Goal: Task Accomplishment & Management: Use online tool/utility

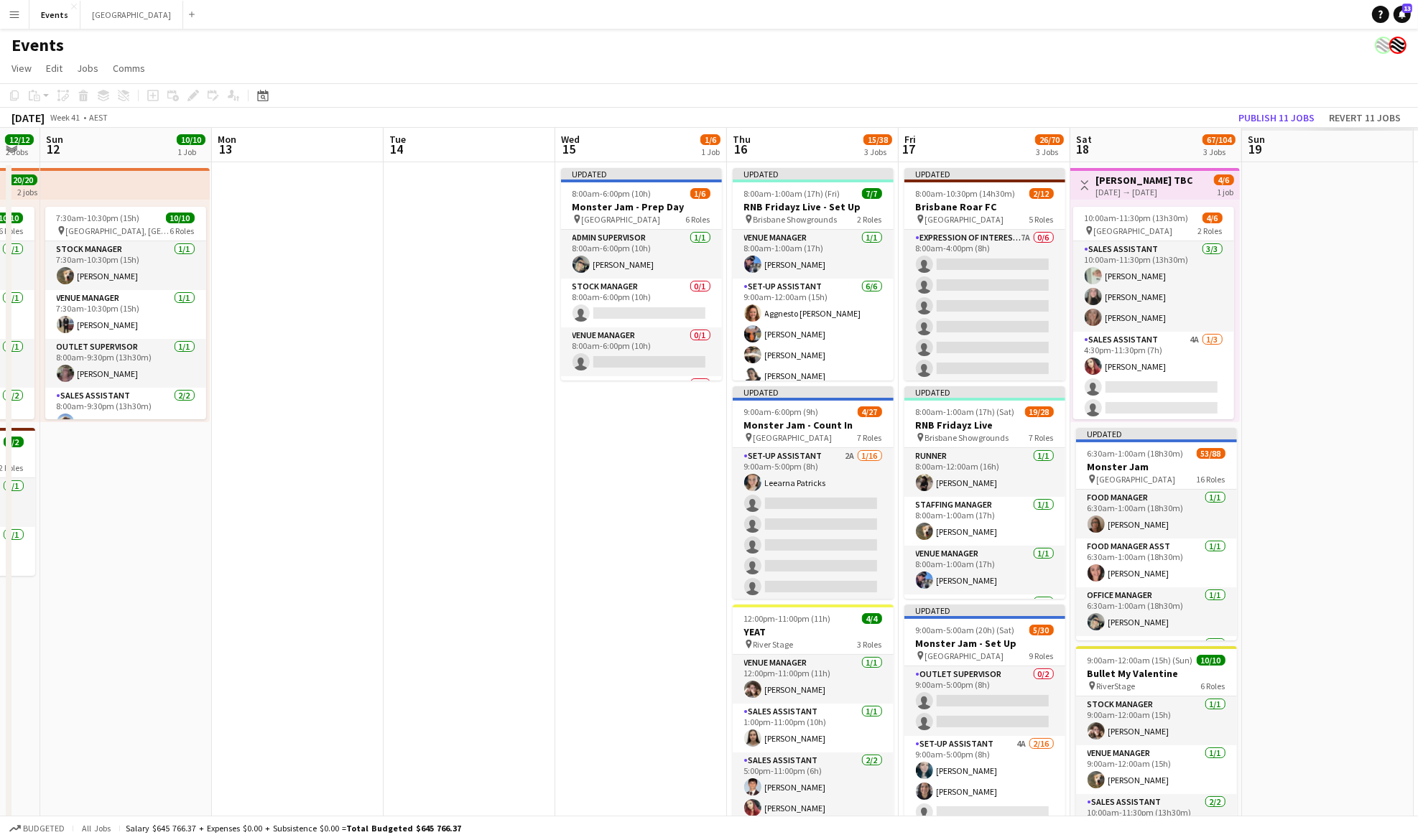
drag, startPoint x: 1202, startPoint y: 465, endPoint x: 385, endPoint y: 501, distance: 817.8
click at [385, 501] on app-calendar-viewport "Thu 9 3/3 1 Job Fri 10 6/6 1 Job Sat 11 12/12 2 Jobs Sun 12 10/10 1 Job Mon 13 …" at bounding box center [709, 508] width 1418 height 760
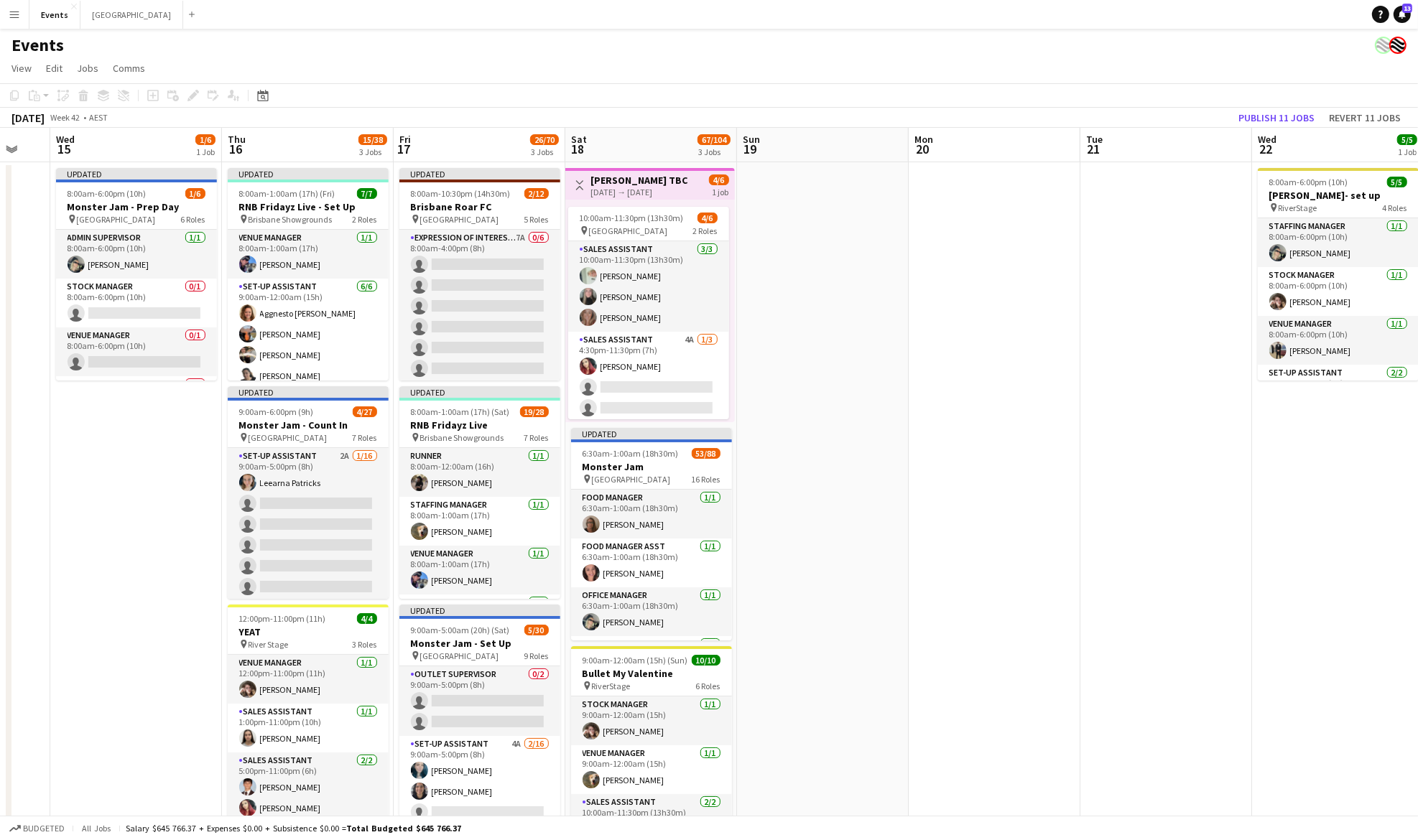
scroll to position [0, 502]
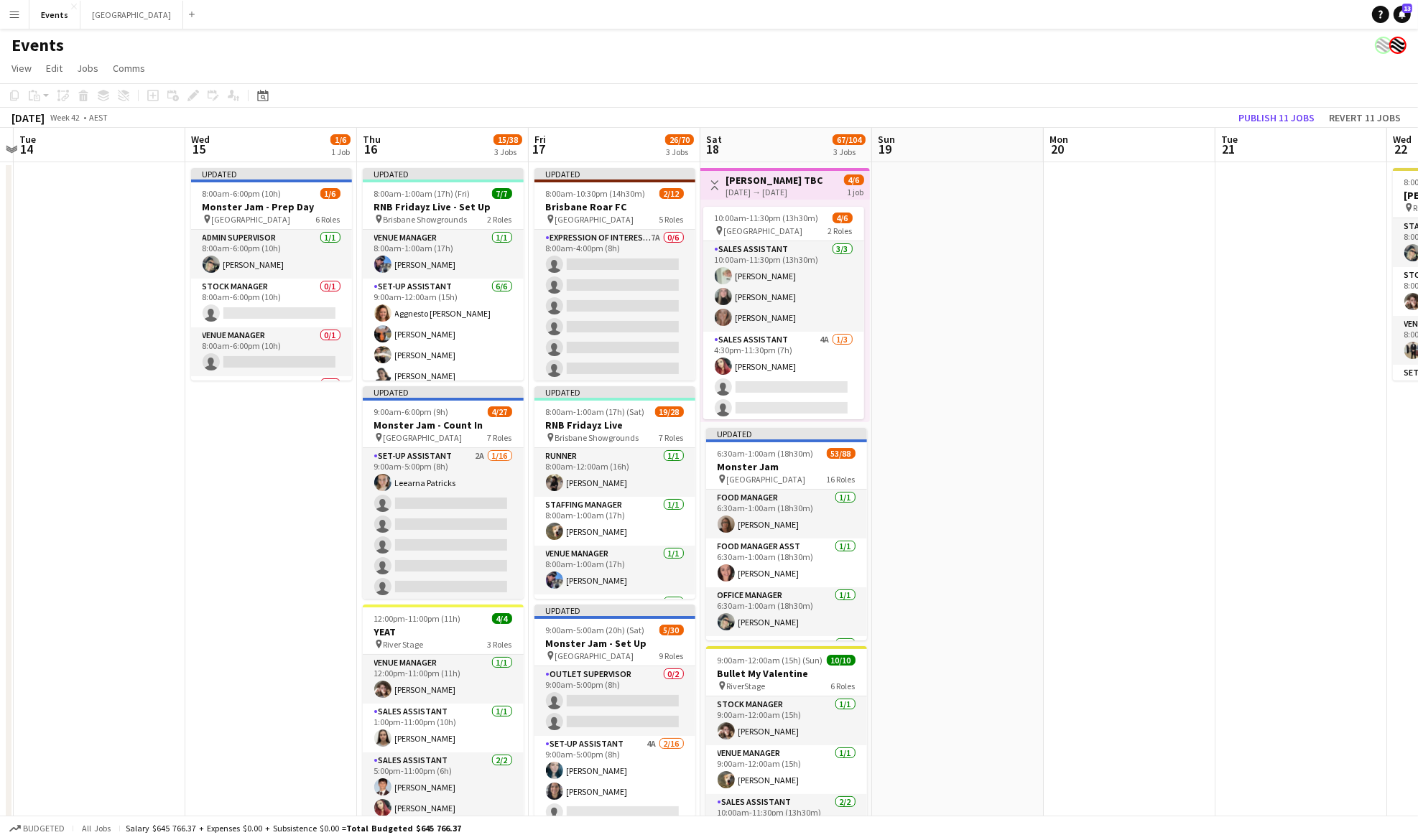
drag, startPoint x: 490, startPoint y: 491, endPoint x: 146, endPoint y: 503, distance: 344.2
click at [146, 503] on app-calendar-viewport "Sat 11 12/12 2 Jobs Sun 12 10/10 1 Job Mon 13 Tue 14 Wed 15 1/6 1 Job Thu 16 15…" at bounding box center [709, 508] width 1418 height 760
click at [764, 449] on span "6:30am-1:00am (18h30m) (Sun)" at bounding box center [772, 454] width 109 height 11
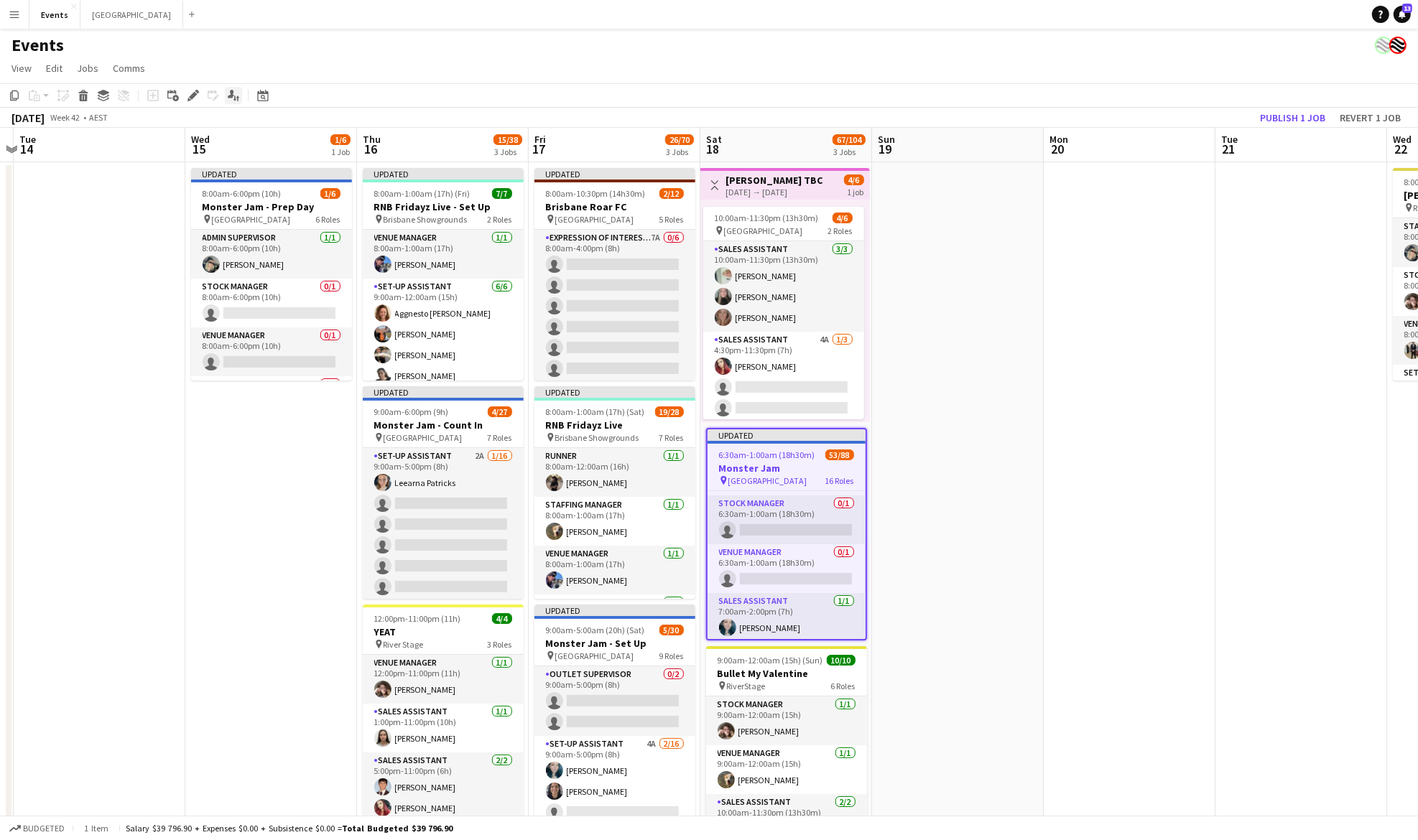
click at [230, 100] on icon "Applicants" at bounding box center [233, 95] width 12 height 12
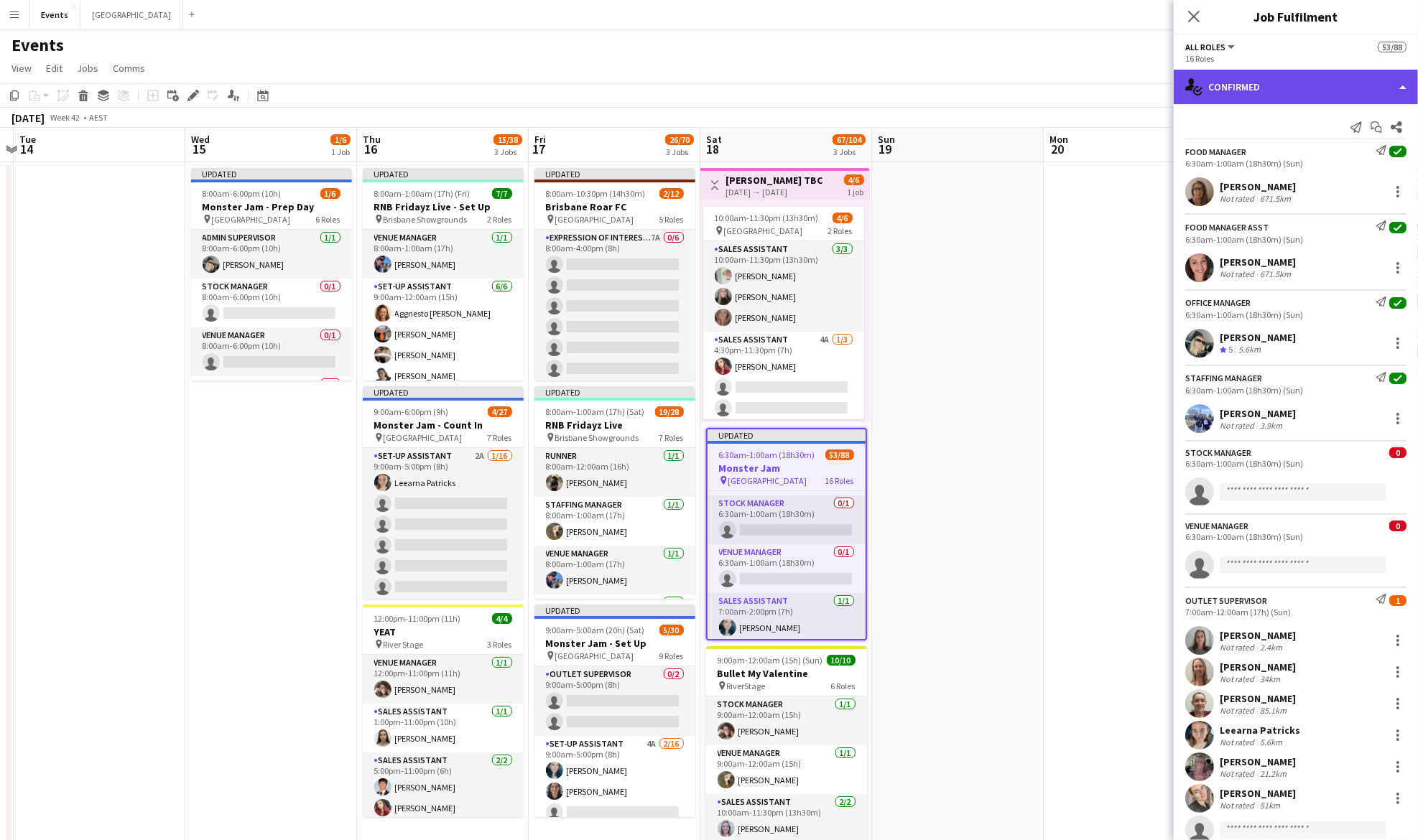
click at [1303, 89] on div "single-neutral-actions-check-2 Confirmed" at bounding box center [1295, 86] width 244 height 35
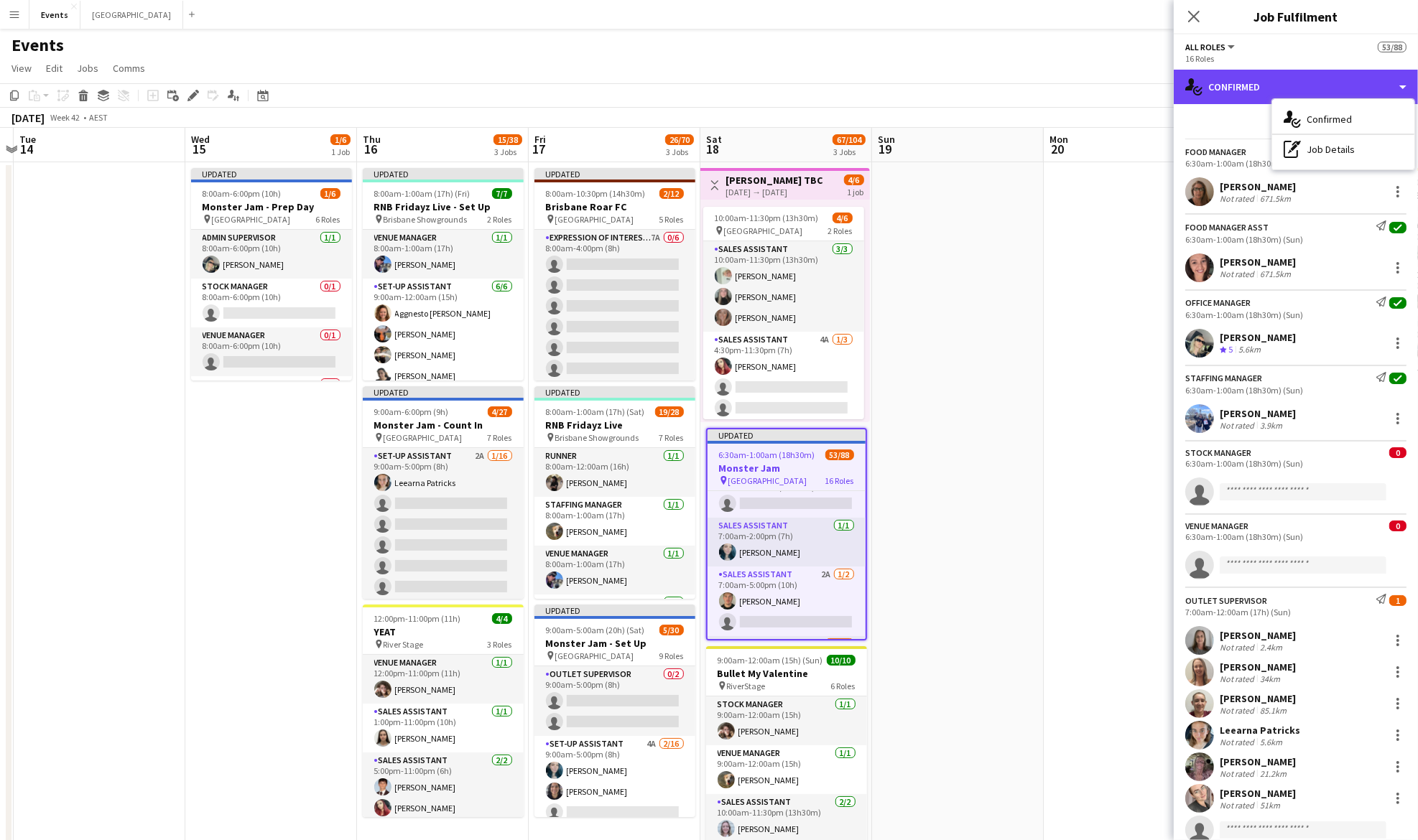
scroll to position [287, 0]
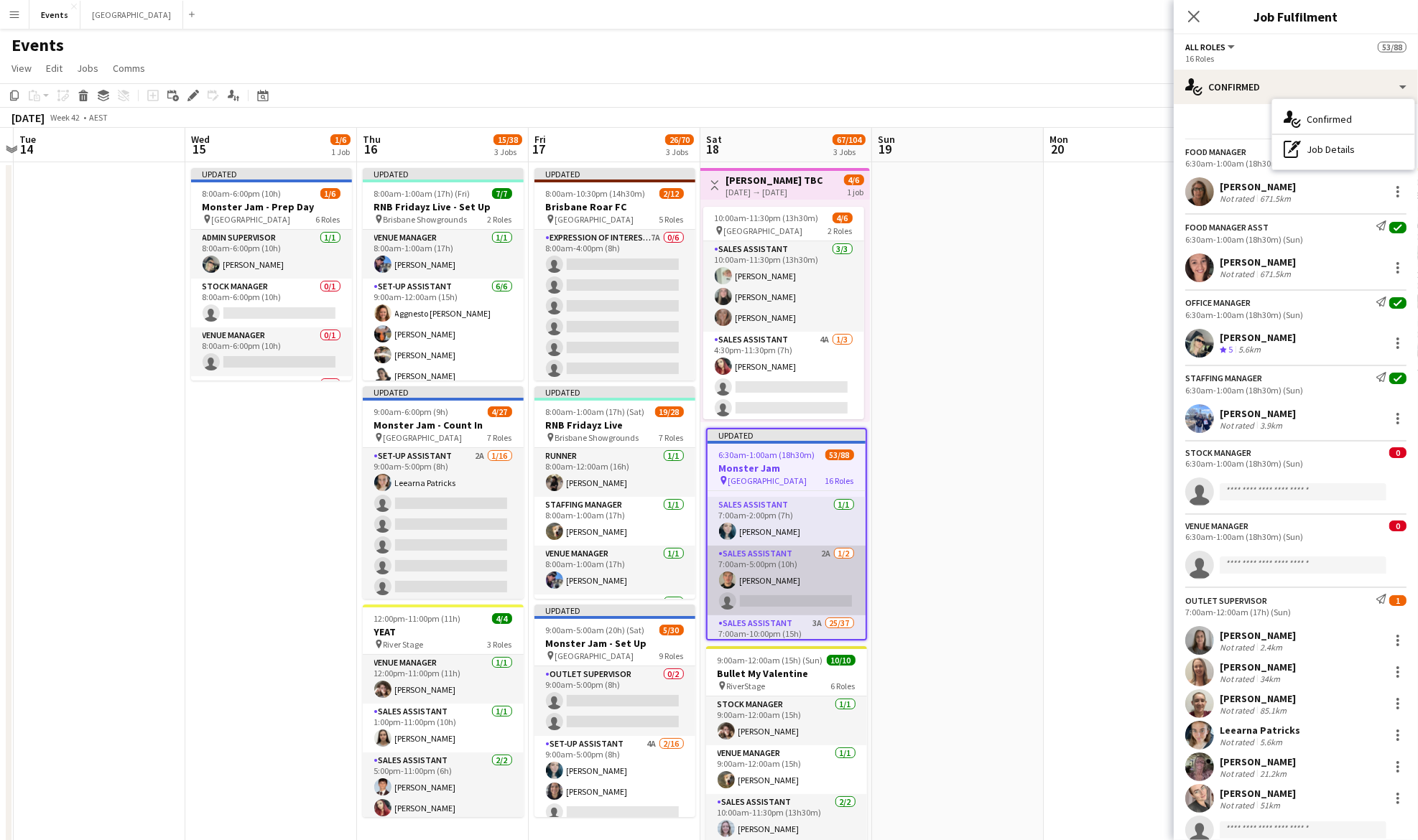
click at [778, 566] on app-card-role "Sales Assistant 2A 1/2 7:00am-5:00pm (10h) Deacon Kirk single-neutral-actions" at bounding box center [786, 580] width 158 height 69
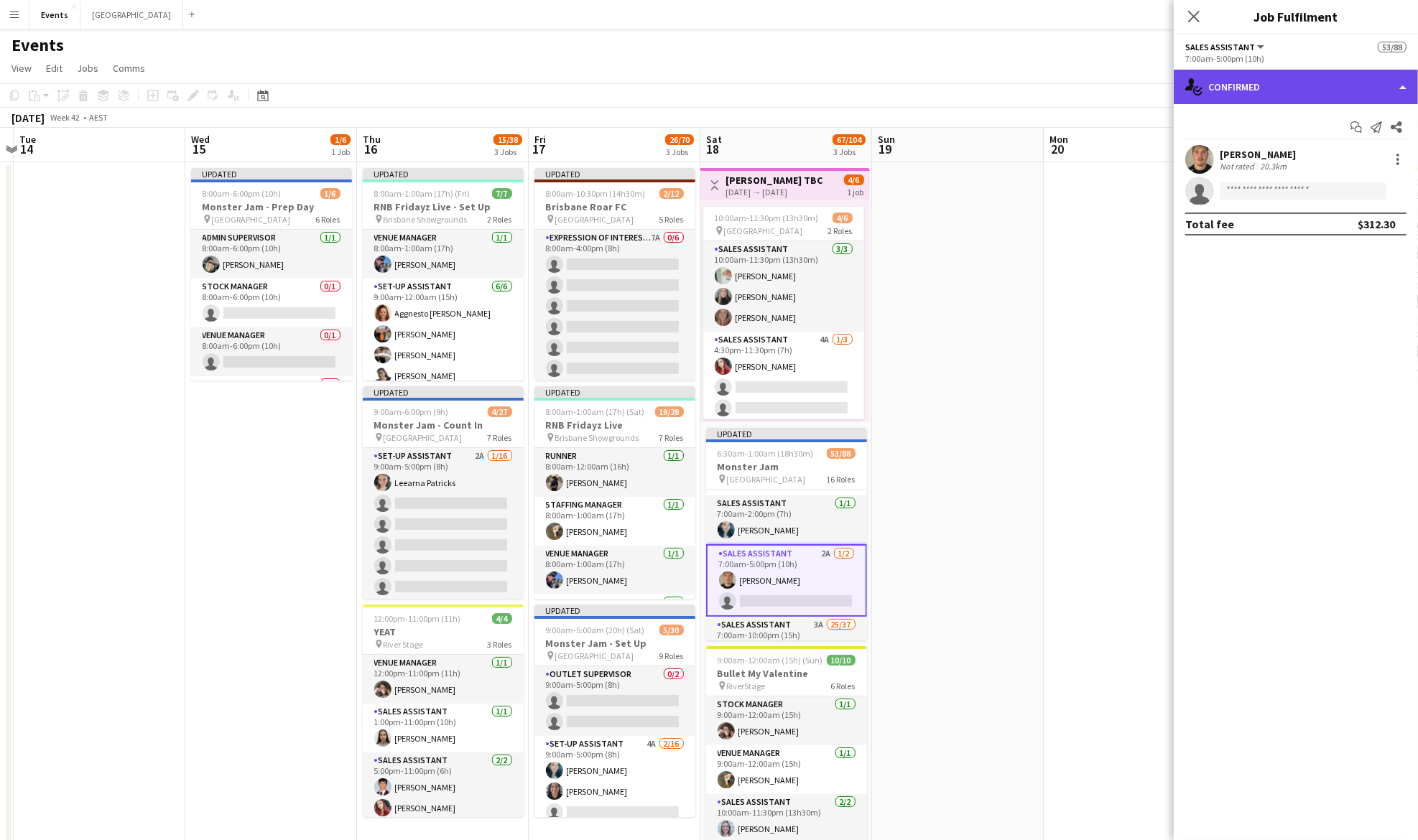
click at [1235, 92] on div "single-neutral-actions-check-2 Confirmed" at bounding box center [1295, 86] width 244 height 35
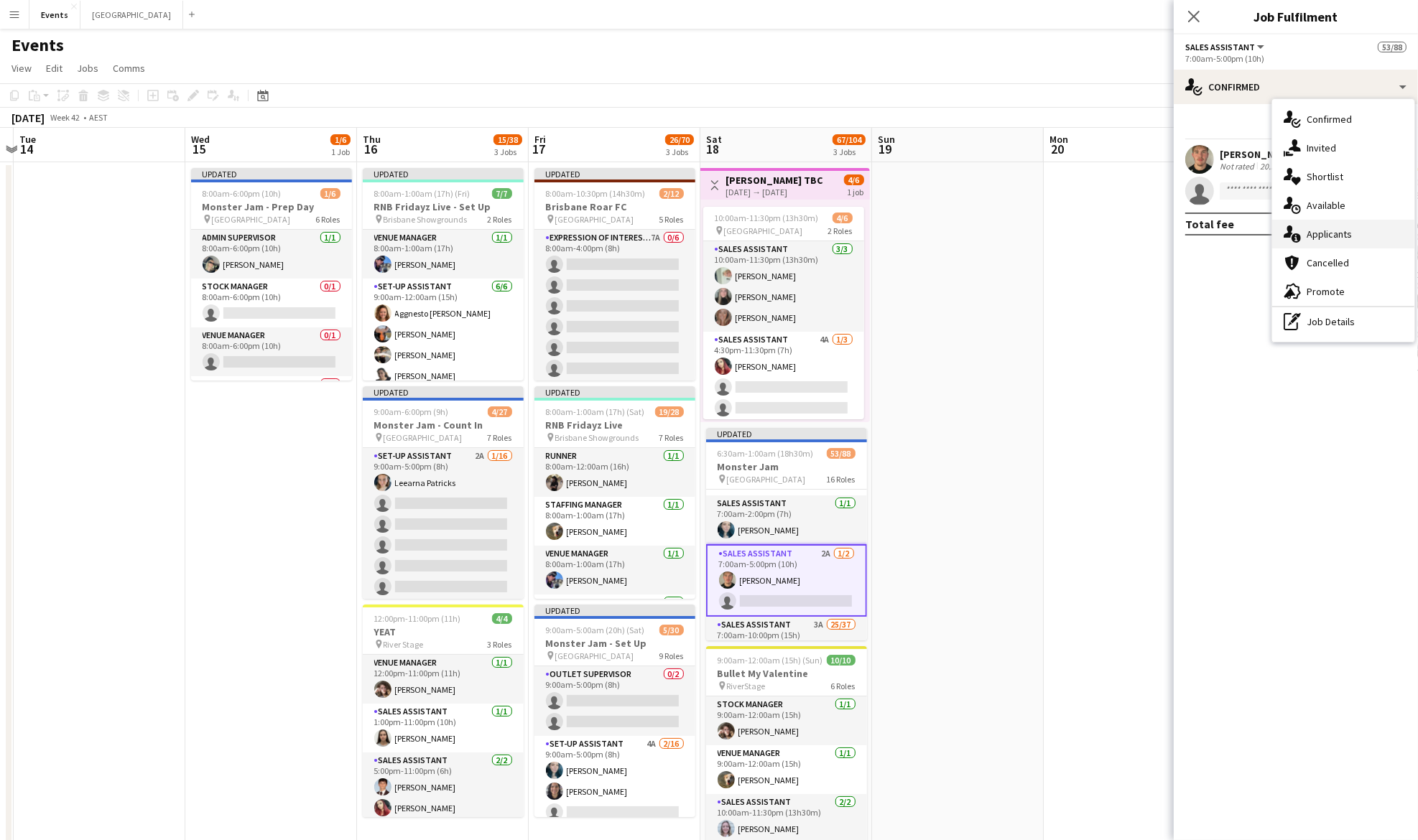
click at [1368, 230] on div "single-neutral-actions-information Applicants" at bounding box center [1343, 234] width 143 height 29
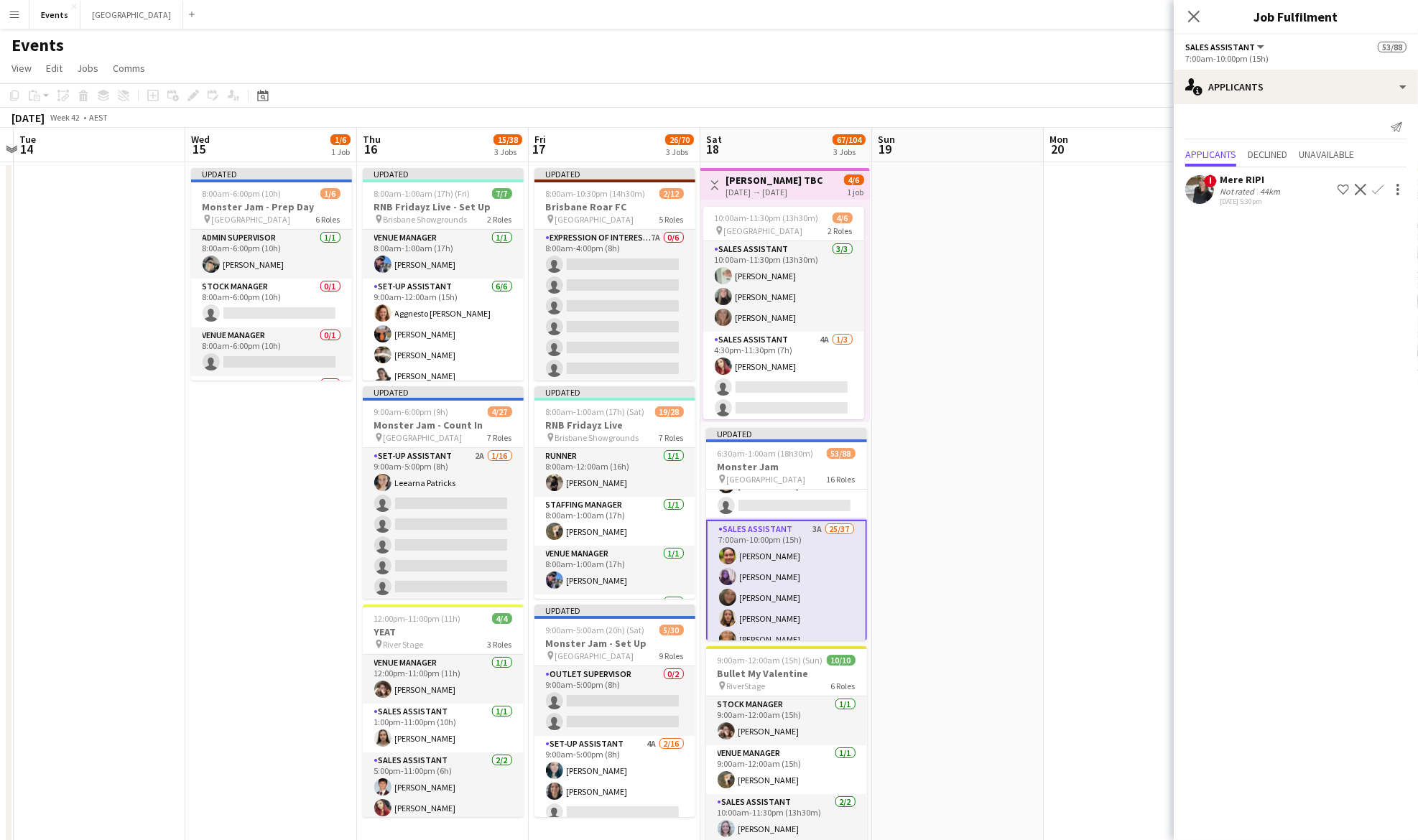
scroll to position [286, 0]
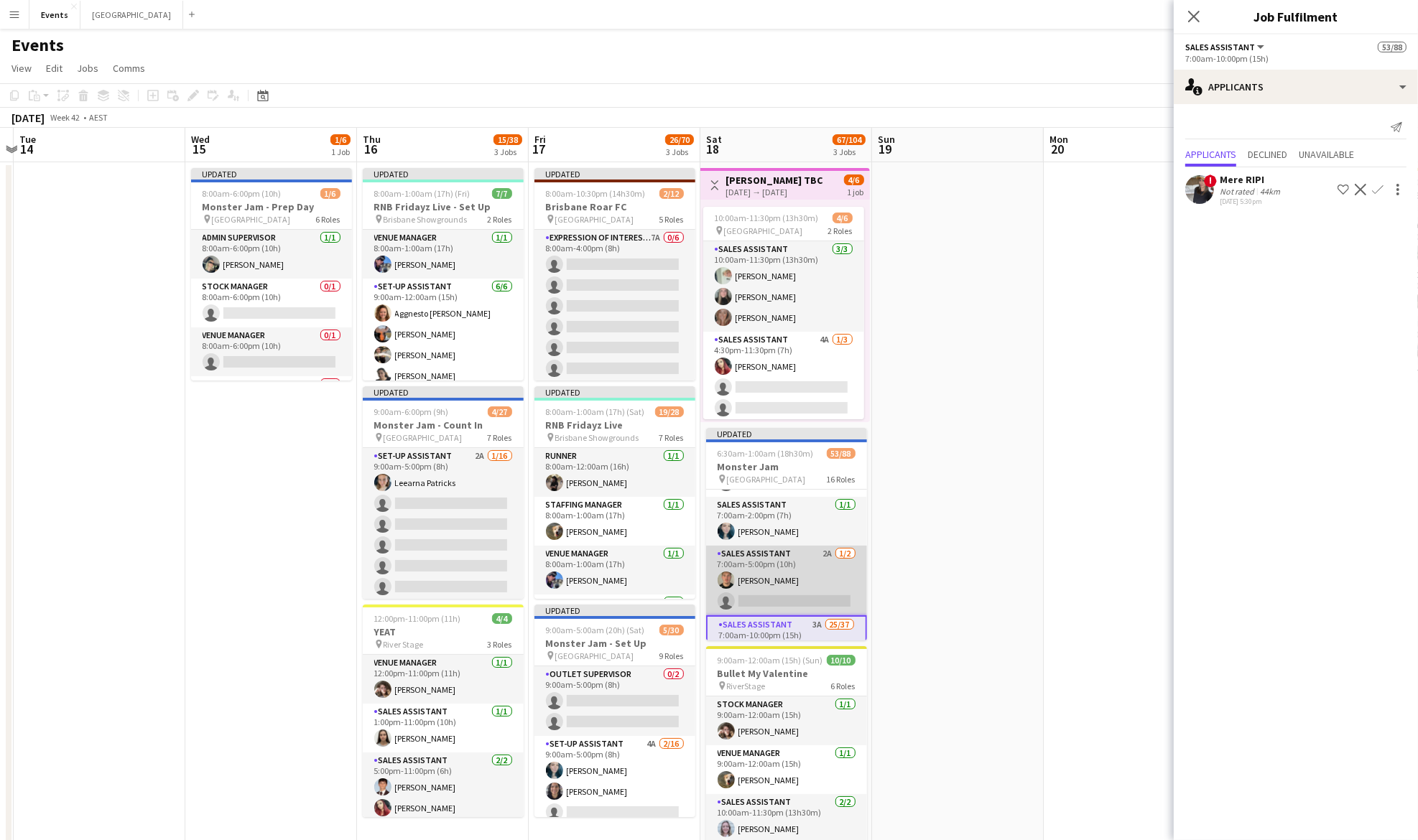
click at [777, 576] on app-card-role "Sales Assistant 2A 1/2 7:00am-5:00pm (10h) Deacon Kirk single-neutral-actions" at bounding box center [786, 580] width 161 height 69
click at [1194, 195] on app-user-avatar at bounding box center [1199, 189] width 29 height 29
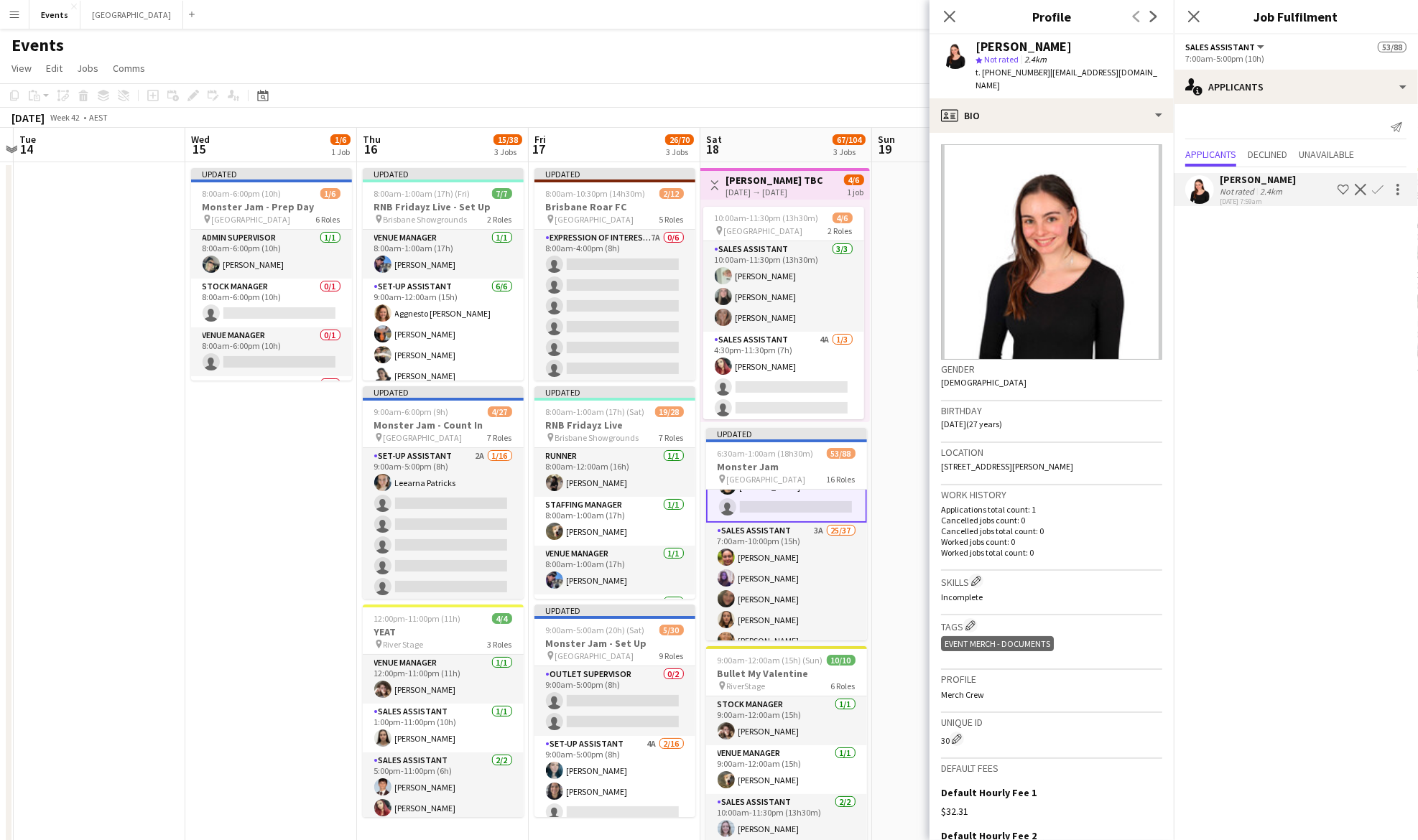
scroll to position [477, 0]
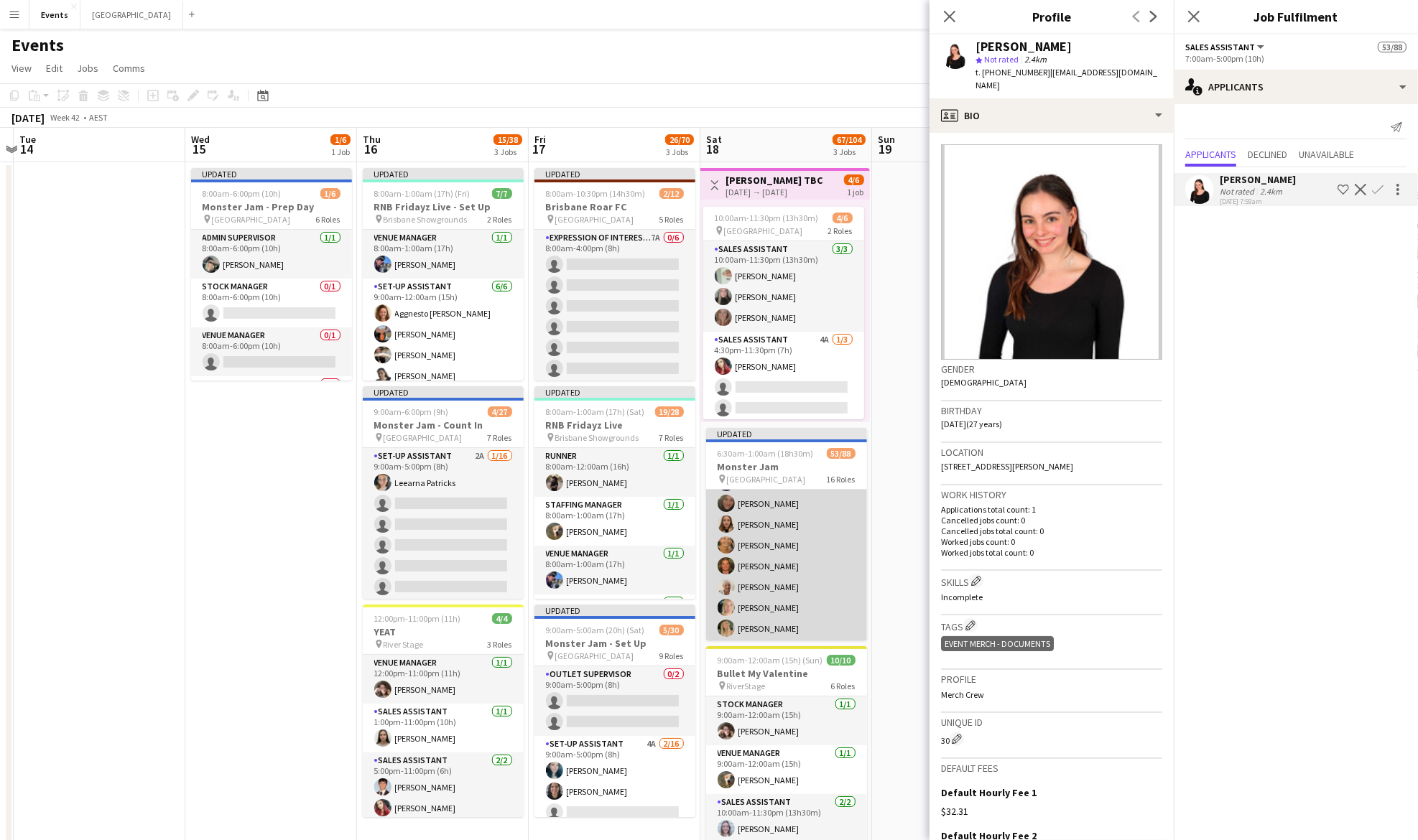
click at [779, 547] on app-card-role "Sales Assistant 3A 25/37 7:00am-10:00pm (15h) Karen Bartley Beal Mackenzie McWi…" at bounding box center [786, 827] width 161 height 798
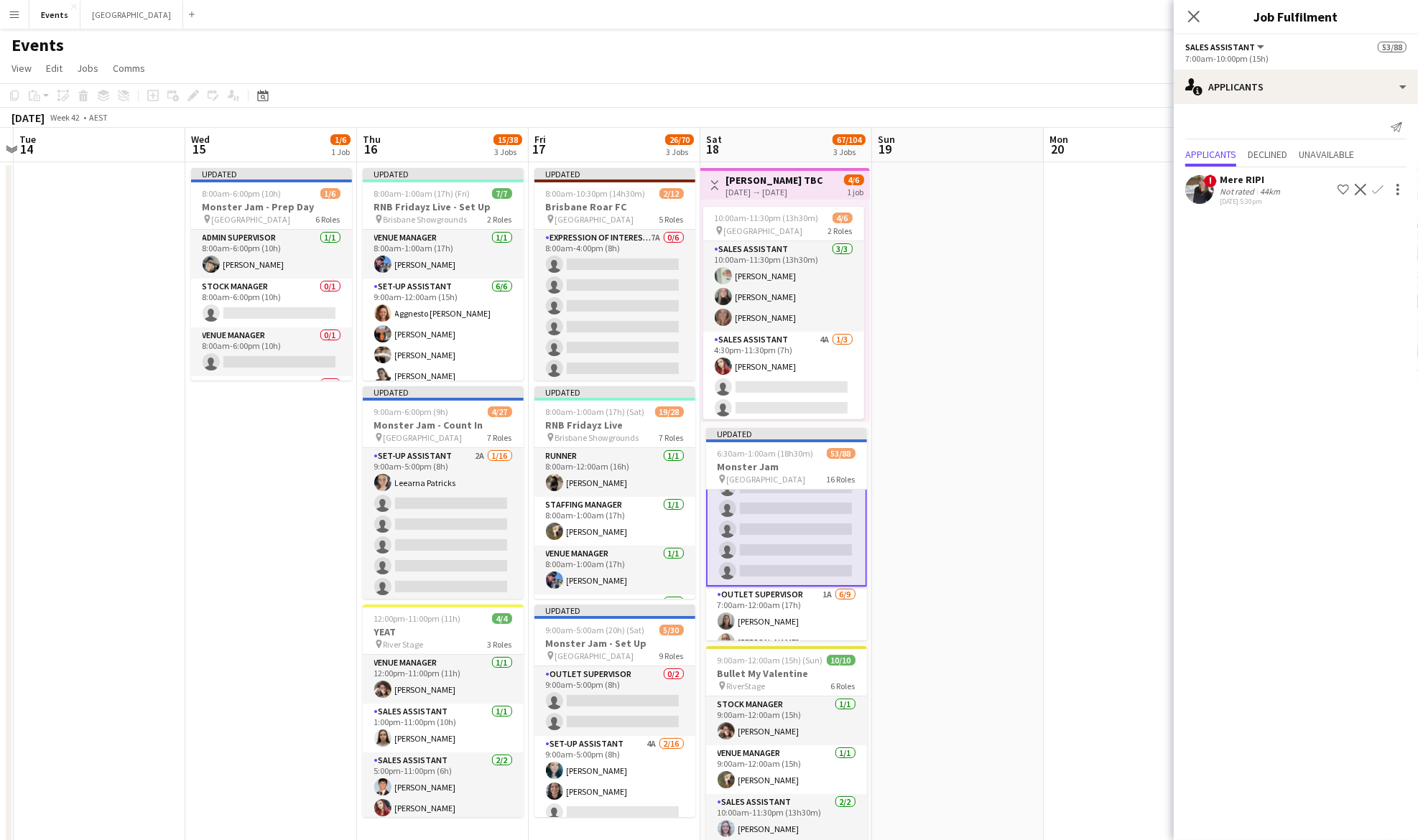
scroll to position [1146, 0]
click at [781, 574] on app-card-role "Outlet Supervisor 1A 6/9 7:00am-12:00am (17h) Andrea Bedward Samantha Iwanuscha…" at bounding box center [786, 664] width 161 height 216
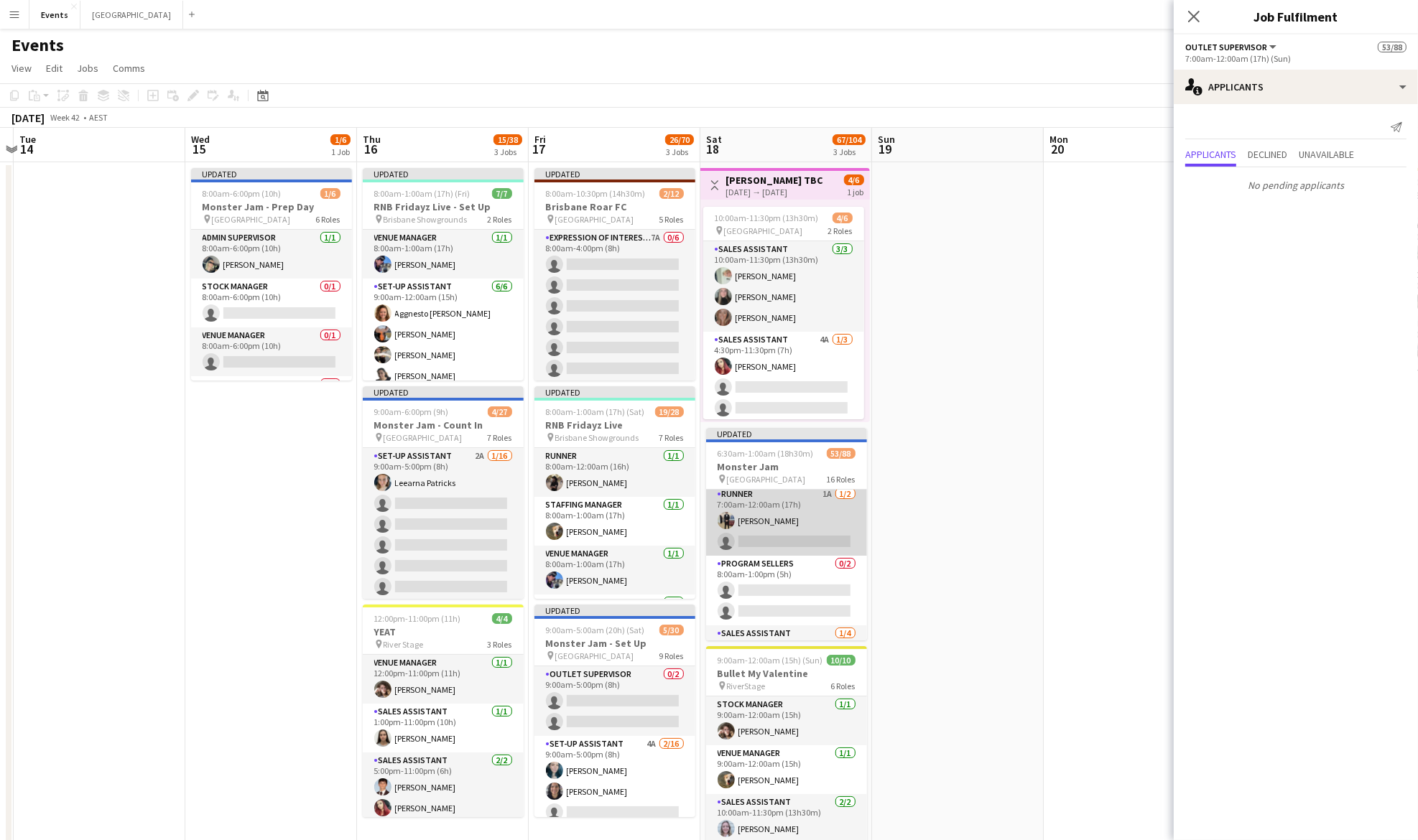
click at [785, 514] on app-card-role "Runner 1A 1/2 7:00am-12:00am (17h) Callum James single-neutral-actions" at bounding box center [786, 521] width 161 height 69
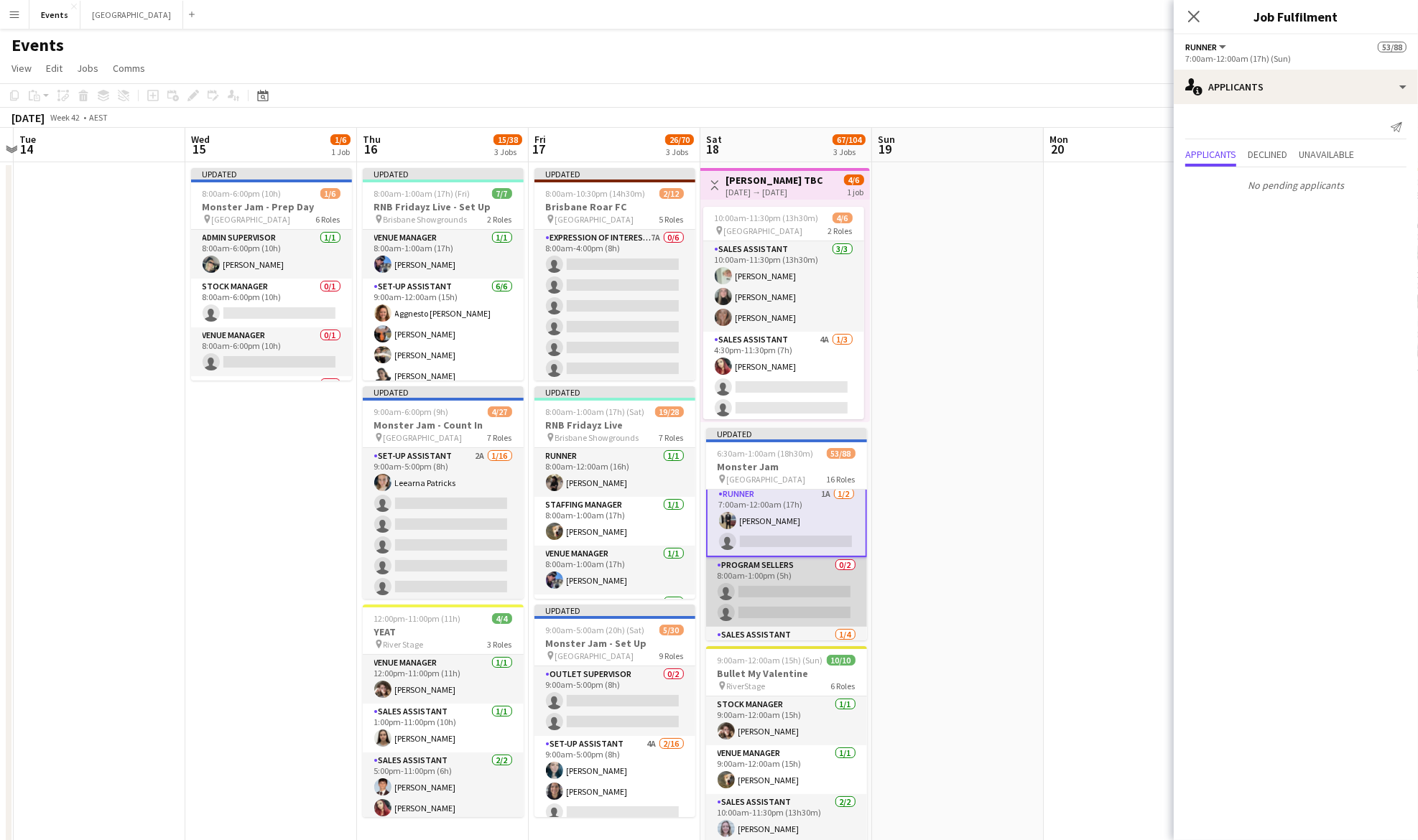
drag, startPoint x: 804, startPoint y: 585, endPoint x: 805, endPoint y: 573, distance: 12.0
click at [805, 583] on app-card-role "Program Sellers 0/2 8:00am-1:00pm (5h) single-neutral-actions single-neutral-ac…" at bounding box center [786, 592] width 161 height 69
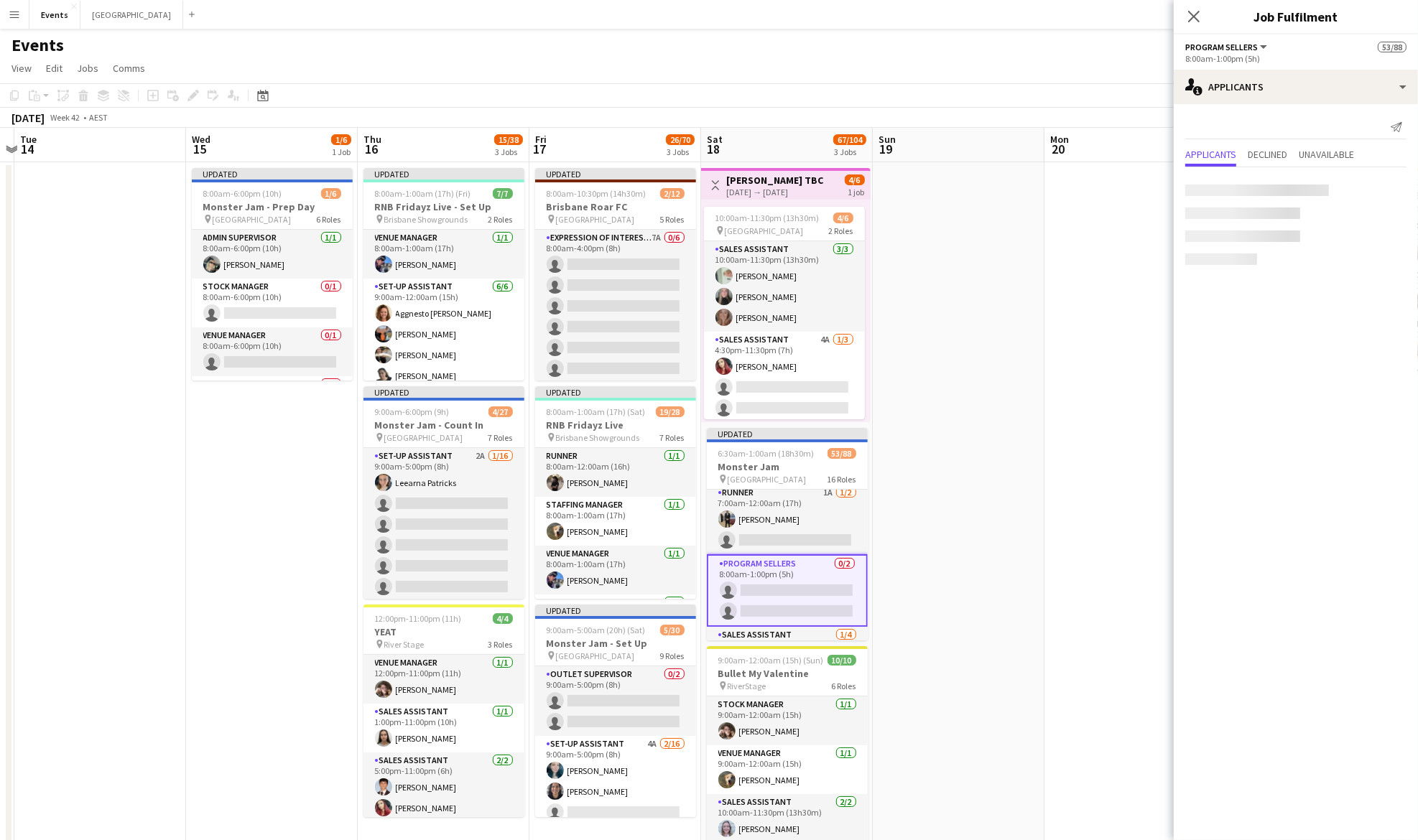
scroll to position [1430, 0]
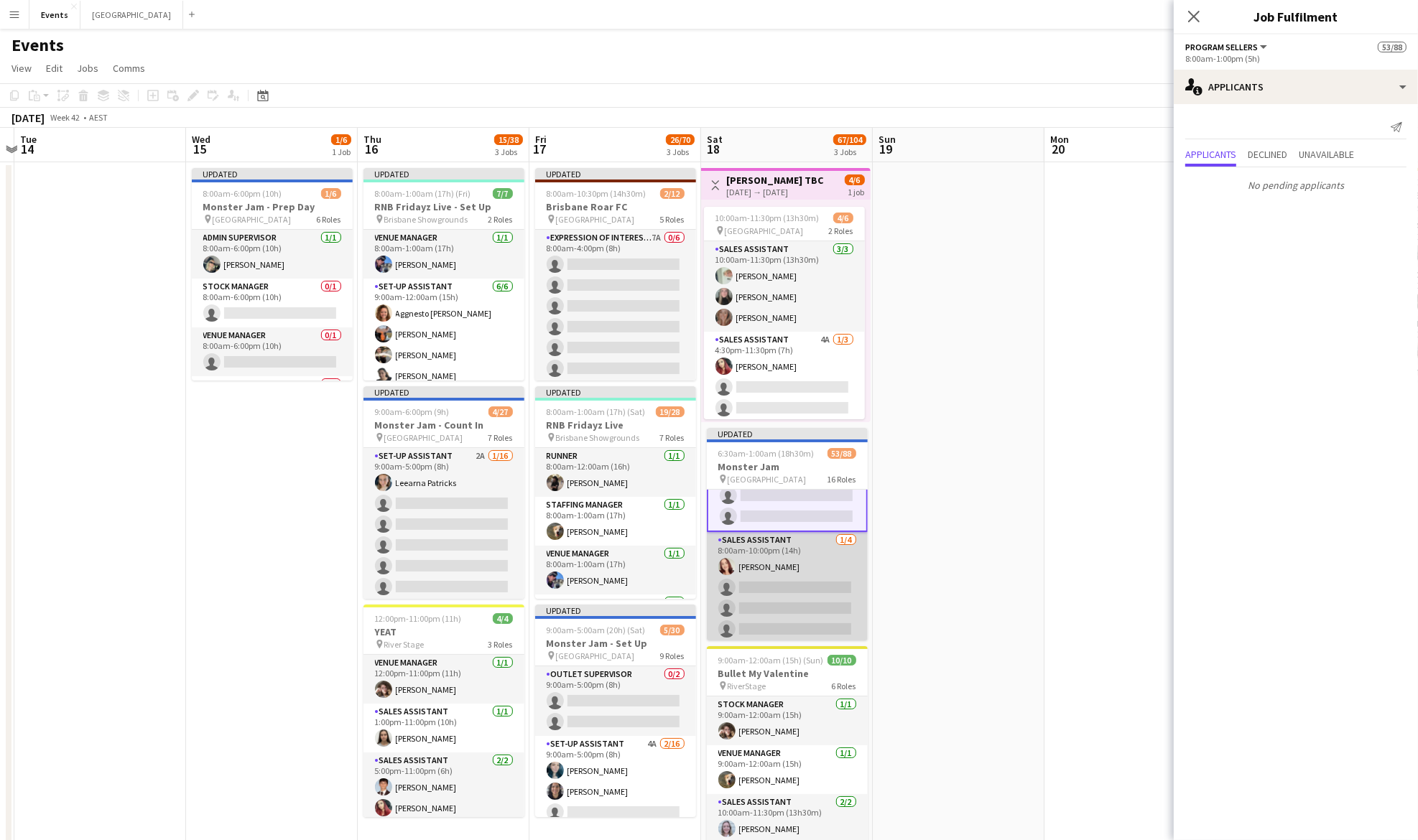
click at [776, 554] on app-card-role "Sales Assistant 1/4 8:00am-10:00pm (14h) Lilly Jerrett single-neutral-actions s…" at bounding box center [787, 588] width 161 height 111
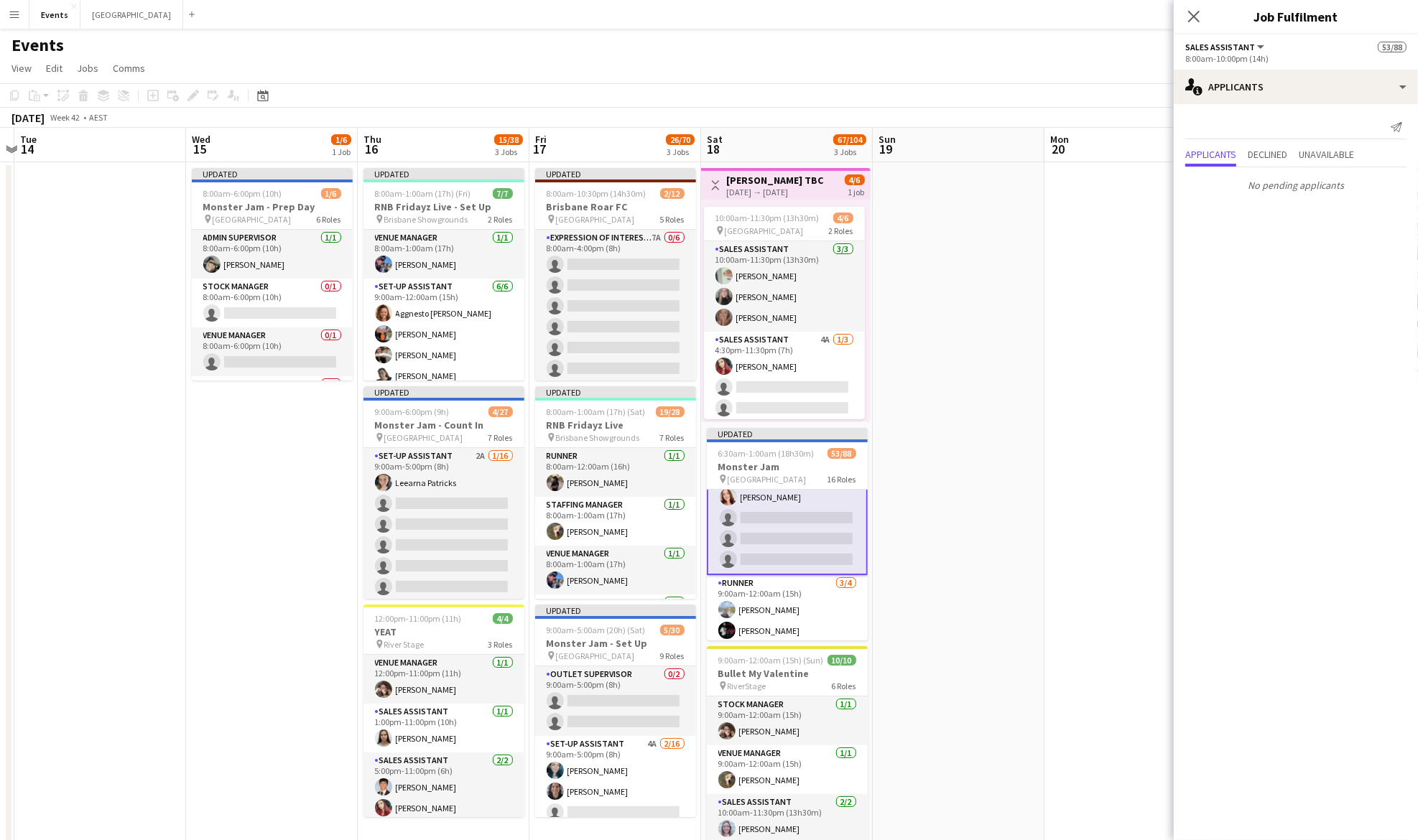
scroll to position [1621, 0]
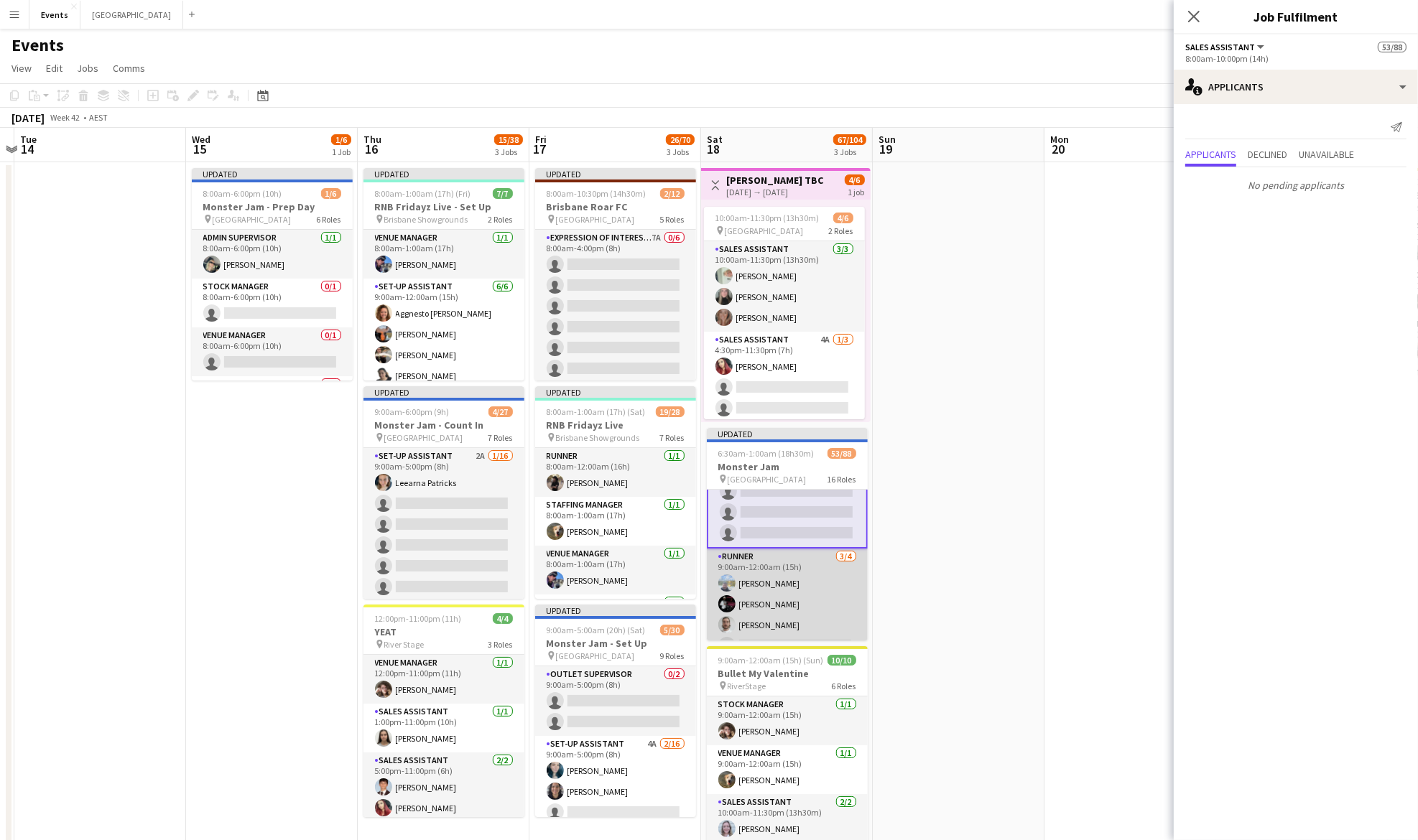
click at [742, 563] on app-card-role "Runner 3/4 9:00am-12:00am (15h) Mark MILLAR HarNanak Singh Benjamin Hyland sing…" at bounding box center [787, 604] width 161 height 111
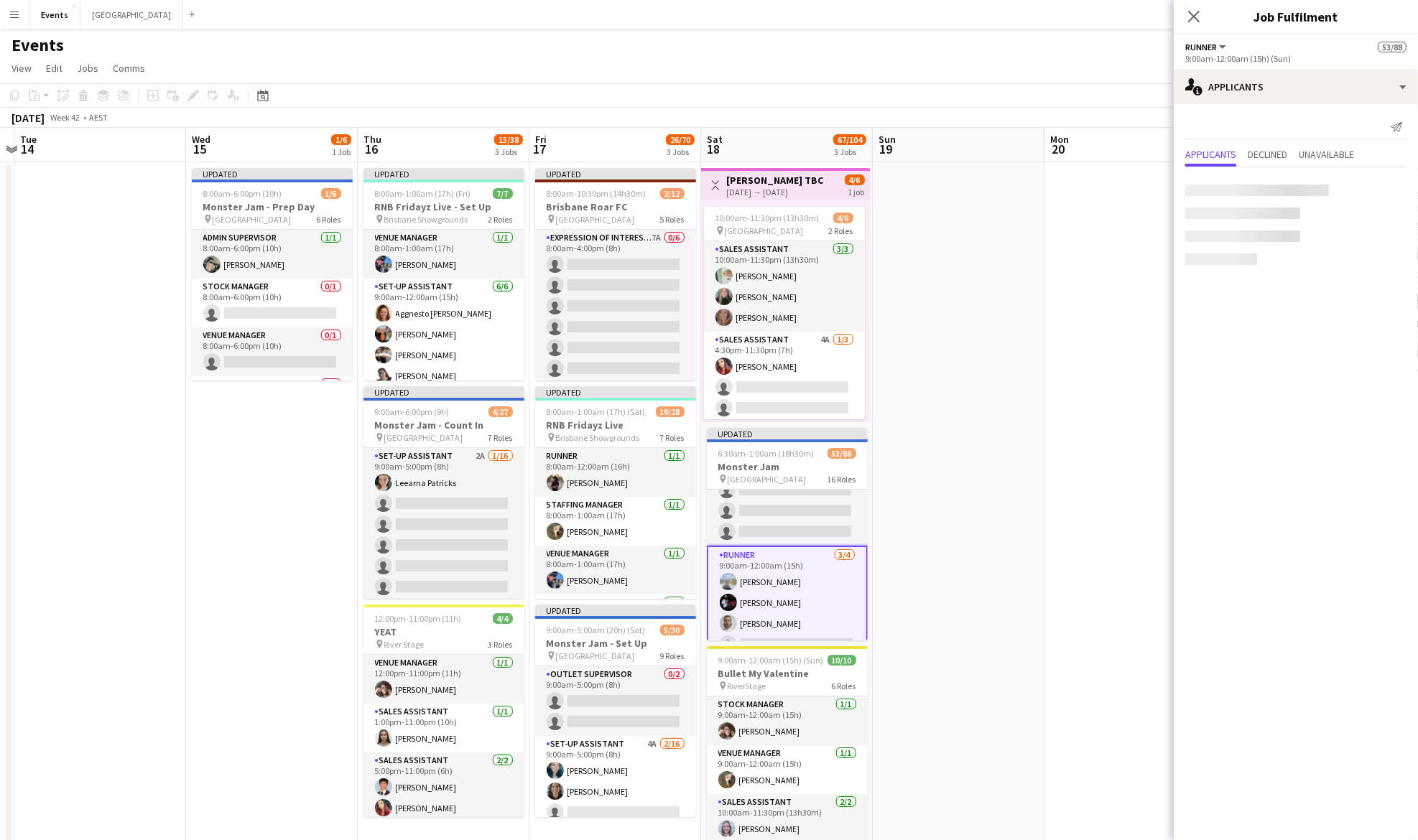
scroll to position [1619, 0]
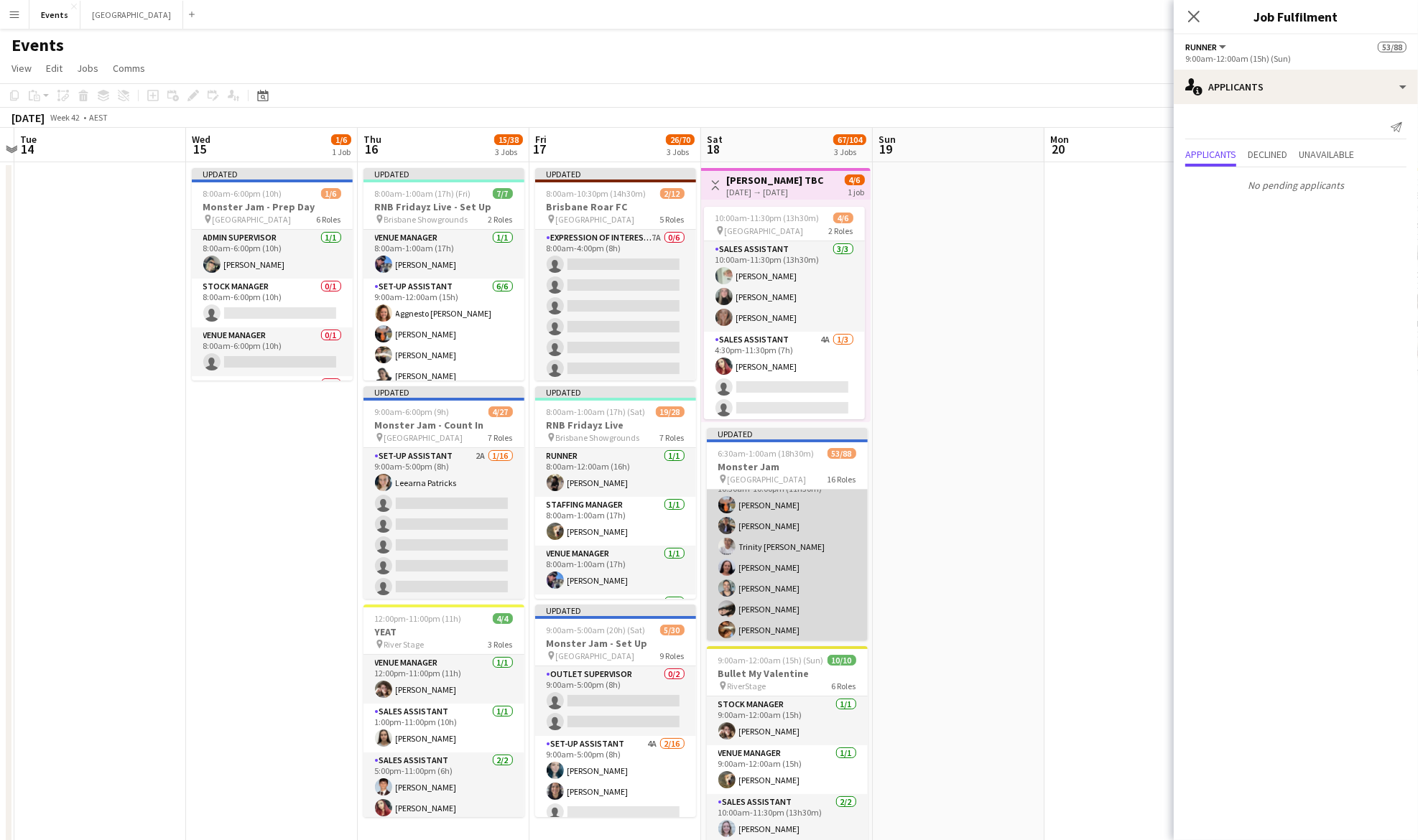
click at [781, 540] on app-card-role "Sales Assistant 1A 10/17 10:30am-10:00pm (11h30m) Sharn Iosefa Nathan OLDS Trin…" at bounding box center [787, 661] width 161 height 382
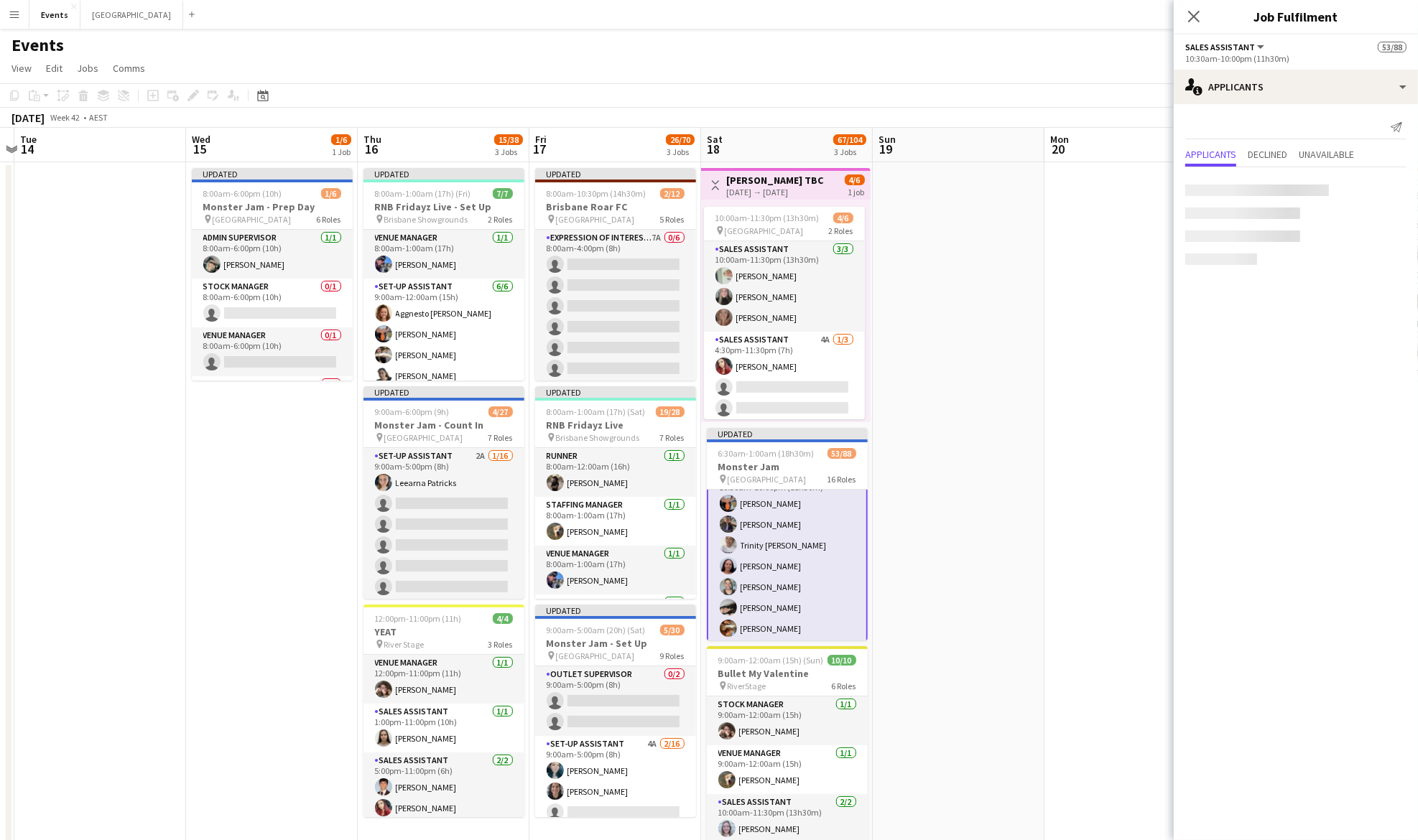
scroll to position [1809, 0]
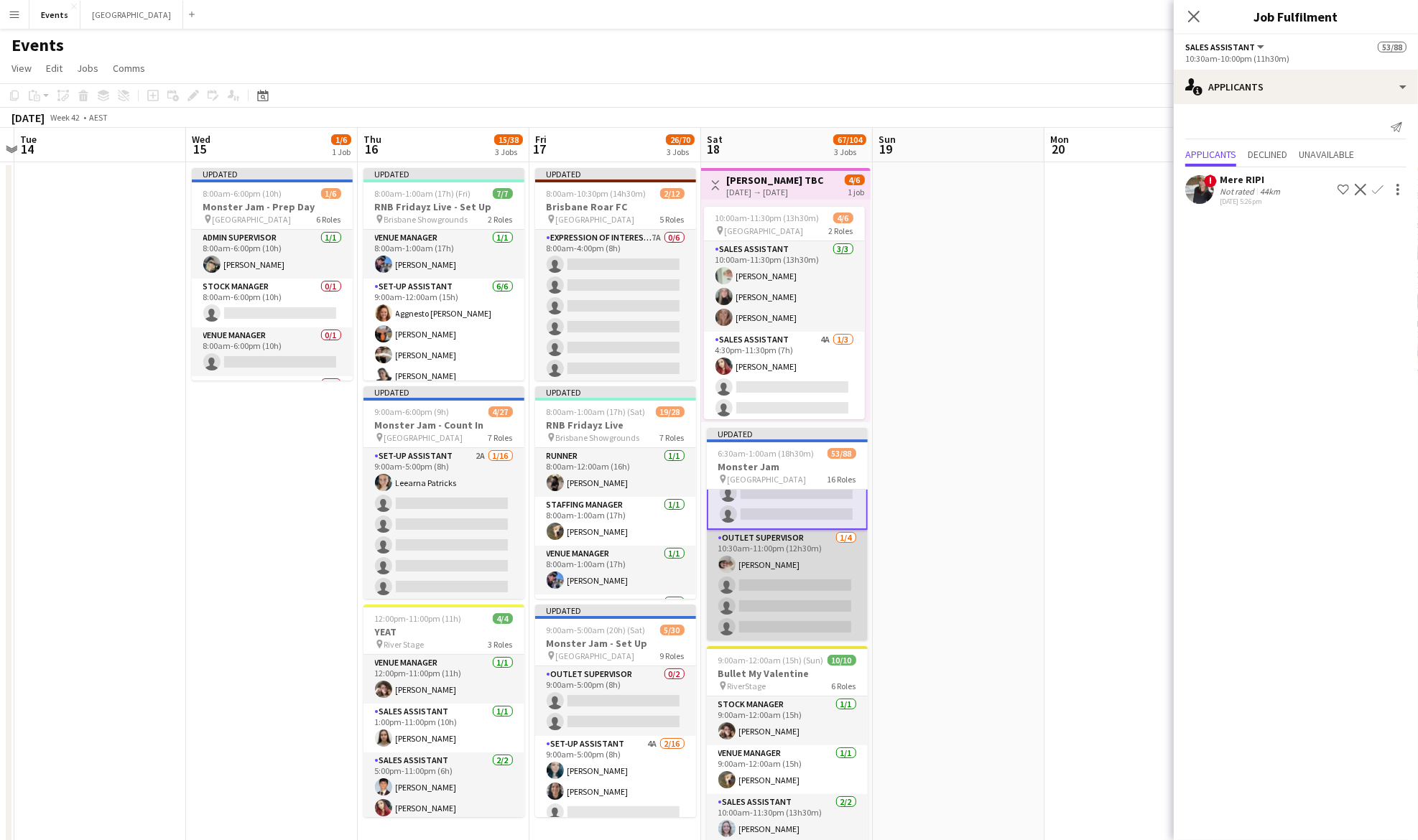
click at [777, 539] on app-card-role "Outlet Supervisor 1/4 10:30am-11:00pm (12h30m) Danica Kovacevich single-neutral…" at bounding box center [787, 586] width 161 height 111
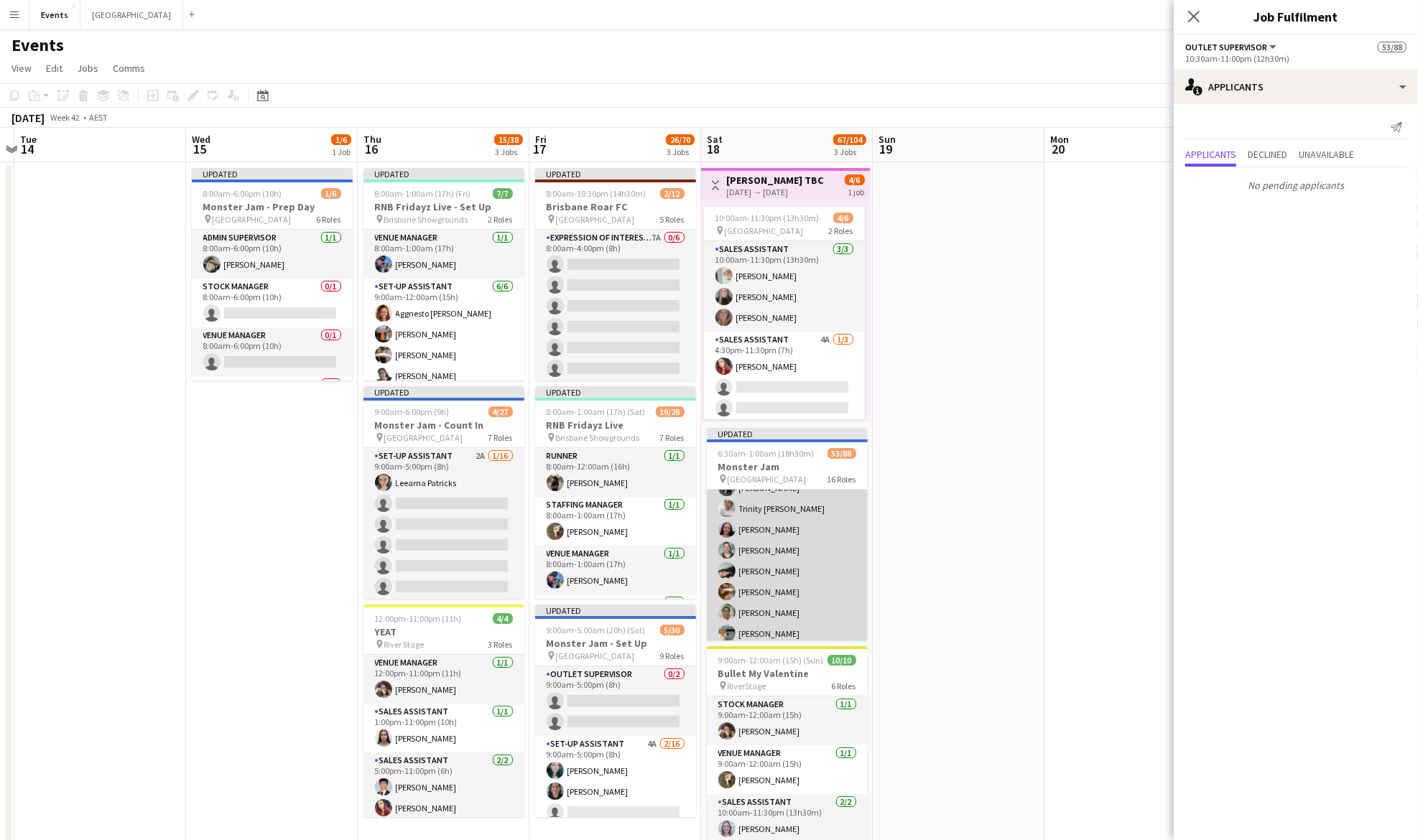
scroll to position [1749, 0]
click at [791, 575] on app-card-role "Sales Assistant 1A 10/17 10:30am-10:00pm (11h30m) Sharn Iosefa Nathan OLDS Trin…" at bounding box center [787, 719] width 161 height 382
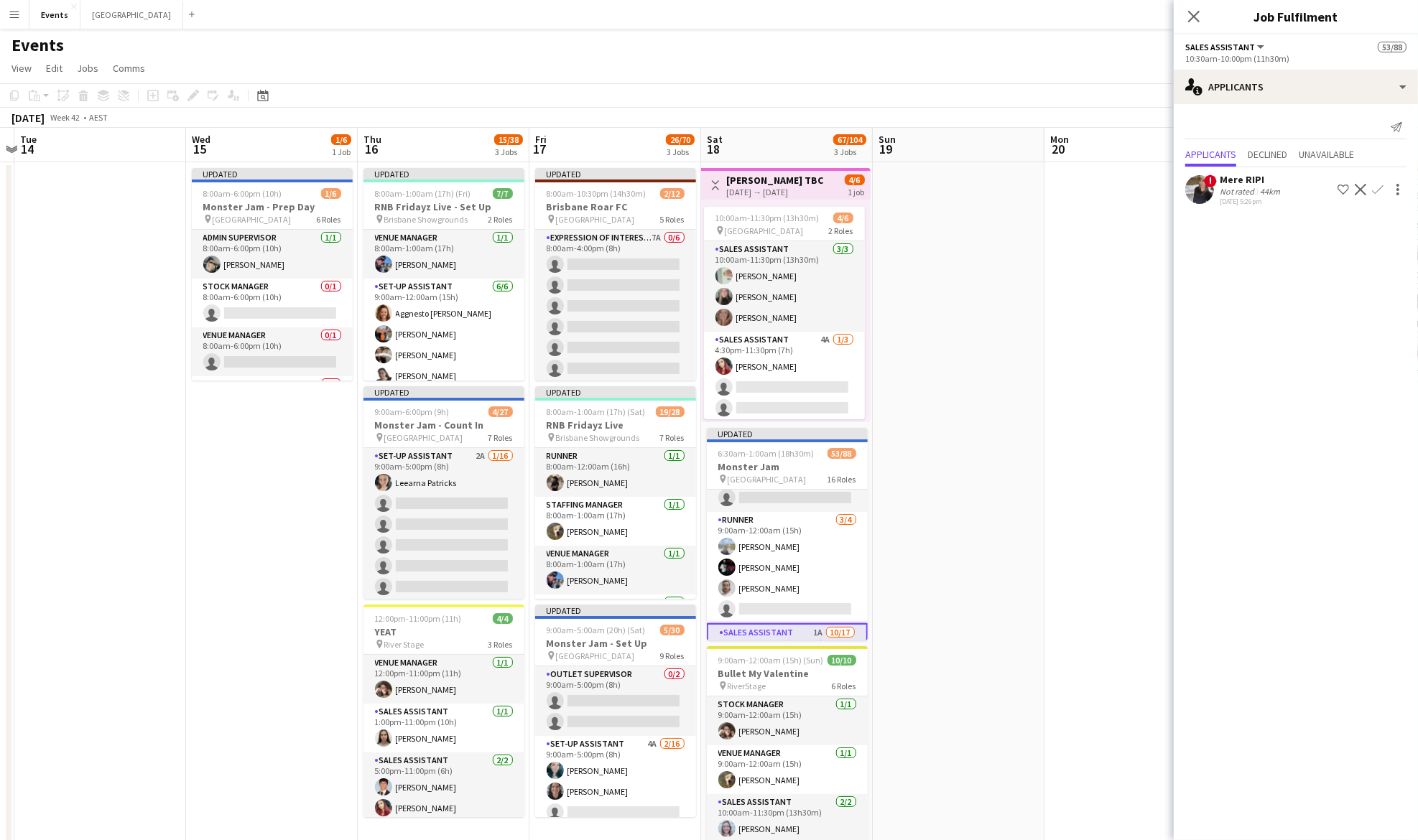
scroll to position [1557, 0]
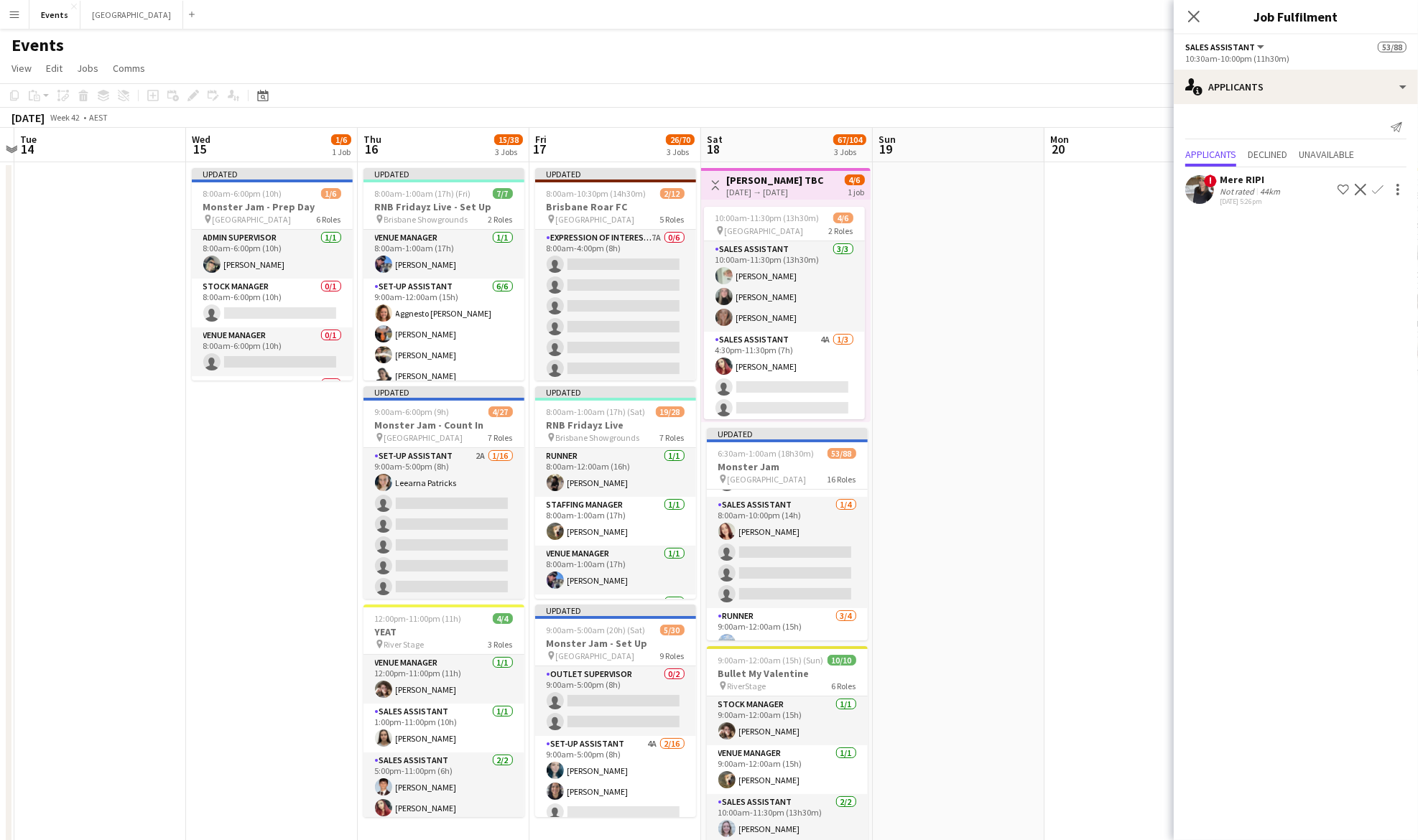
click at [787, 573] on app-card-role "Sales Assistant 1/4 8:00am-10:00pm (14h) Lilly Jerrett single-neutral-actions s…" at bounding box center [787, 553] width 161 height 111
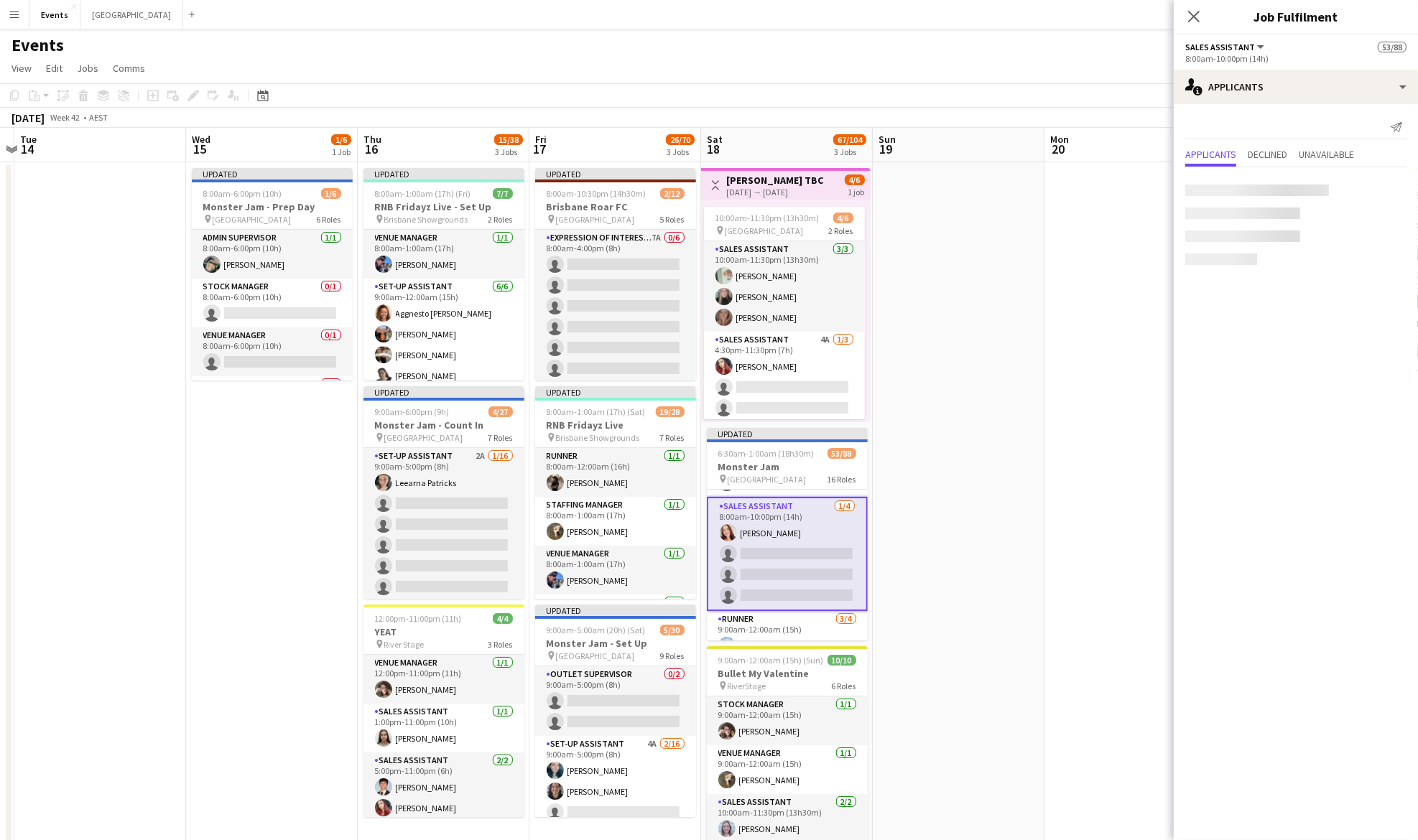
scroll to position [1463, 0]
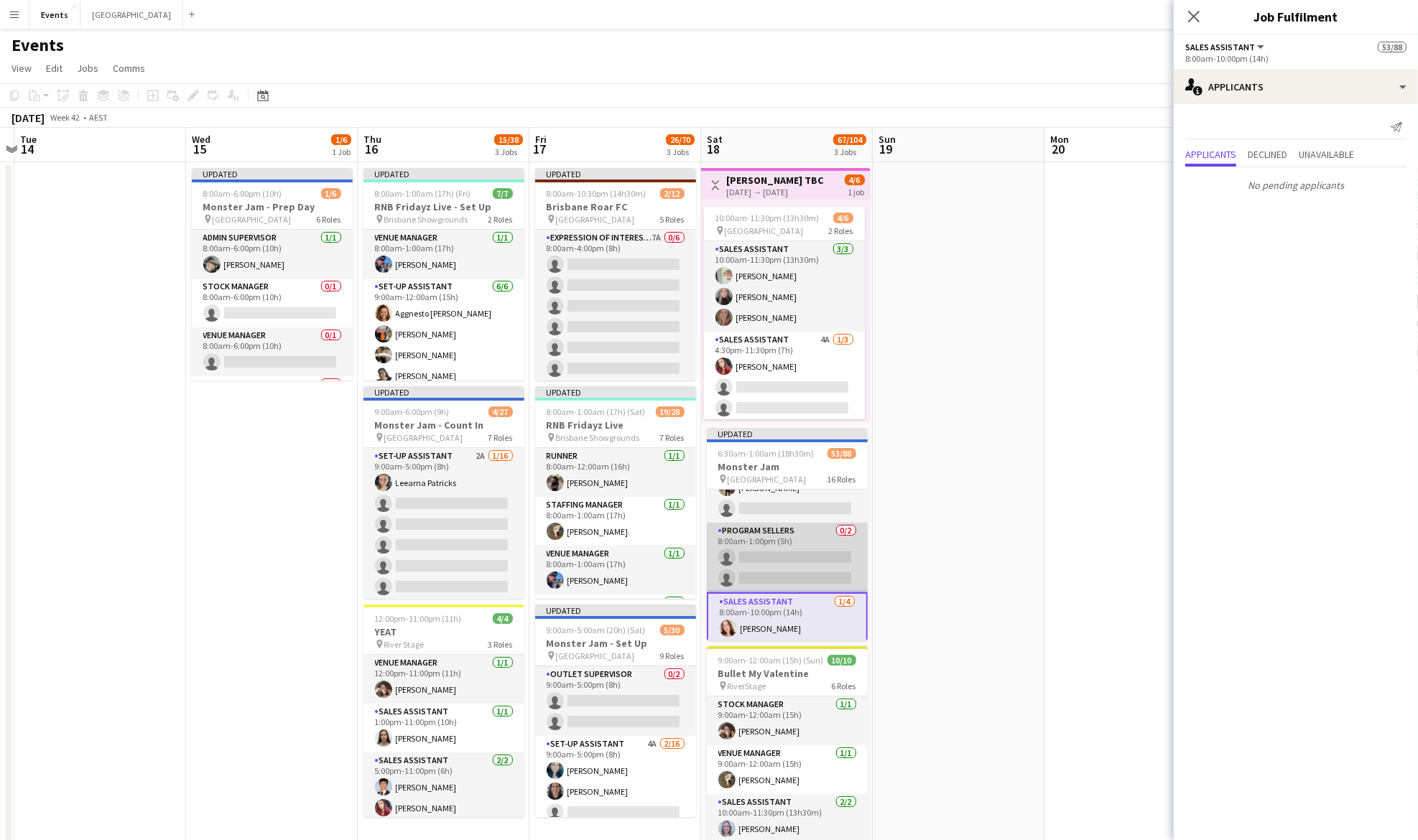
click at [788, 573] on app-card-role "Program Sellers 0/2 8:00am-1:00pm (5h) single-neutral-actions single-neutral-ac…" at bounding box center [787, 557] width 161 height 69
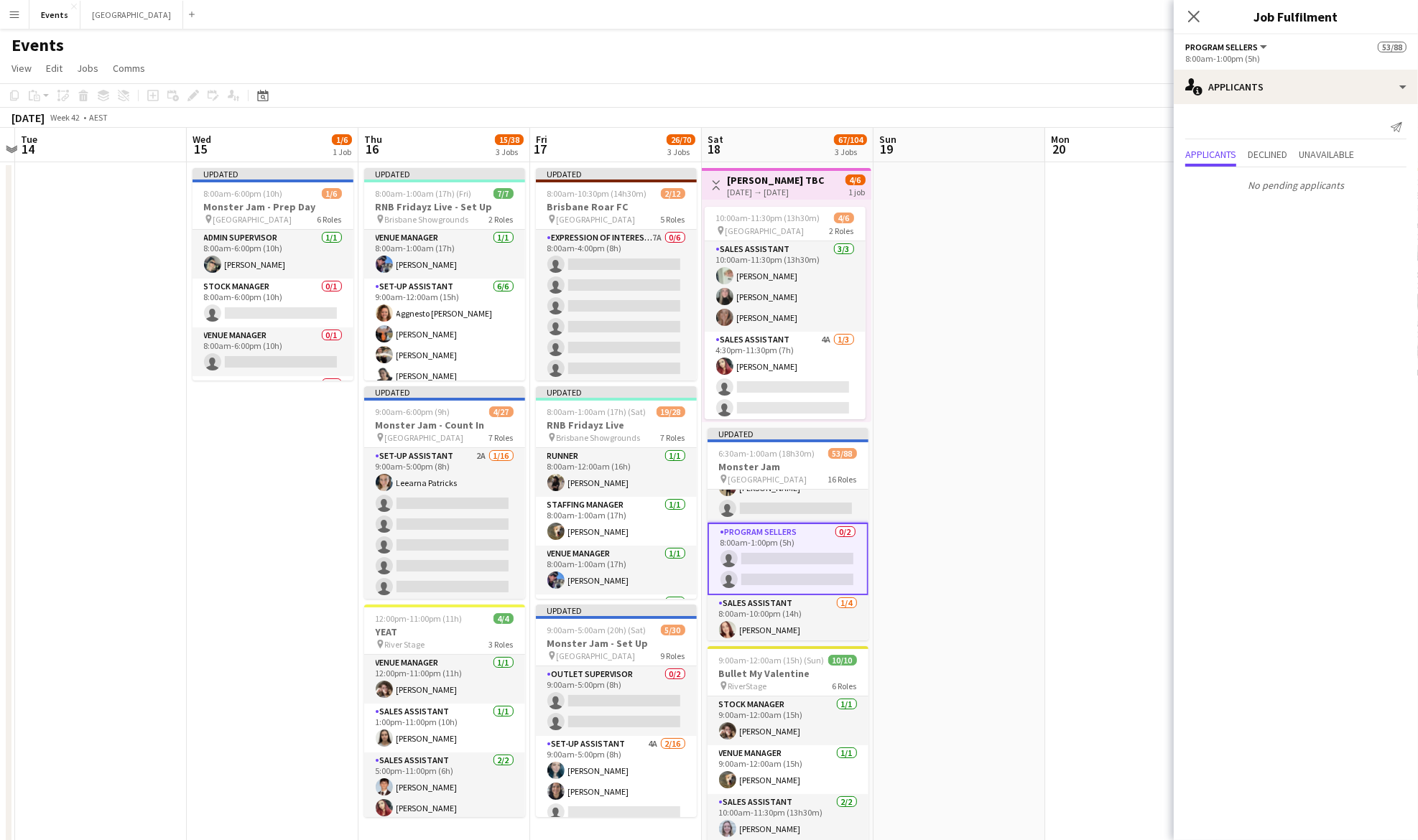
scroll to position [1367, 0]
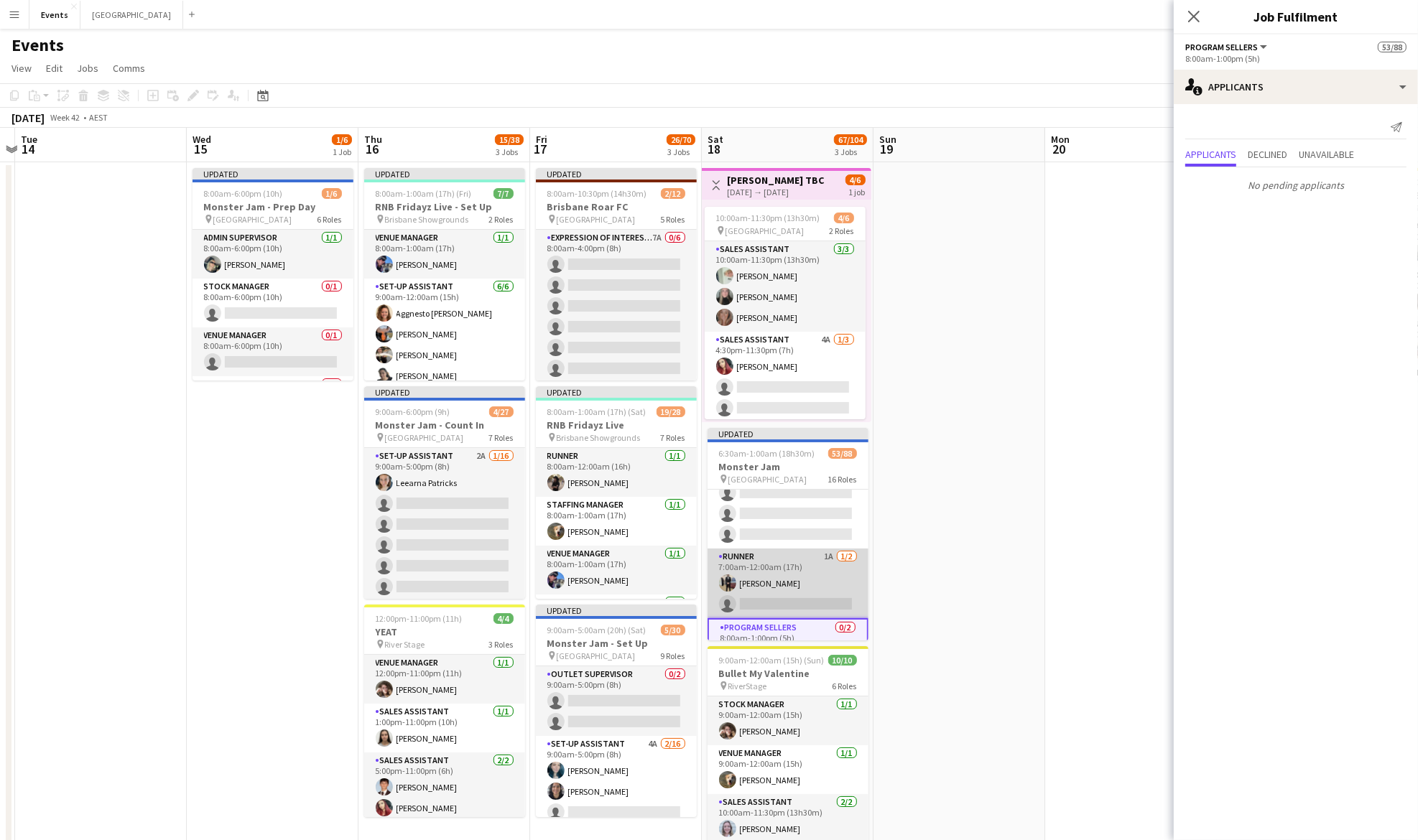
click at [805, 567] on app-card-role "Runner 1A 1/2 7:00am-12:00am (17h) Callum James single-neutral-actions" at bounding box center [788, 583] width 161 height 69
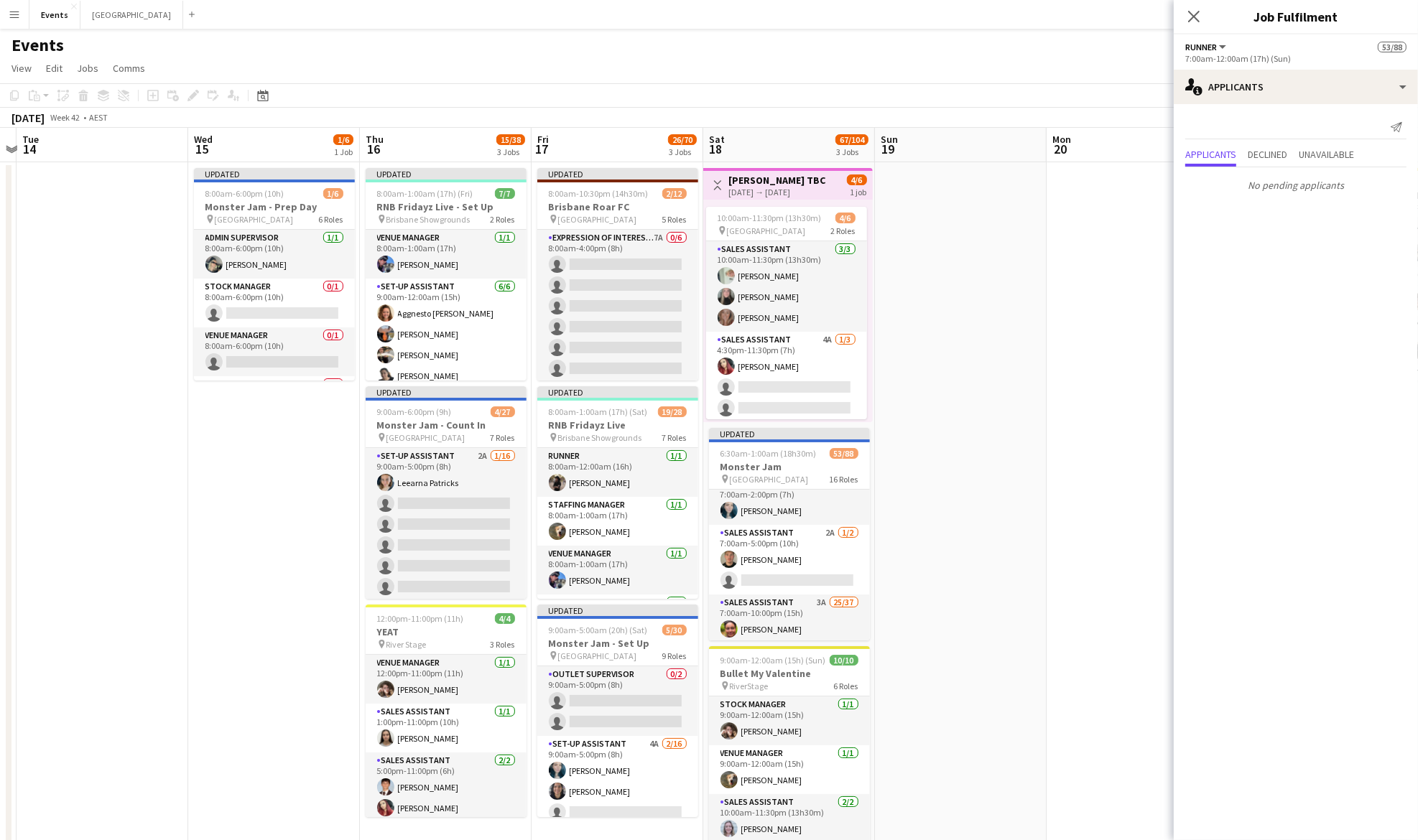
scroll to position [313, 0]
click at [783, 549] on app-card-role "Sales Assistant 2A 1/2 7:00am-5:00pm (10h) Deacon Kirk single-neutral-actions" at bounding box center [789, 553] width 161 height 69
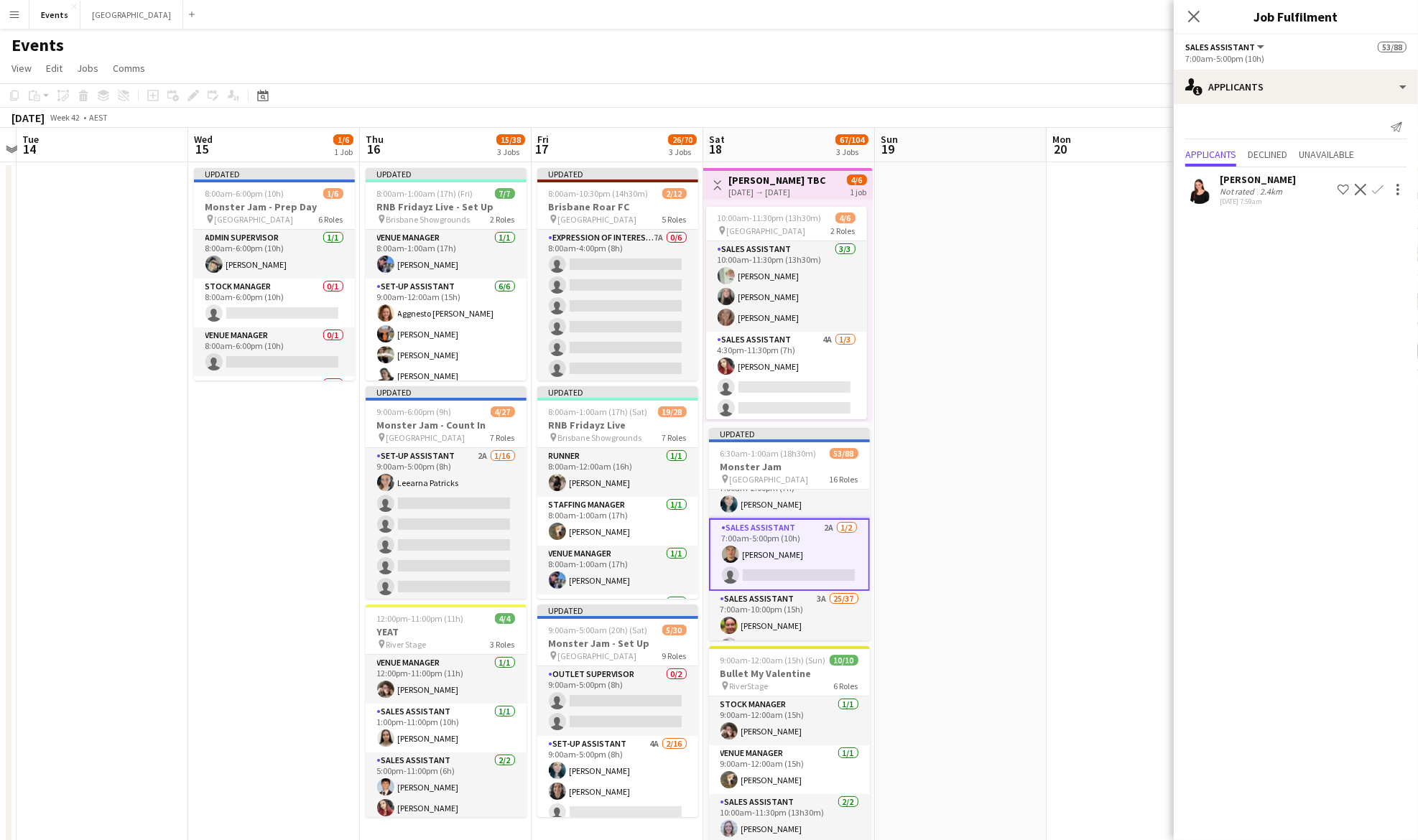
click at [1382, 190] on app-icon "Confirm" at bounding box center [1377, 190] width 12 height 12
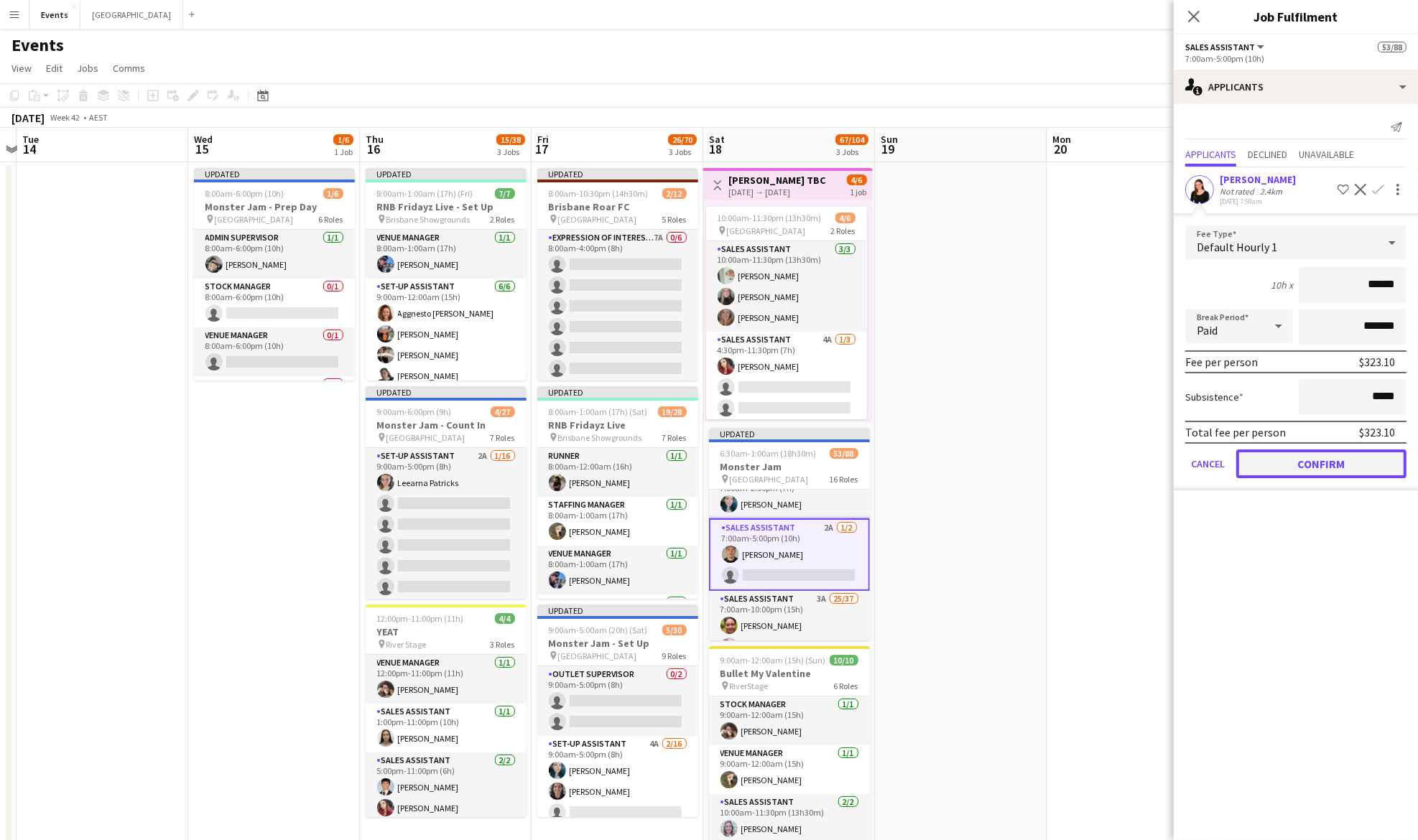
click at [1368, 455] on button "Confirm" at bounding box center [1321, 463] width 170 height 29
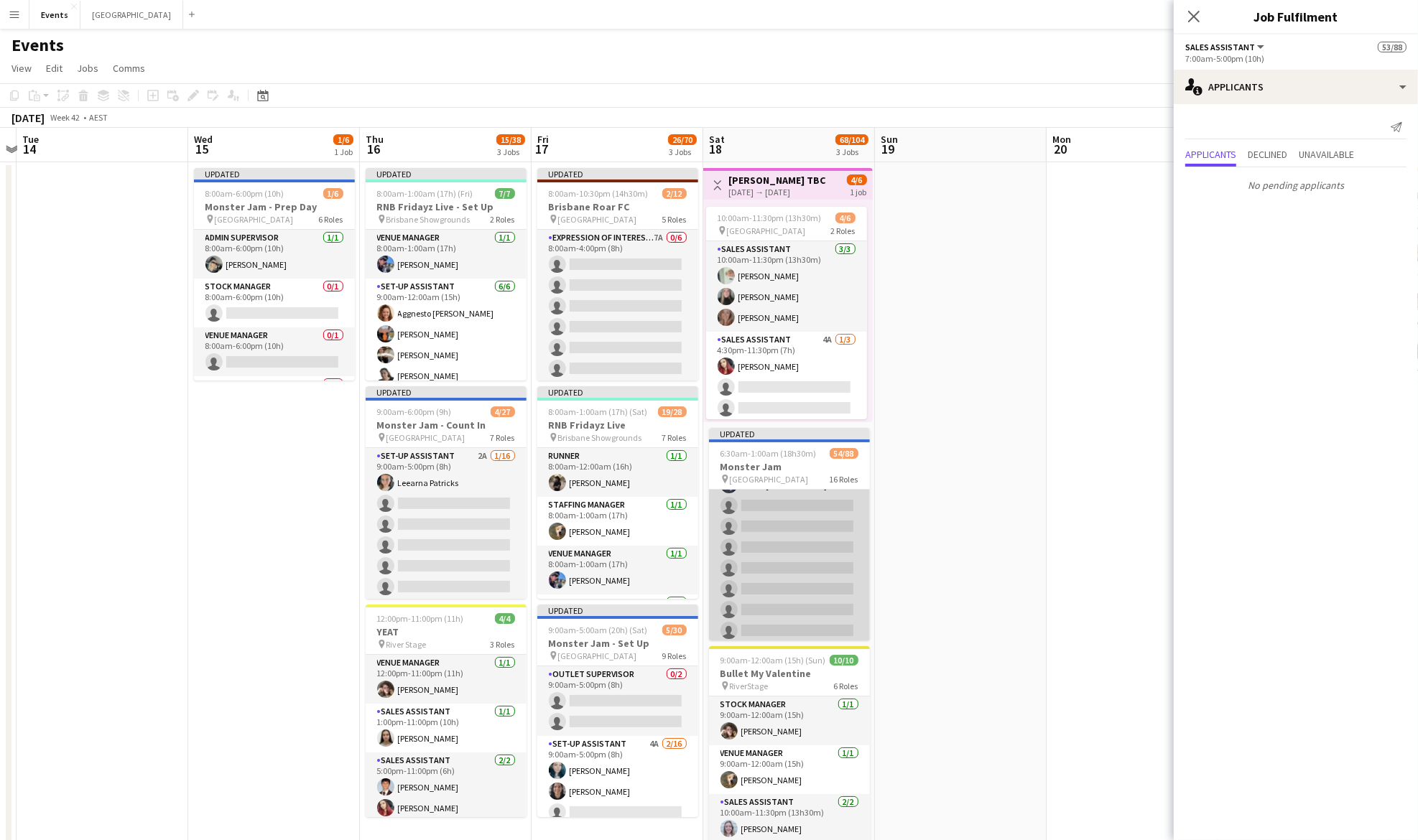
scroll to position [983, 0]
click at [800, 609] on app-card-role "Sales Assistant 3A 25/37 7:00am-10:00pm (15h) Karen Bartley Beal Mackenzie McWi…" at bounding box center [789, 320] width 161 height 798
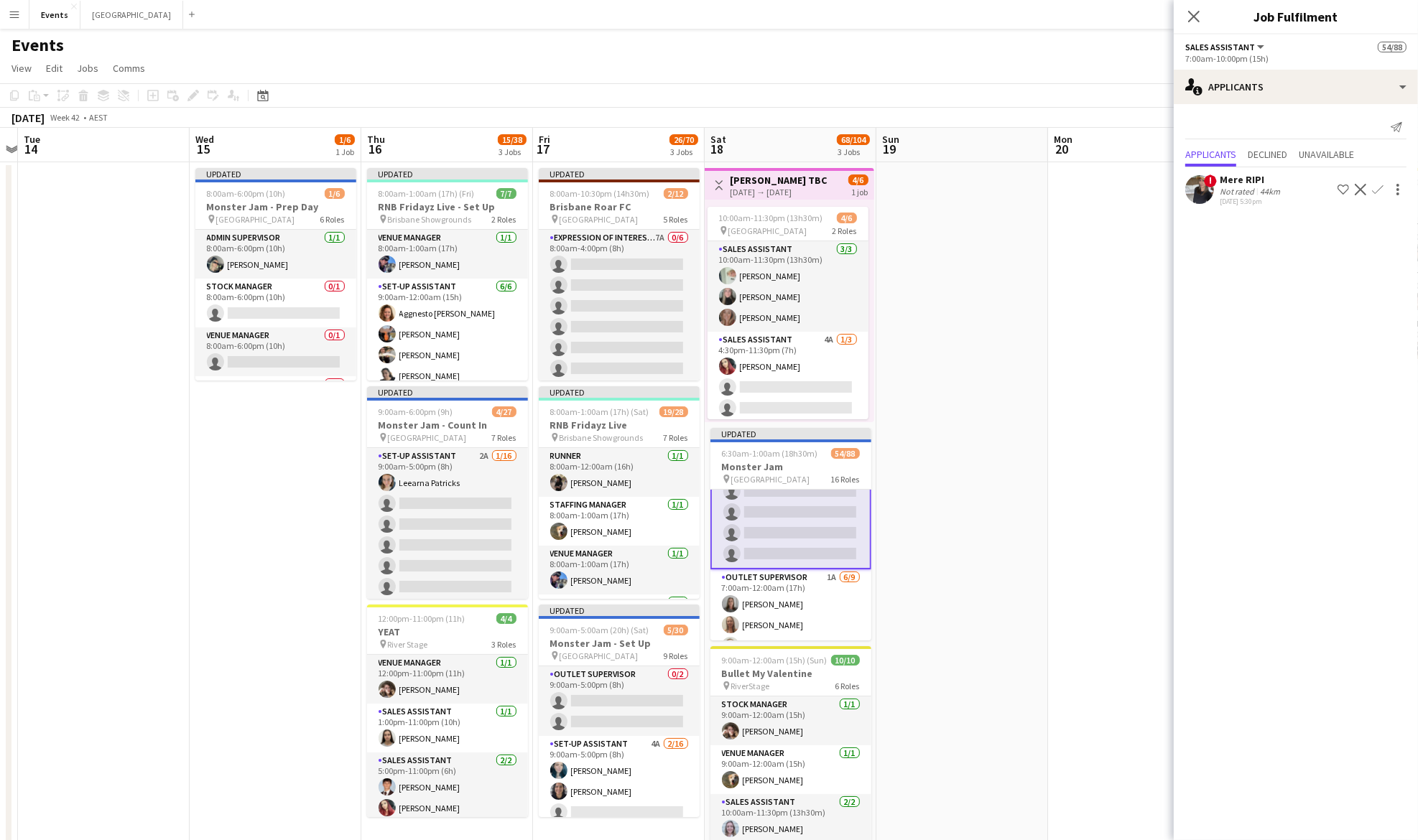
scroll to position [1174, 0]
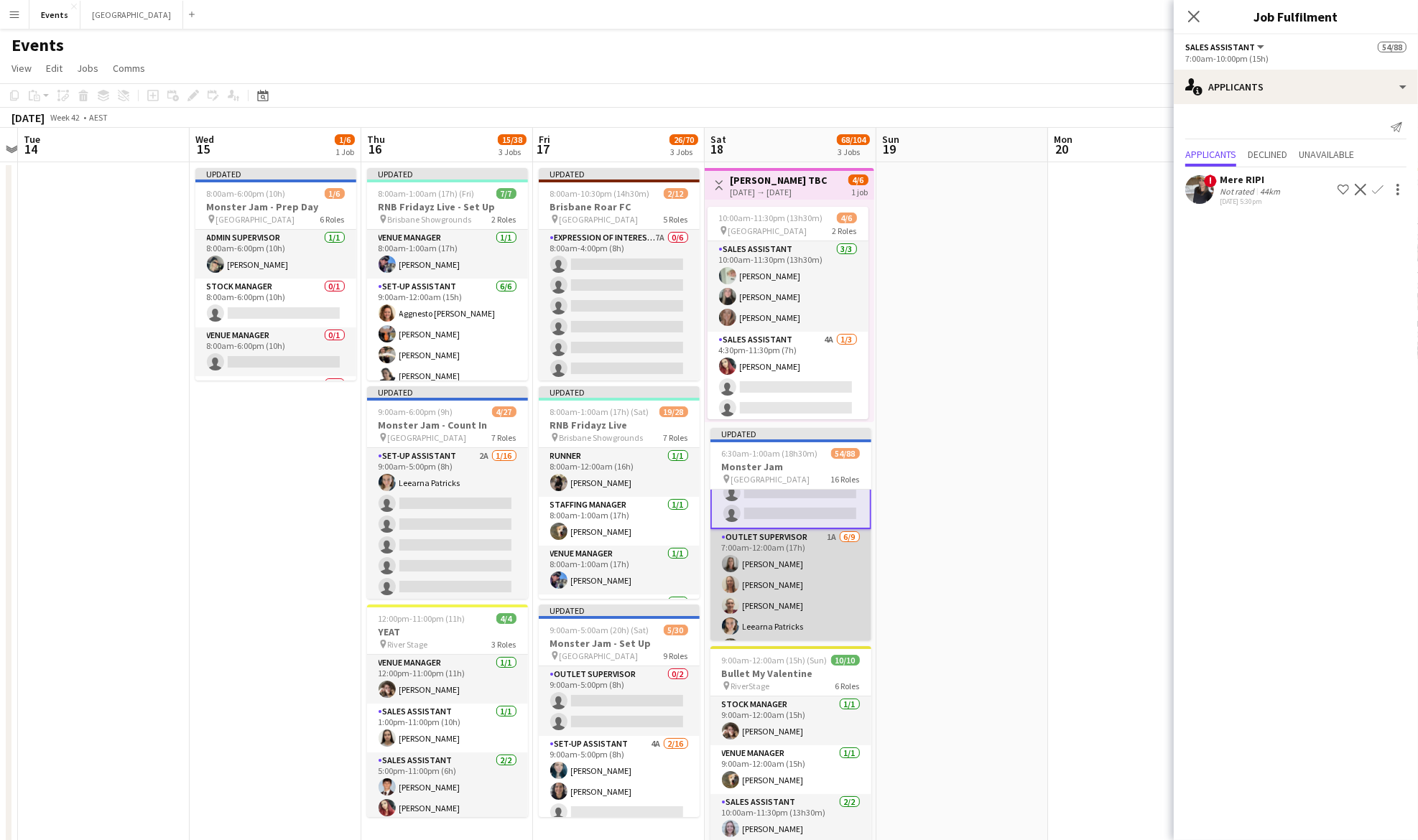
click at [802, 568] on app-card-role "Outlet Supervisor 1A 6/9 7:00am-12:00am (17h) Andrea Bedward Samantha Iwanuscha…" at bounding box center [791, 637] width 161 height 216
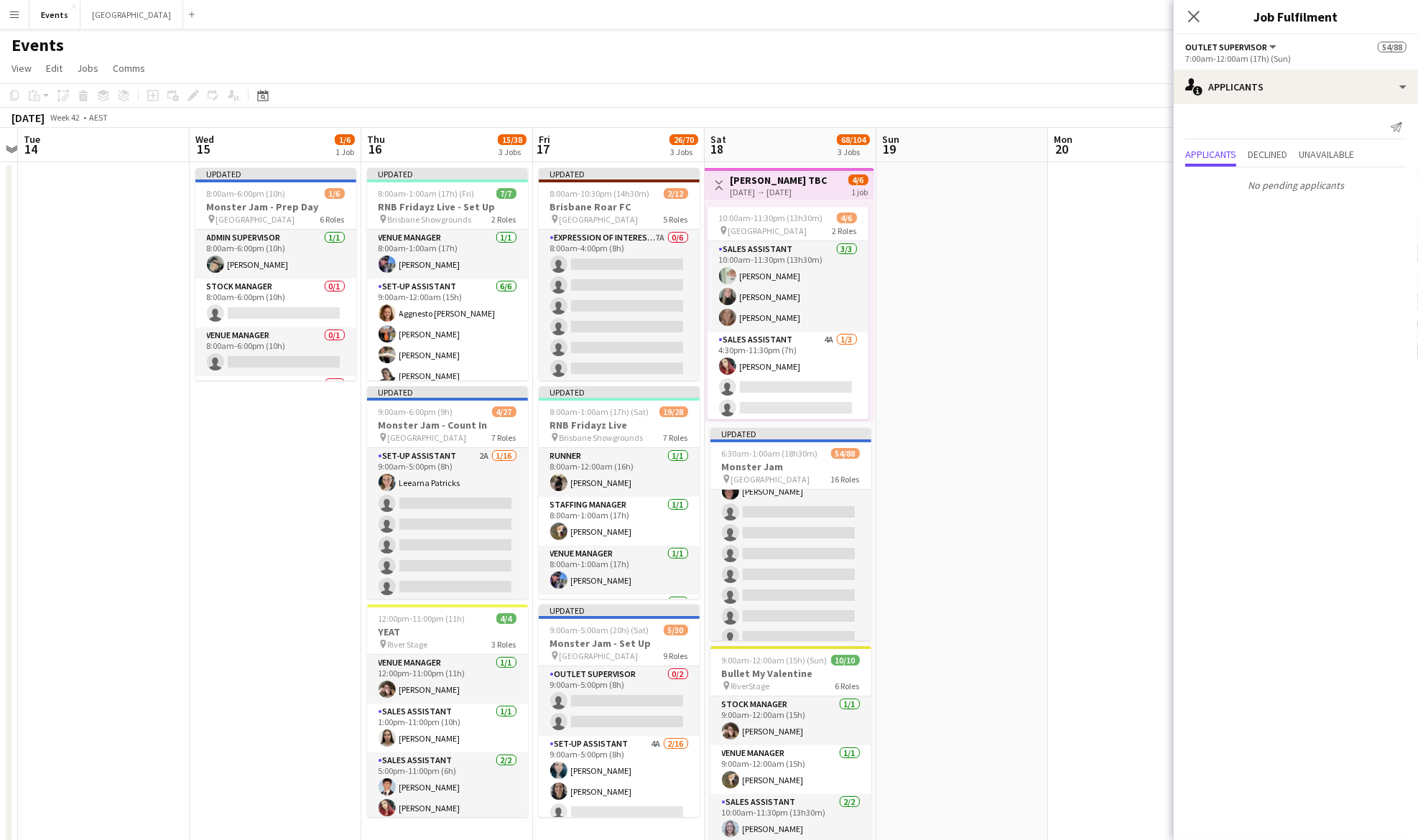
scroll to position [2132, 0]
click at [1191, 21] on icon "Close pop-in" at bounding box center [1194, 16] width 14 height 14
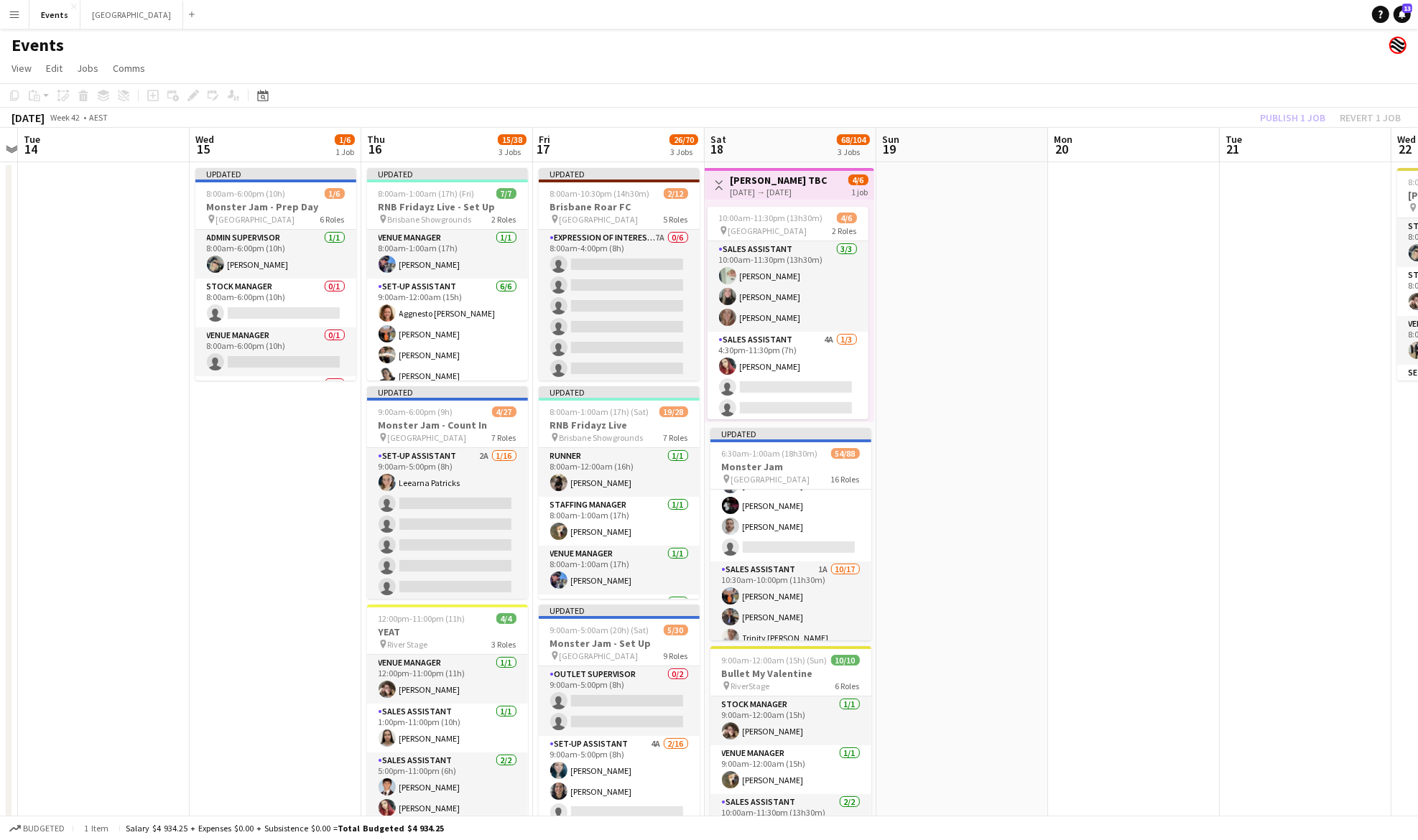
scroll to position [1749, 0]
click at [775, 591] on app-card-role "Sales Assistant 1A 10/17 10:30am-10:00pm (11h30m) Sharn Iosefa Nathan OLDS Trin…" at bounding box center [791, 722] width 161 height 382
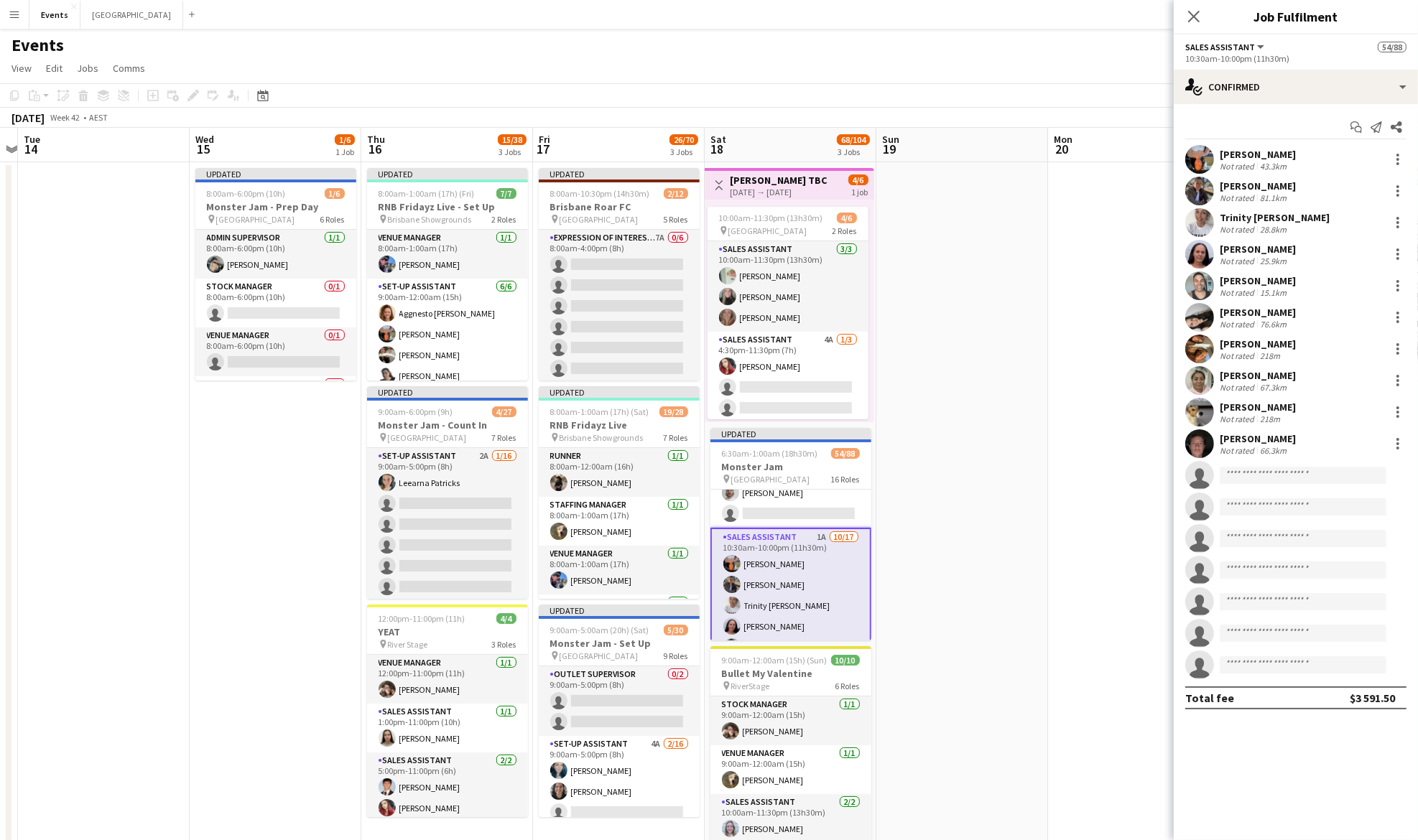
scroll to position [1747, 0]
click at [1287, 97] on div "single-neutral-actions-check-2 Confirmed" at bounding box center [1295, 86] width 244 height 35
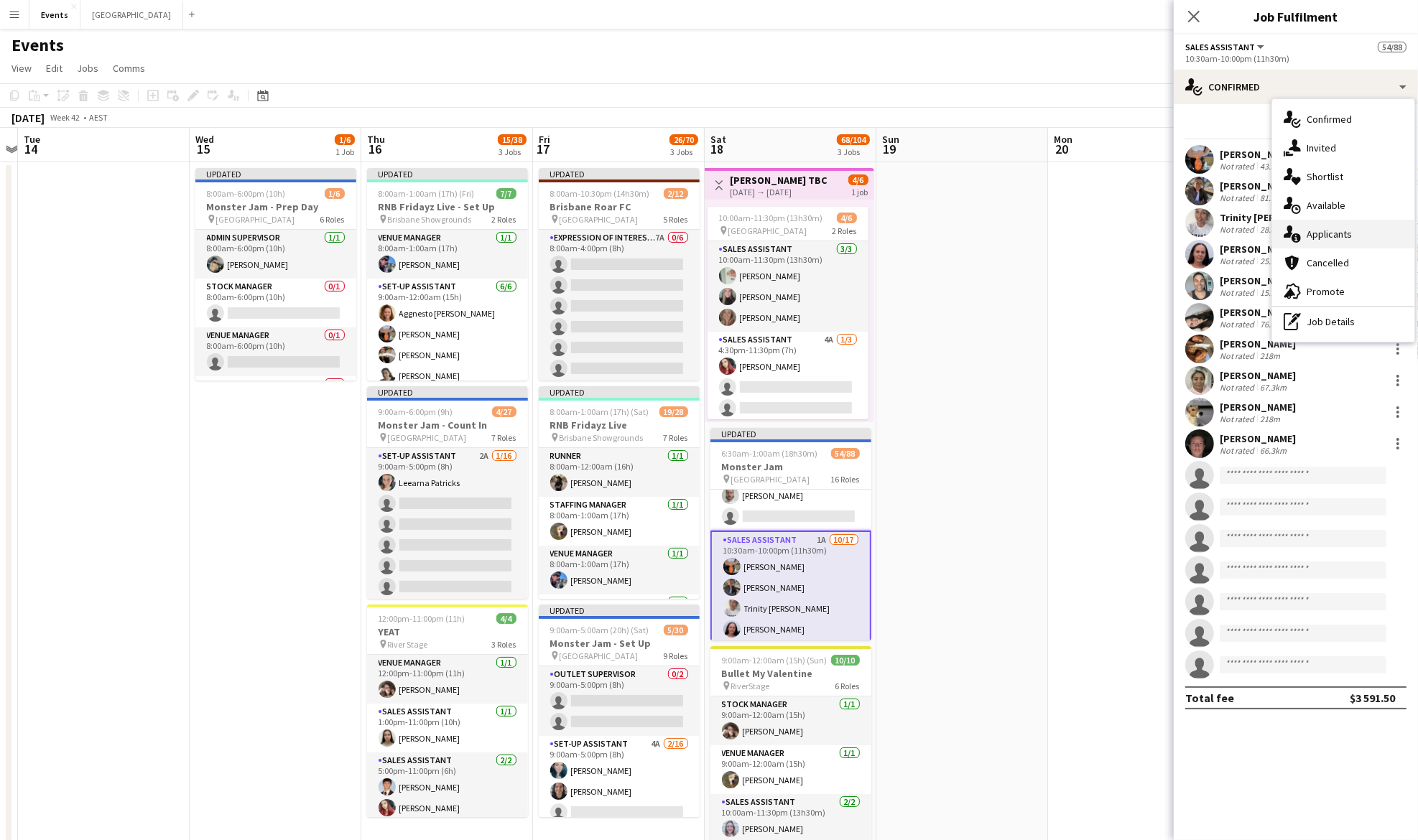
click at [1339, 230] on span "Applicants" at bounding box center [1329, 234] width 45 height 13
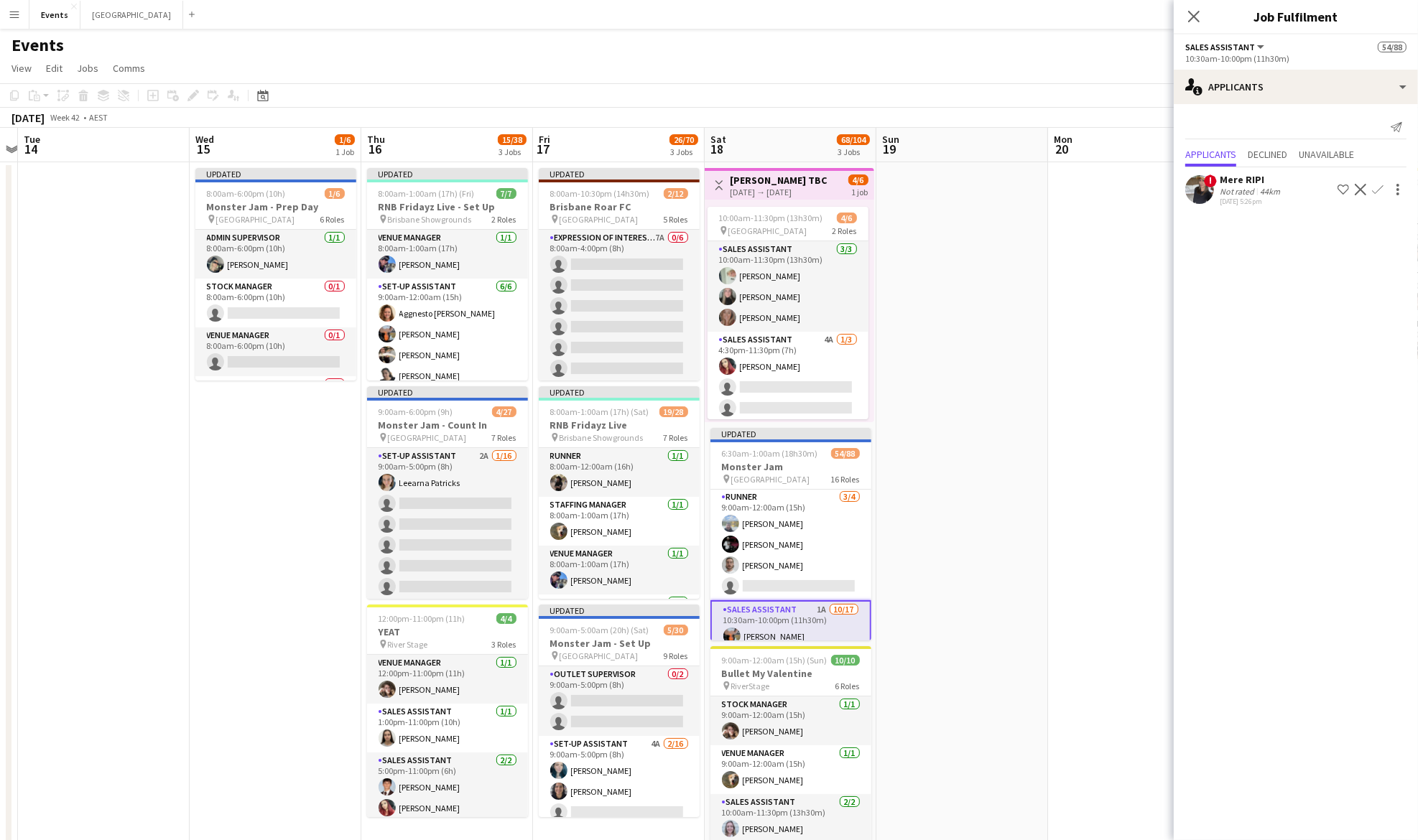
scroll to position [1651, 0]
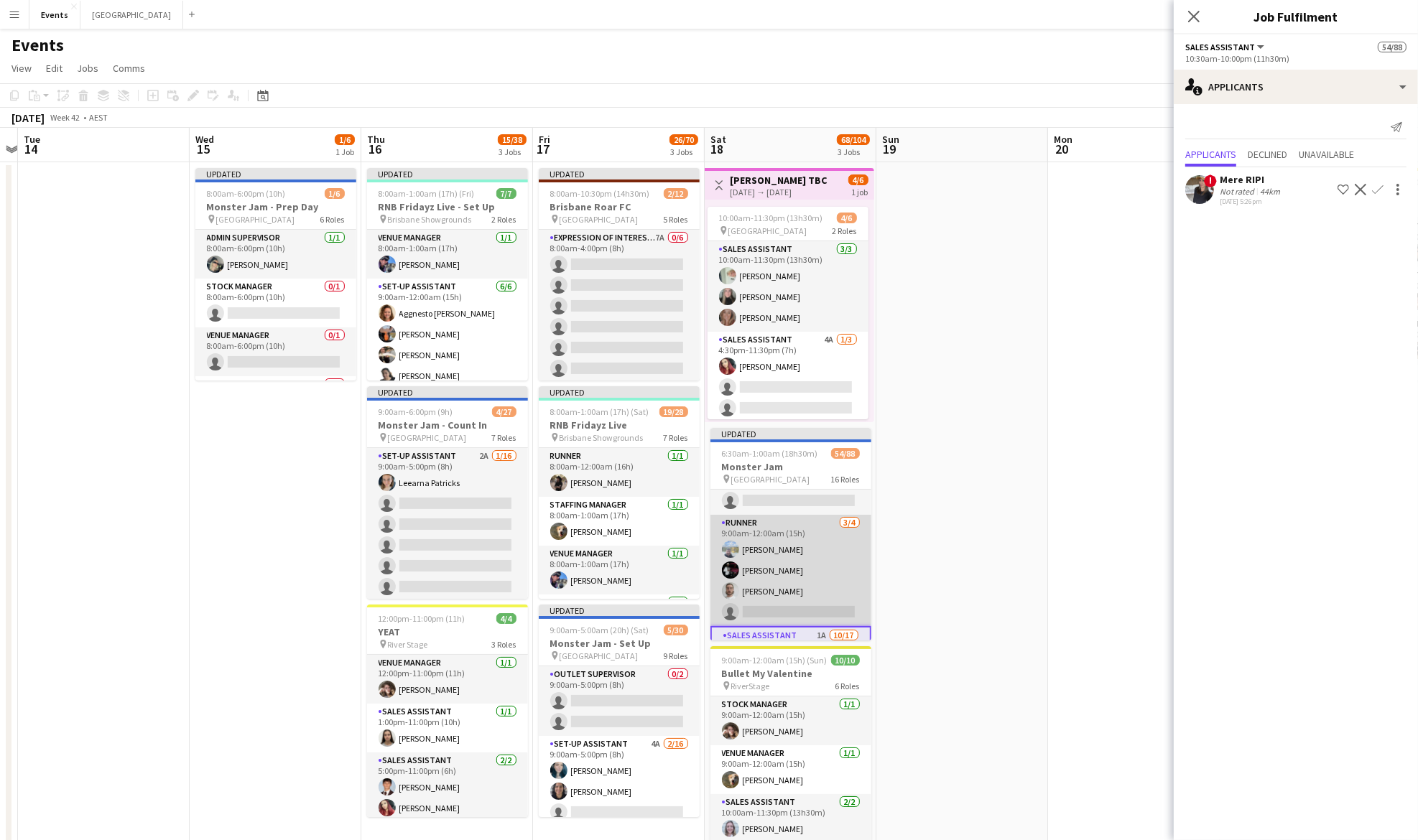
click at [787, 584] on app-card-role "Runner 3/4 9:00am-12:00am (15h) Mark MILLAR HarNanak Singh Benjamin Hyland sing…" at bounding box center [791, 570] width 161 height 111
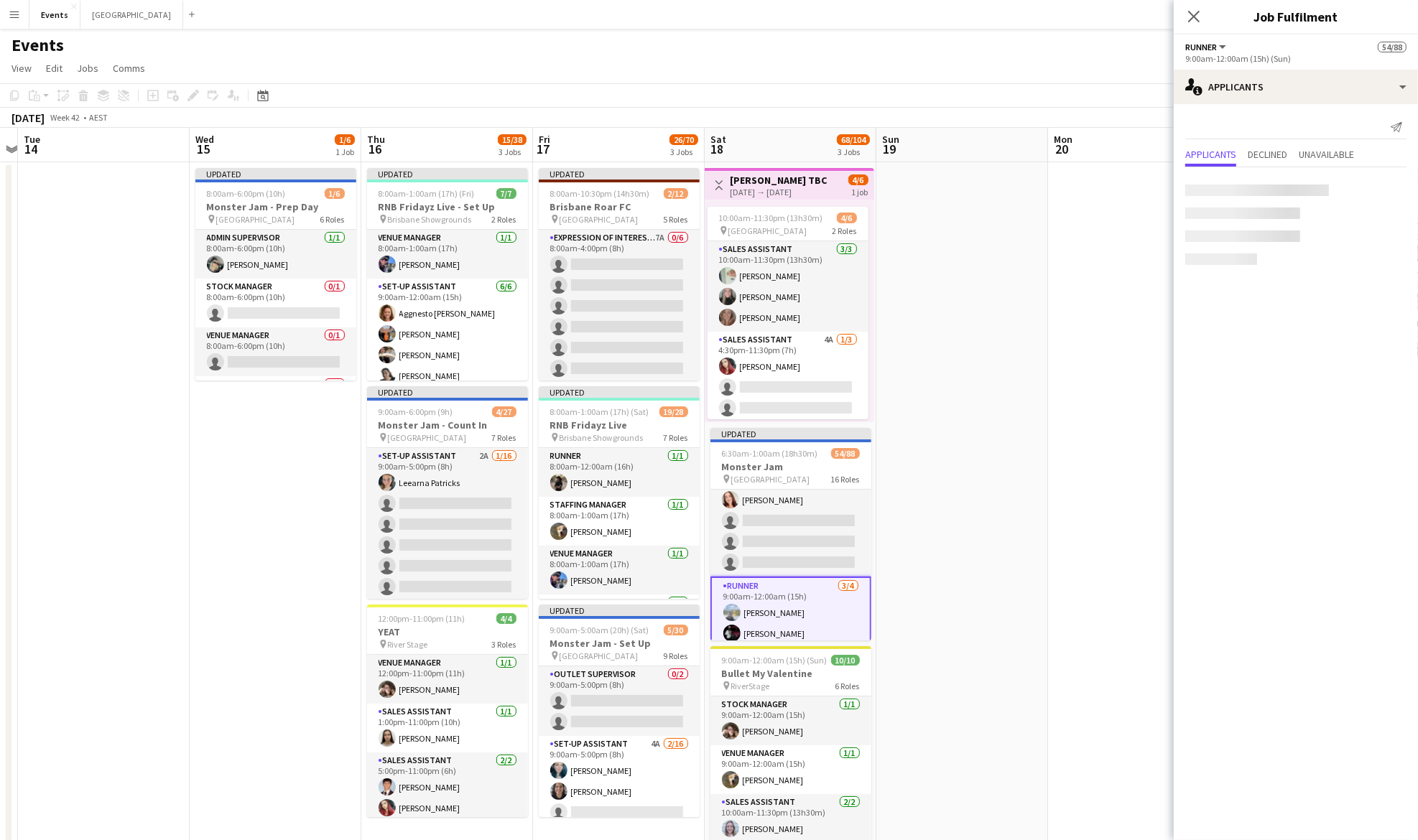
scroll to position [1556, 0]
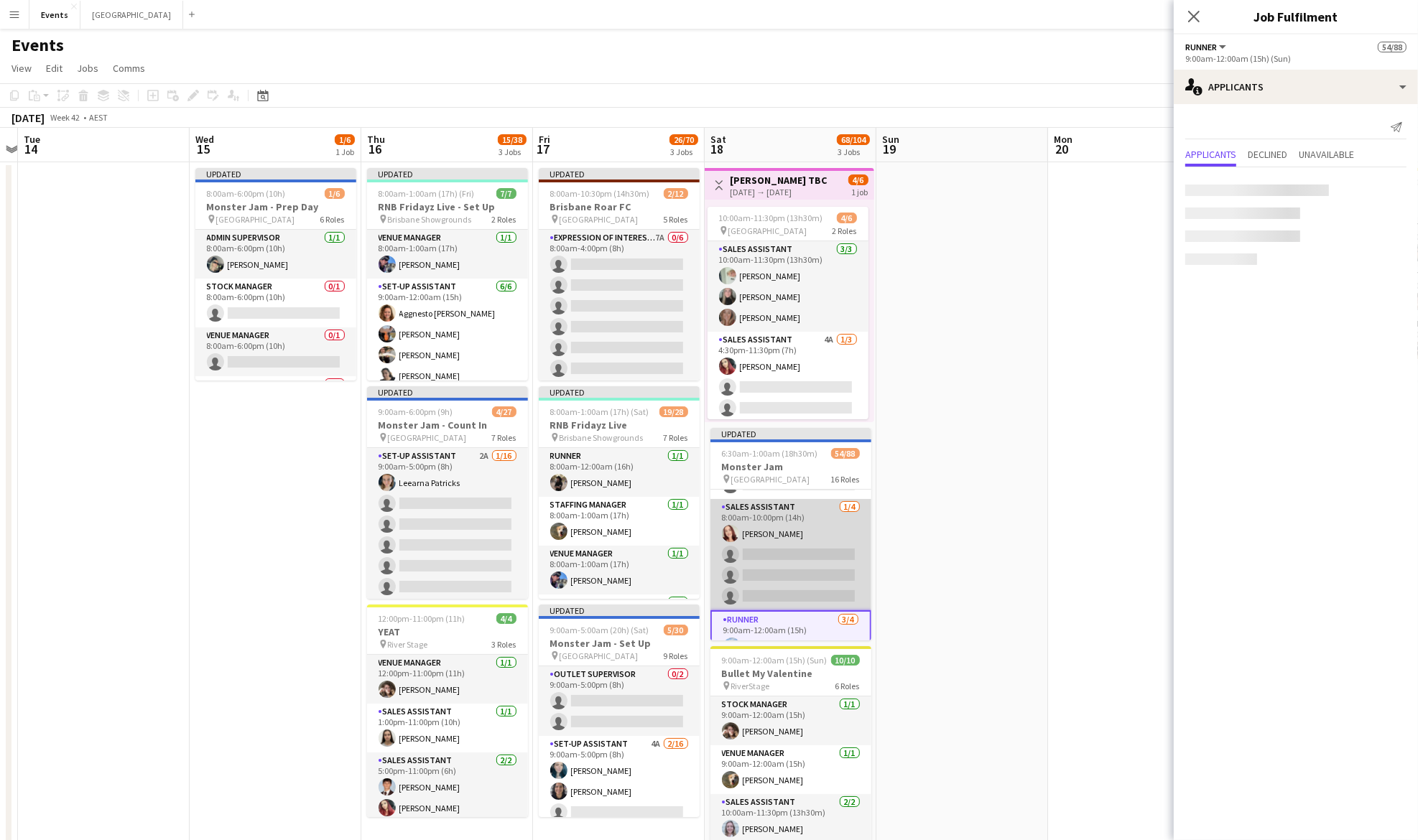
click at [801, 566] on app-card-role "Sales Assistant 1/4 8:00am-10:00pm (14h) Lilly Jerrett single-neutral-actions s…" at bounding box center [791, 555] width 161 height 111
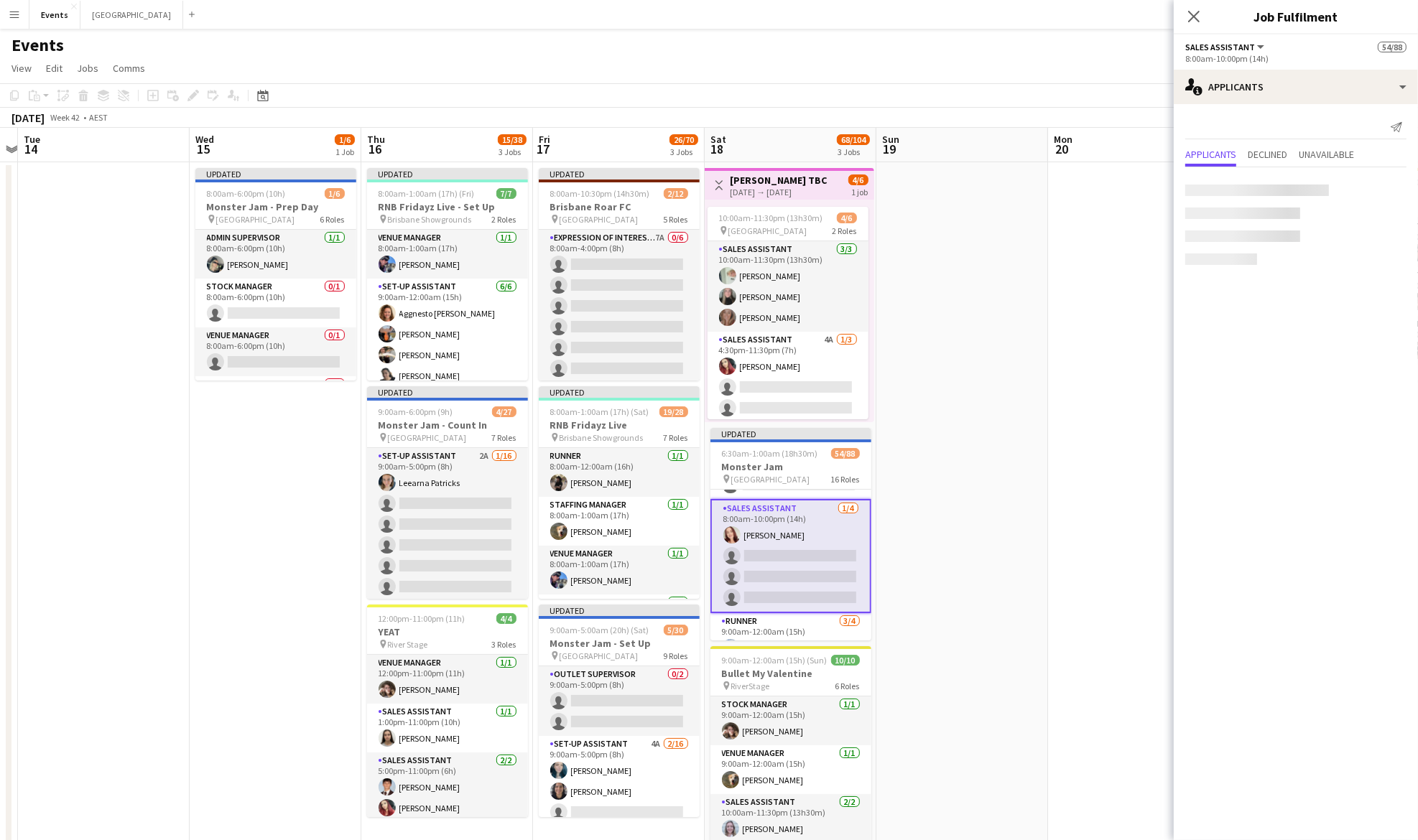
scroll to position [1460, 0]
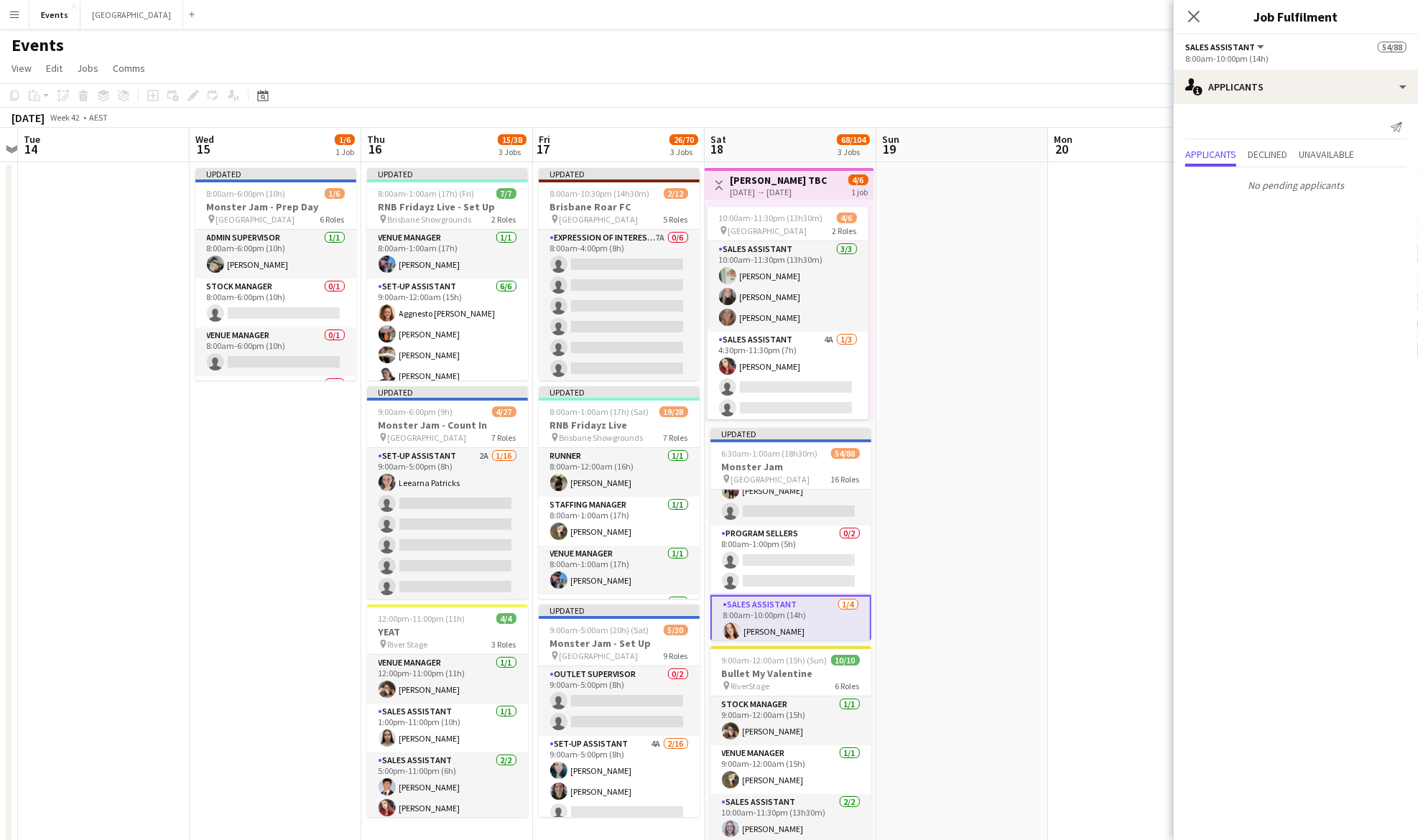
click at [801, 566] on app-card-role "Program Sellers 0/2 8:00am-1:00pm (5h) single-neutral-actions single-neutral-ac…" at bounding box center [791, 560] width 161 height 69
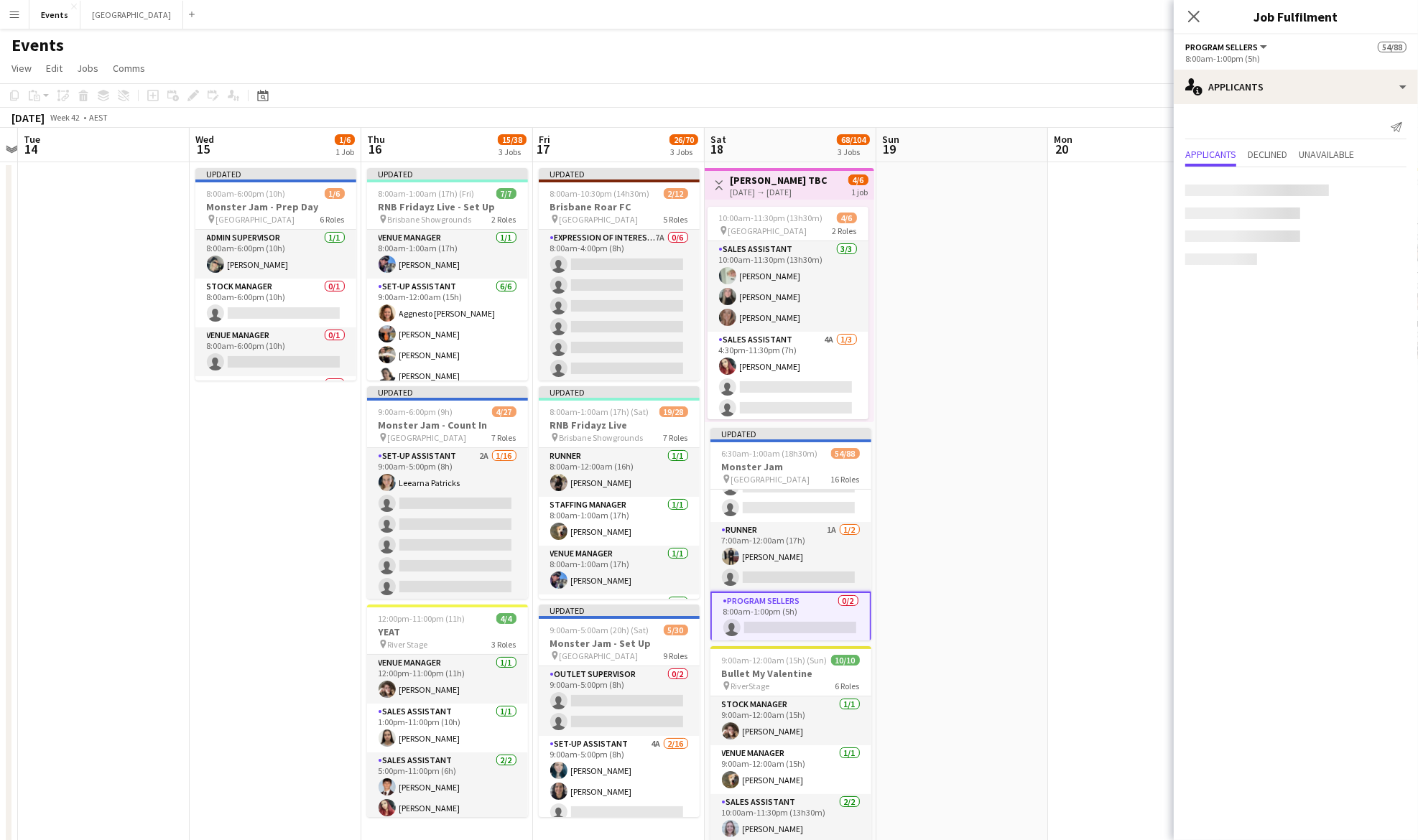
scroll to position [1364, 0]
click at [801, 566] on app-card-role "Runner 1A 1/2 7:00am-12:00am (17h) Callum James single-neutral-actions" at bounding box center [791, 586] width 161 height 69
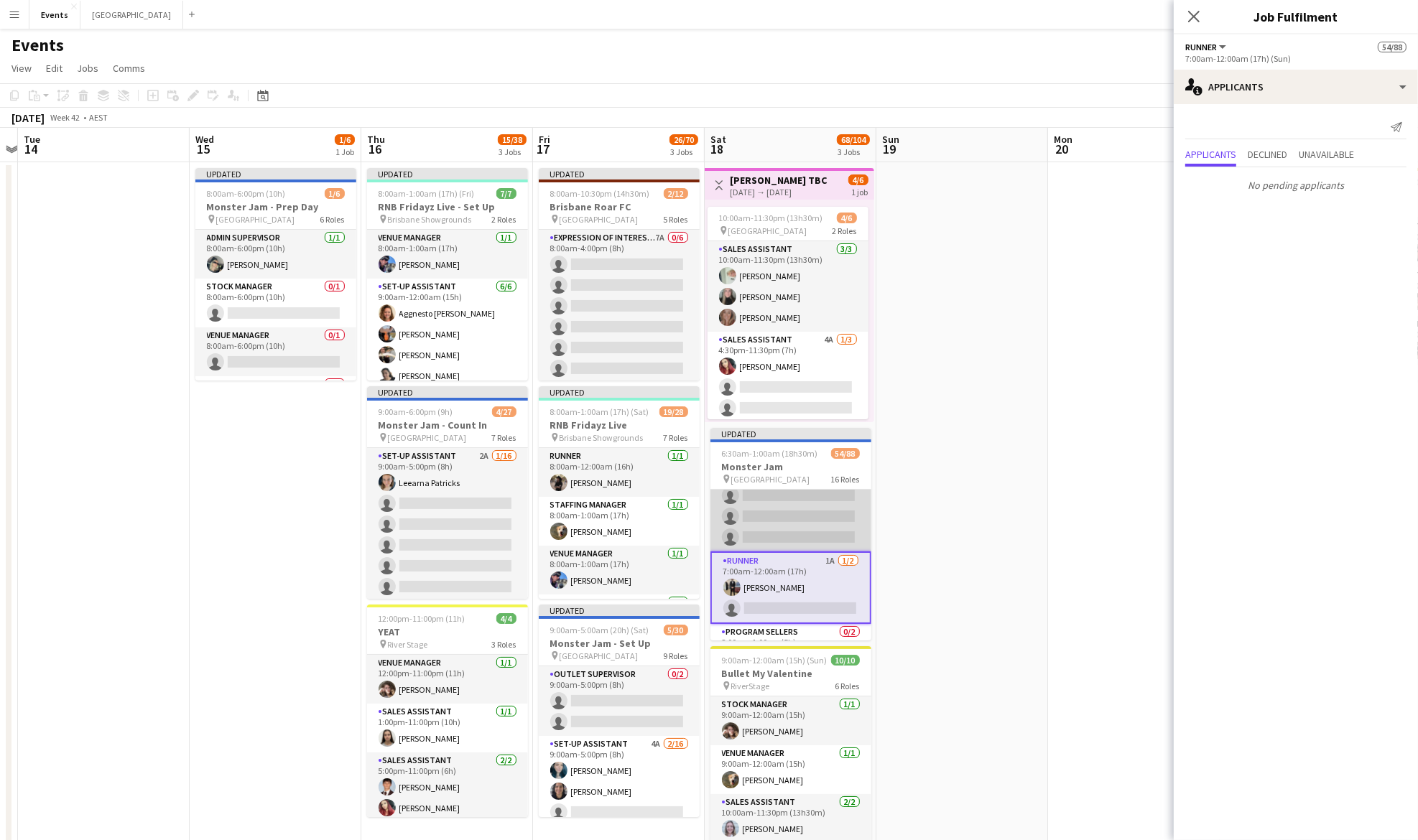
click at [800, 513] on app-card-role "Outlet Supervisor 1A 6/9 7:00am-12:00am (17h) Andrea Bedward Samantha Iwanuscha…" at bounding box center [791, 444] width 161 height 216
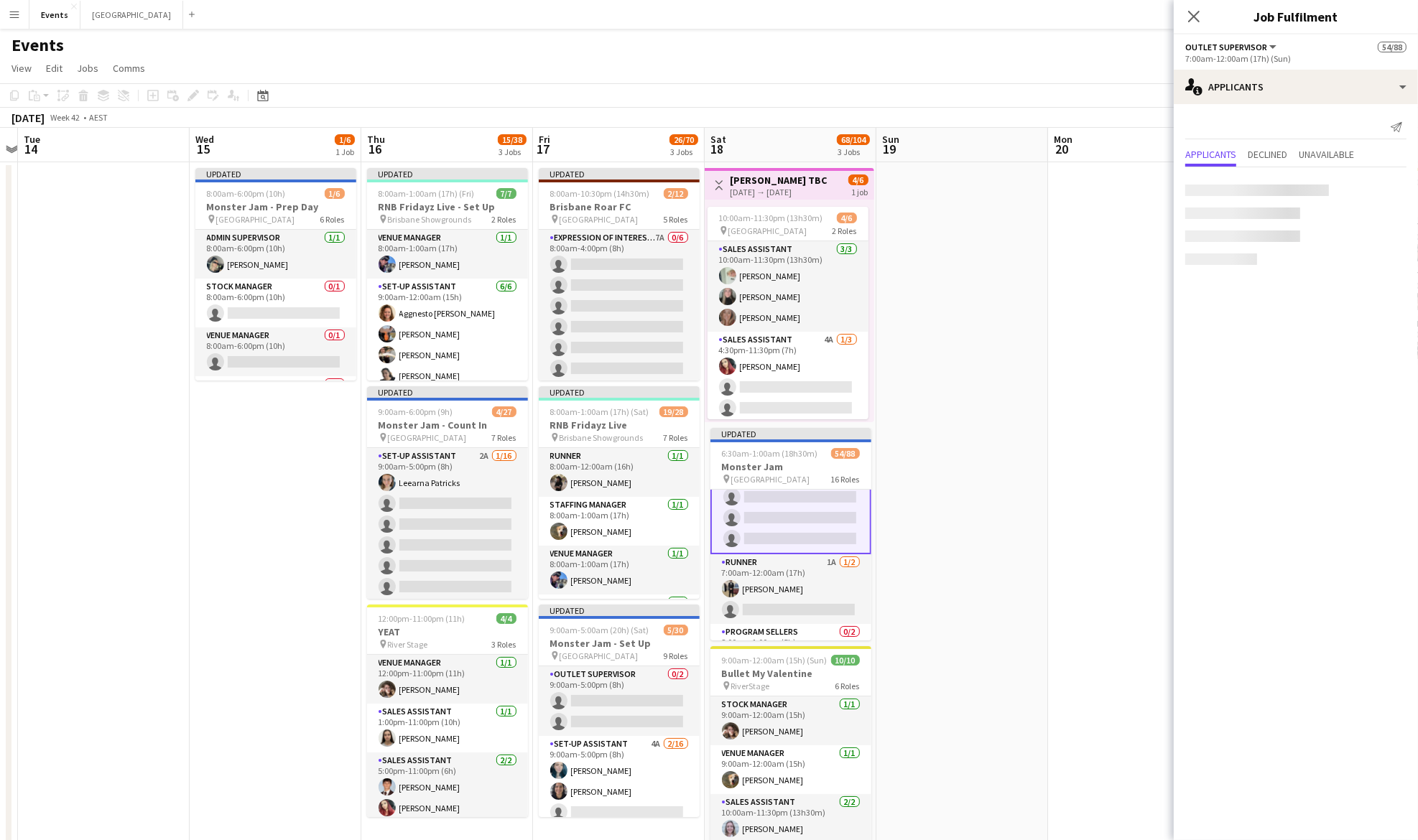
scroll to position [1366, 0]
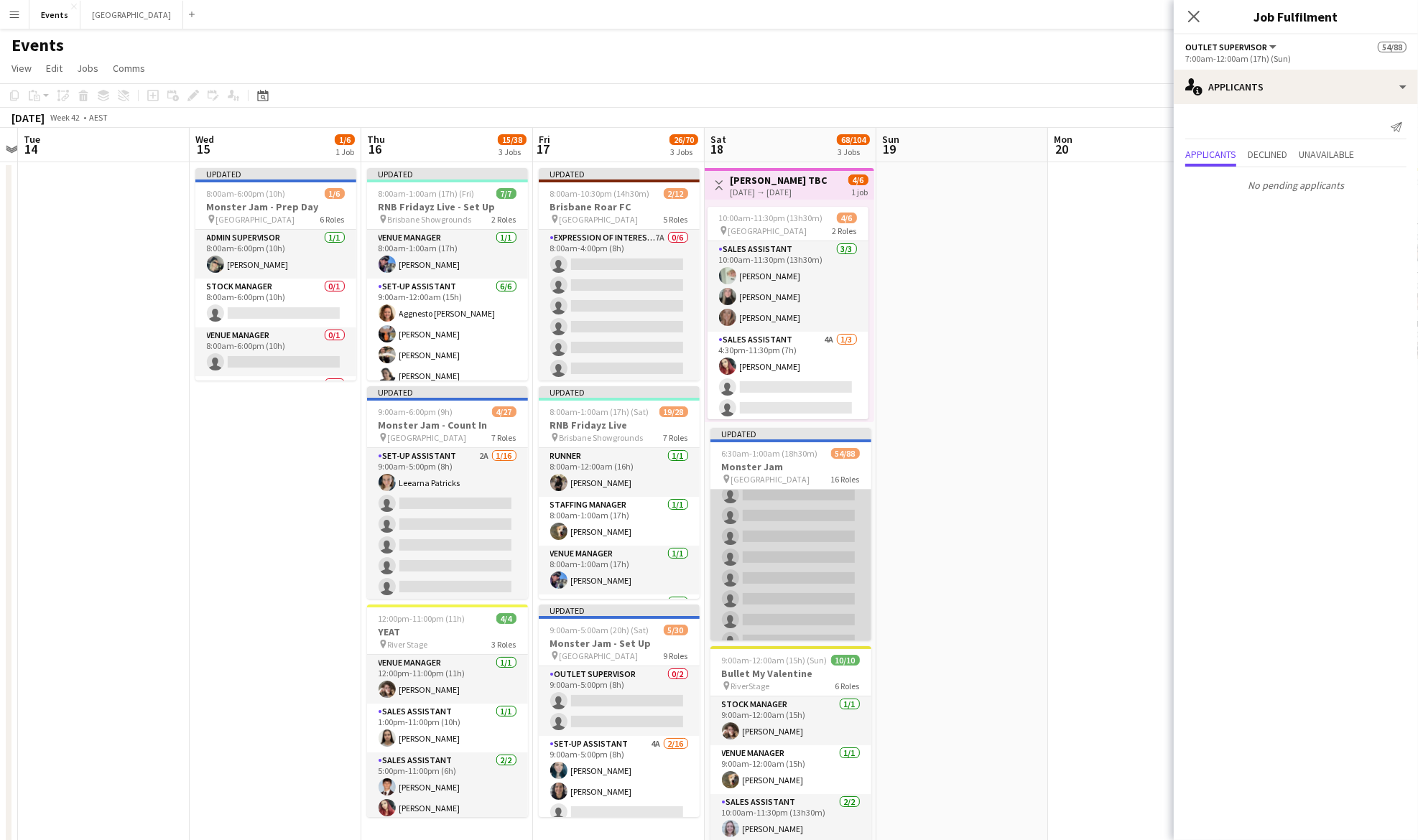
click at [786, 566] on app-card-role "Sales Assistant 3A 25/37 7:00am-10:00pm (15h) Karen Bartley Beal Mackenzie McWi…" at bounding box center [791, 318] width 161 height 798
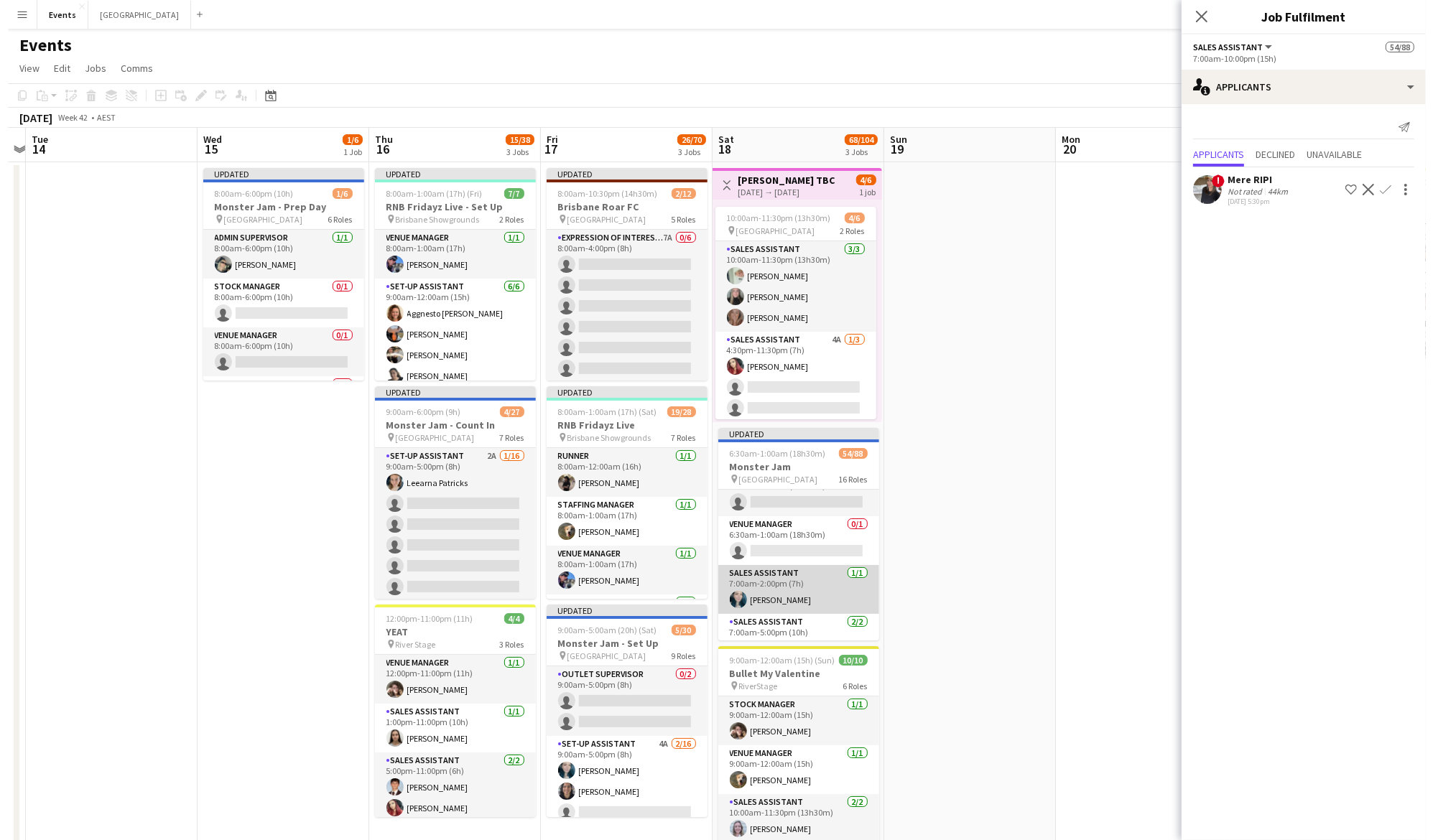
scroll to position [313, 0]
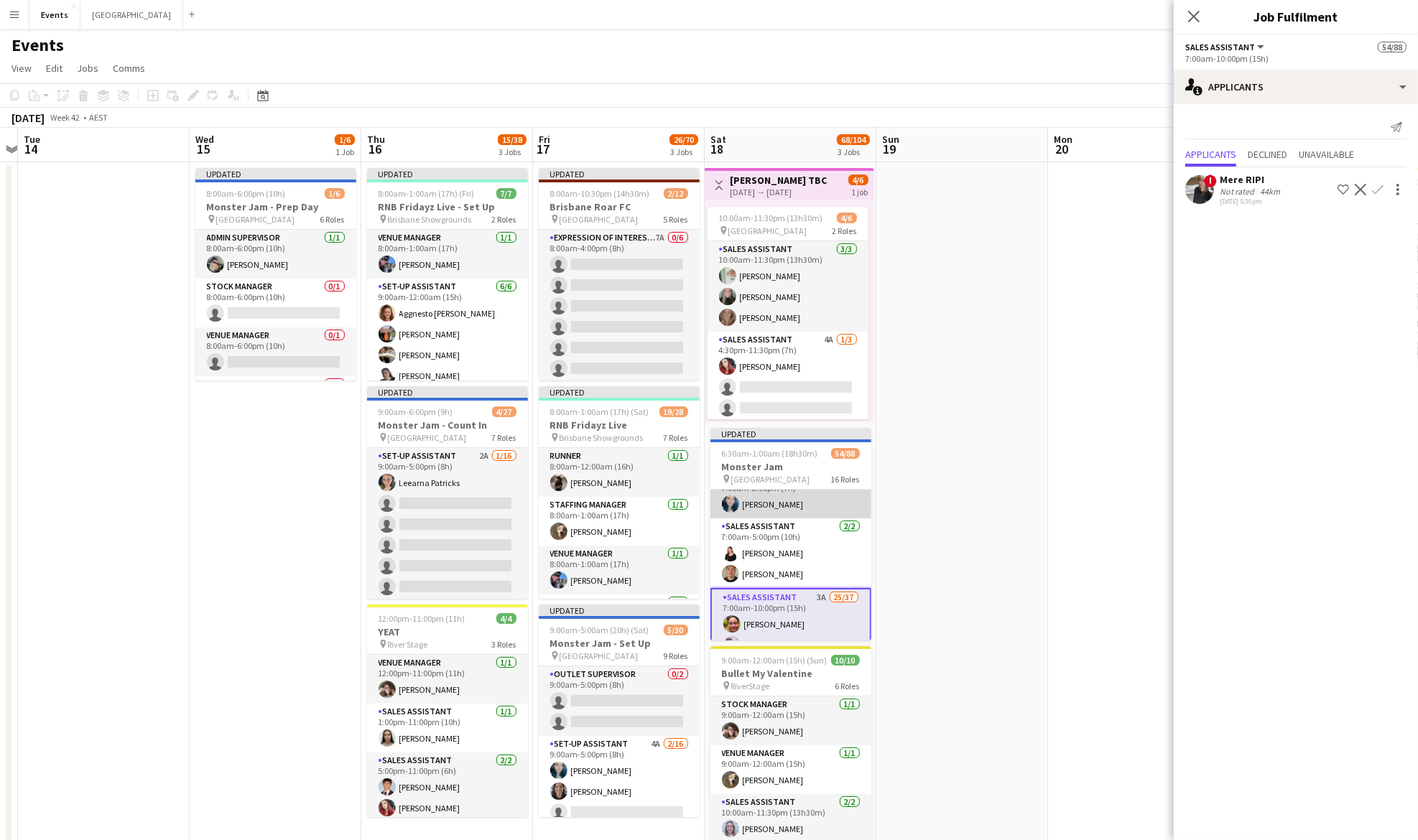
click at [792, 560] on app-card-role "Sales Assistant 2/2 7:00am-5:00pm (10h) Isobel Bedward Deacon Kirk" at bounding box center [791, 553] width 161 height 69
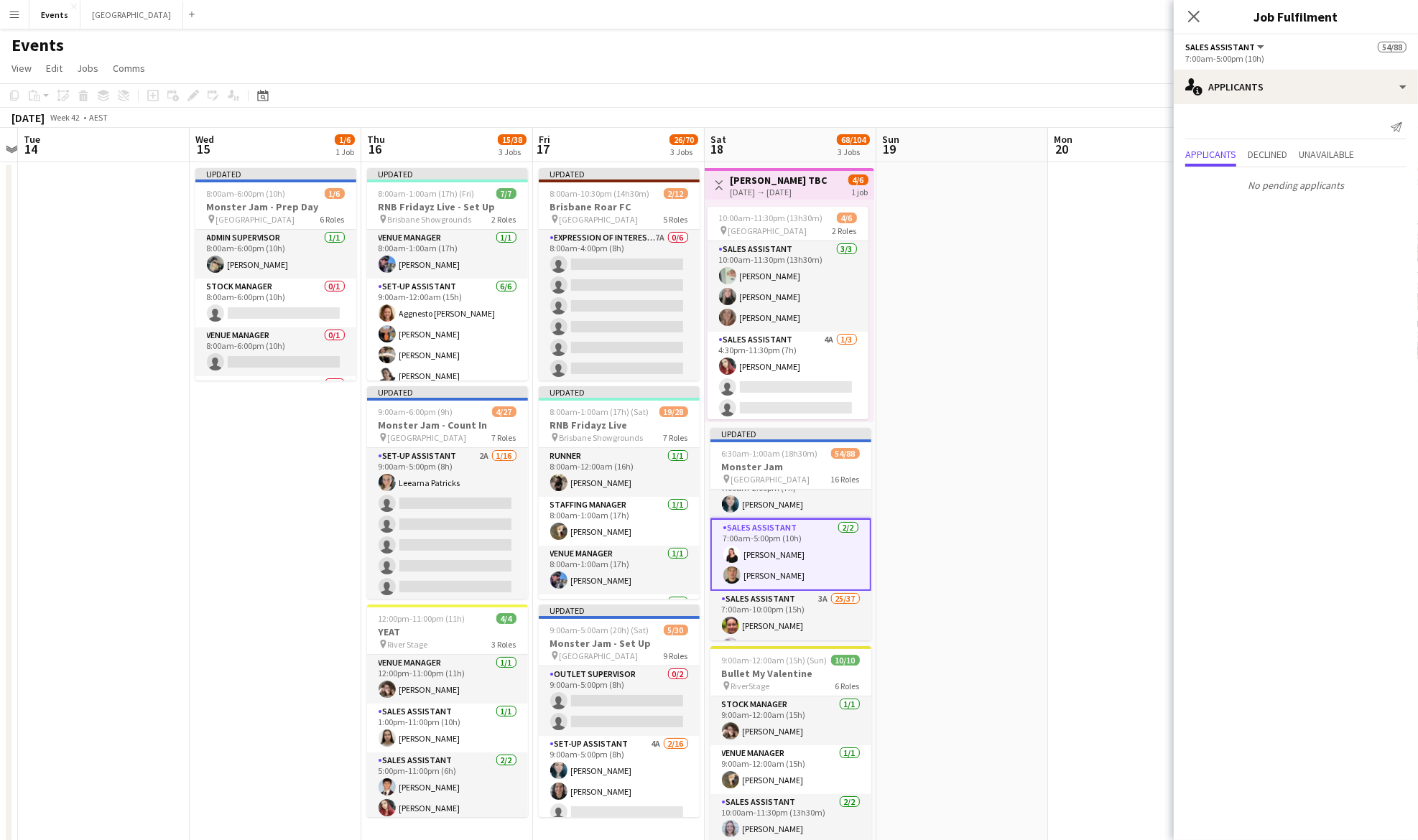
click at [12, 16] on app-icon "Menu" at bounding box center [14, 14] width 12 height 12
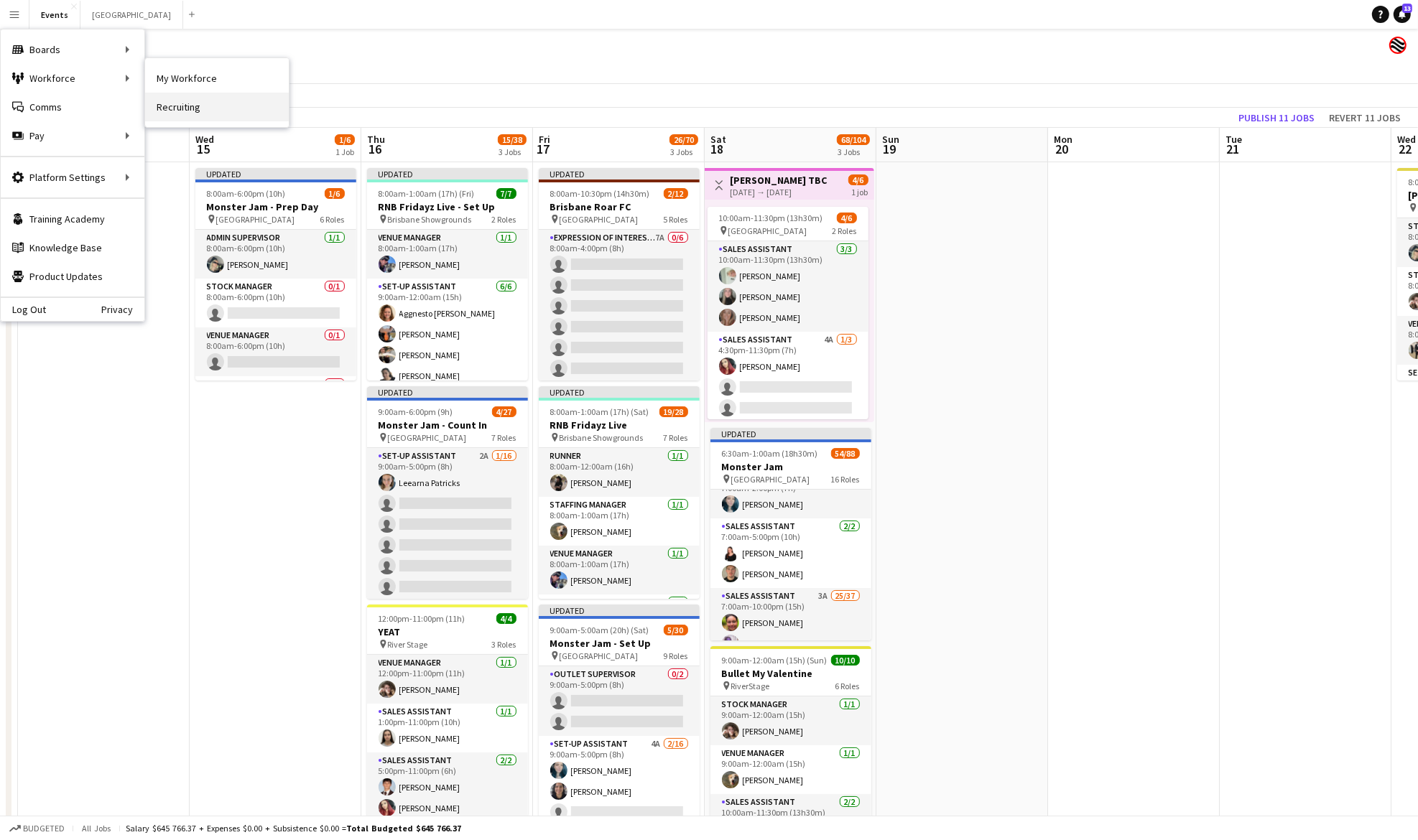
click at [217, 113] on link "Recruiting" at bounding box center [217, 106] width 143 height 29
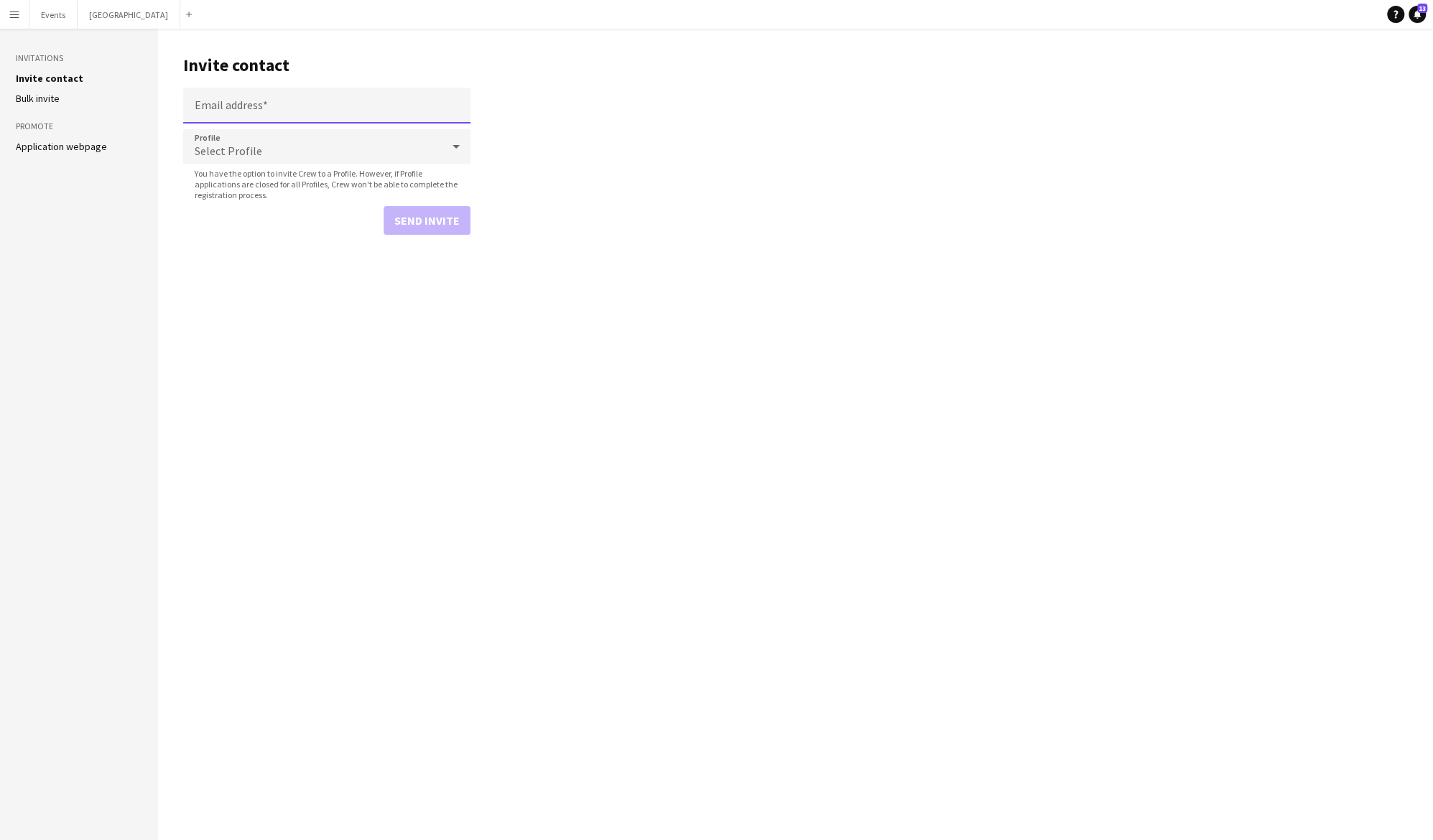
click at [295, 98] on input "Email address" at bounding box center [327, 106] width 288 height 36
type input "**********"
click at [280, 143] on div "Select Profile" at bounding box center [313, 146] width 259 height 35
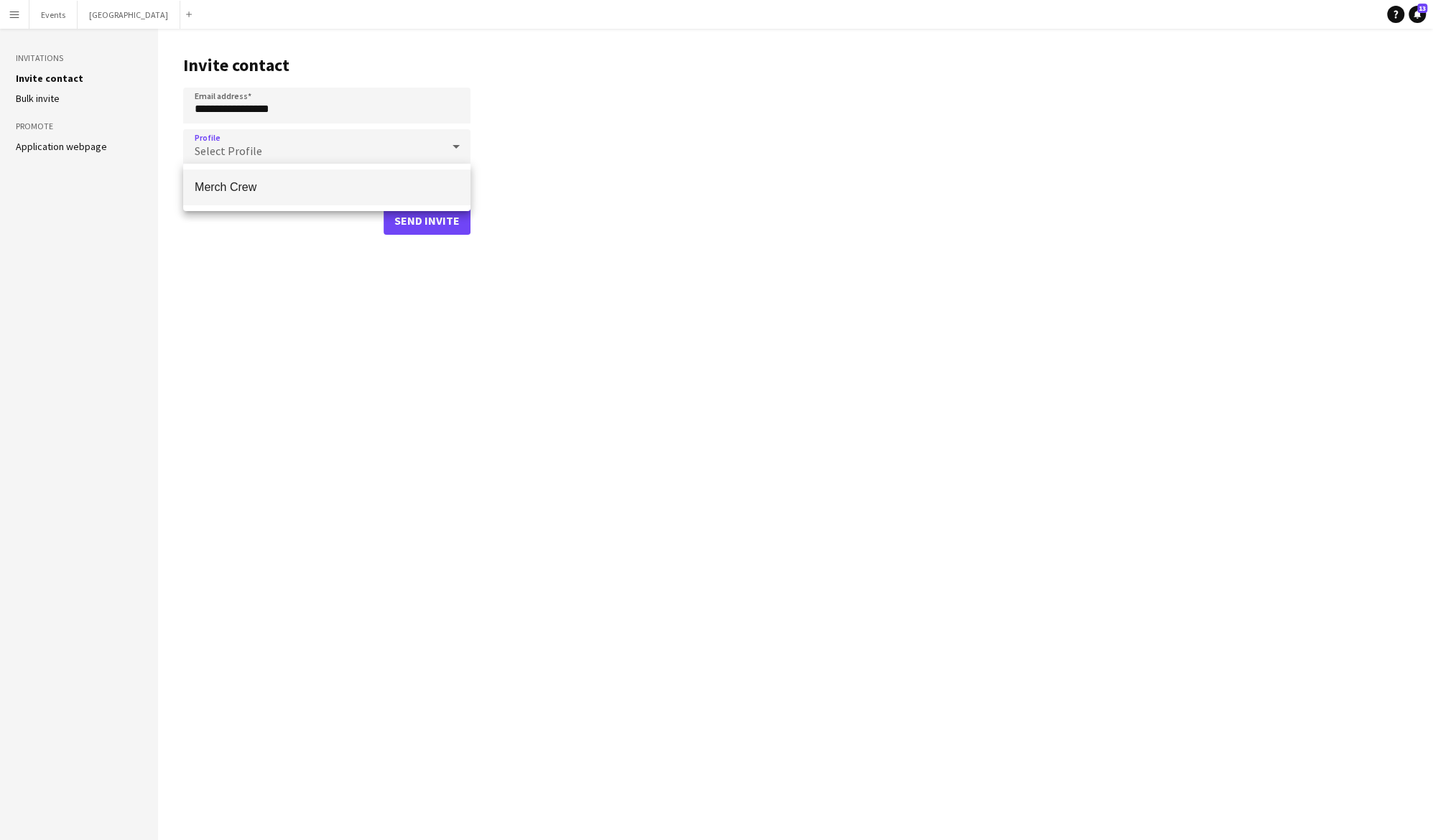
click at [281, 176] on mat-option "Merch Crew" at bounding box center [327, 187] width 288 height 36
click at [407, 217] on button "Send invite" at bounding box center [427, 220] width 87 height 29
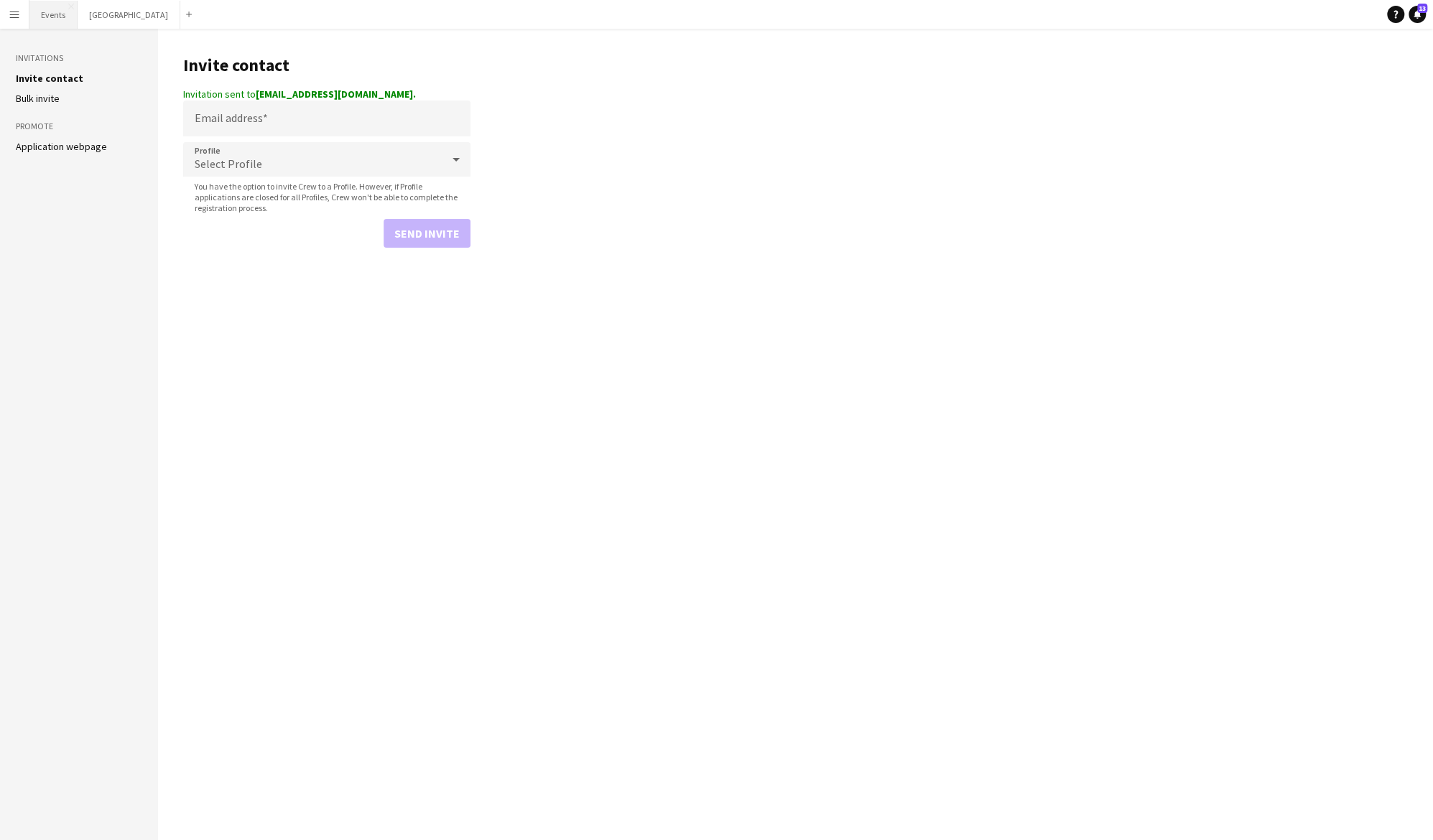
click at [49, 16] on button "Events Close" at bounding box center [53, 15] width 48 height 28
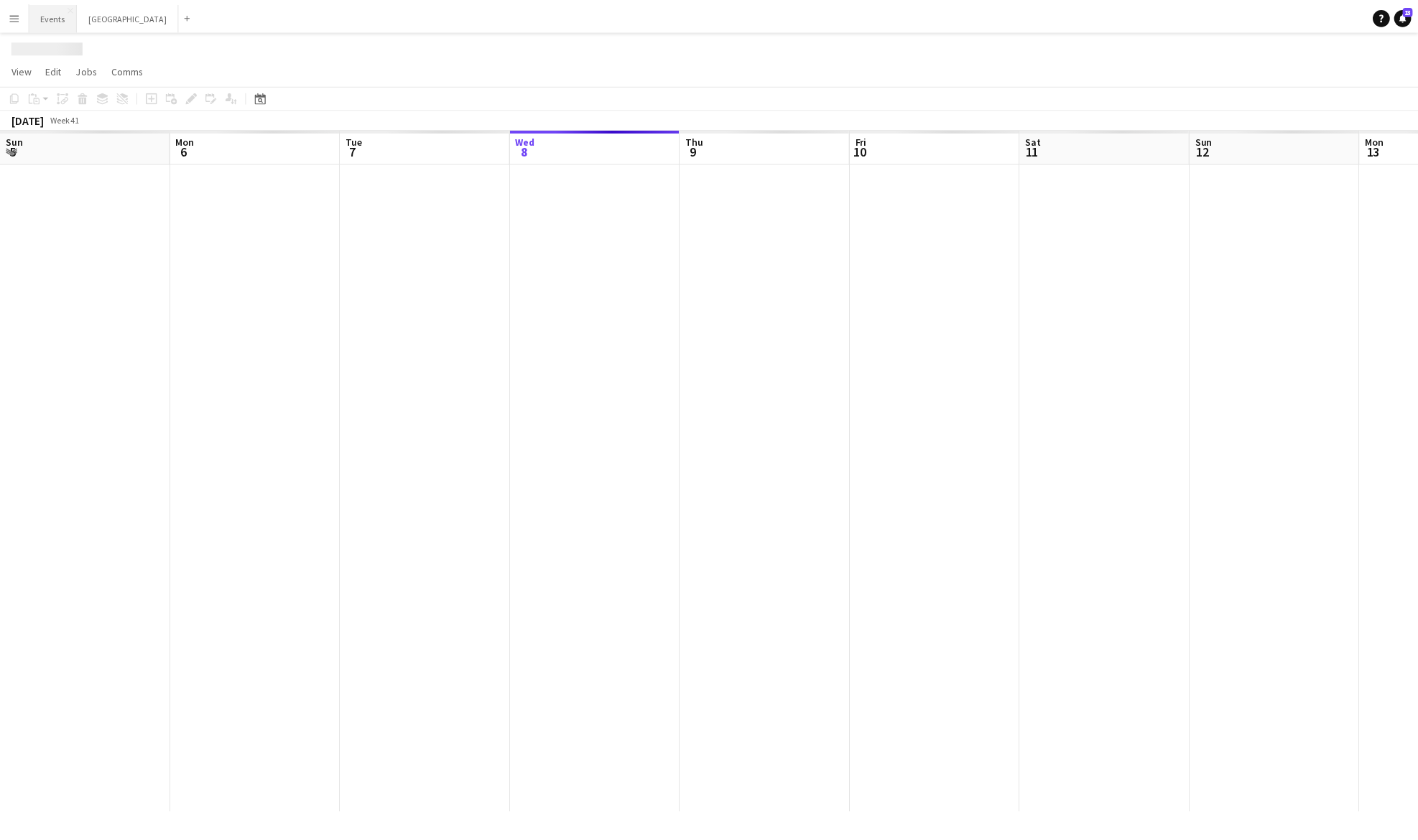
scroll to position [0, 343]
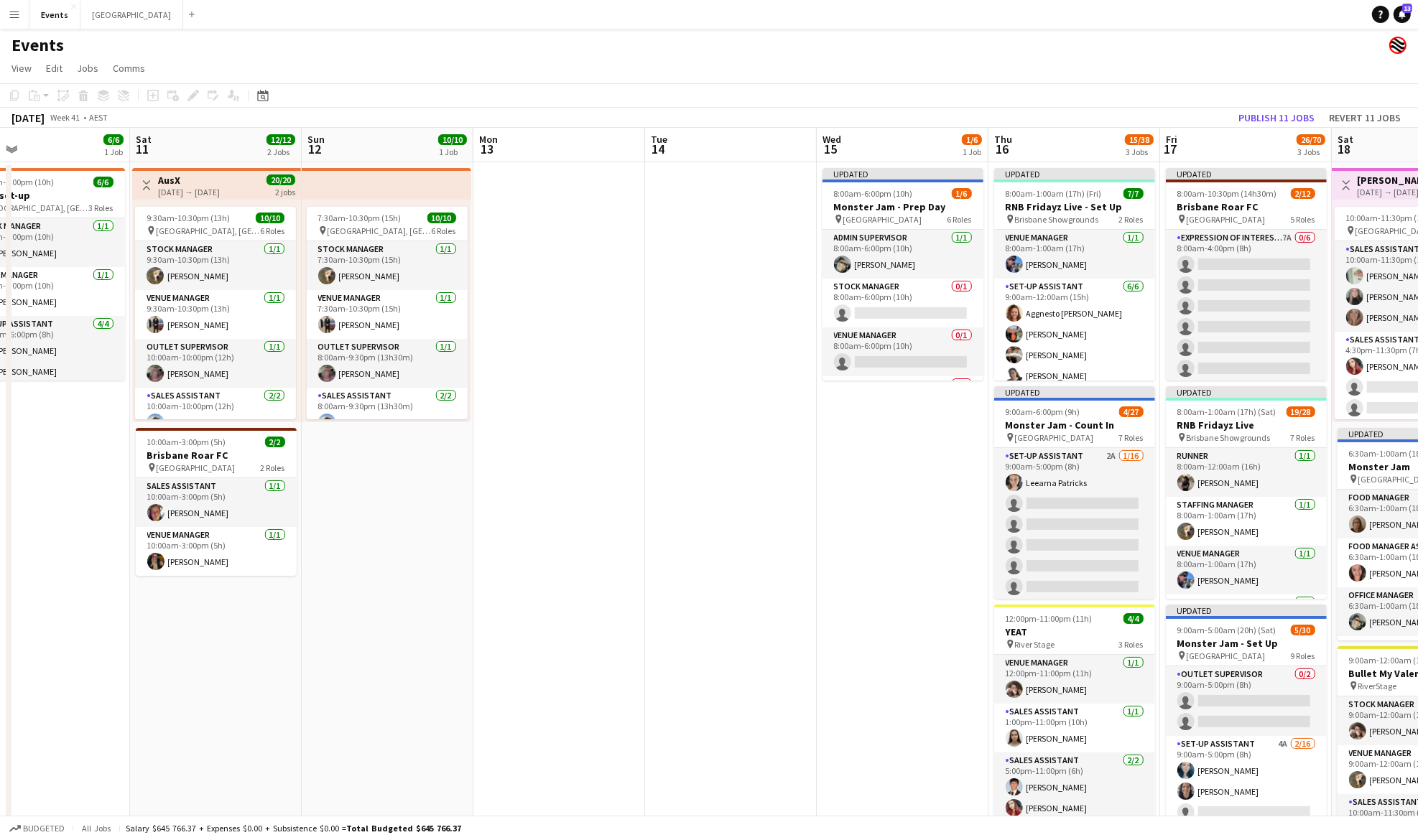
drag, startPoint x: 1144, startPoint y: 318, endPoint x: 586, endPoint y: 317, distance: 558.0
click at [586, 317] on app-calendar-viewport "Tue 7 Wed 8 Thu 9 3/3 1 Job Fri 10 6/6 1 Job Sat 11 12/12 2 Jobs Sun 12 10/10 1…" at bounding box center [709, 508] width 1418 height 760
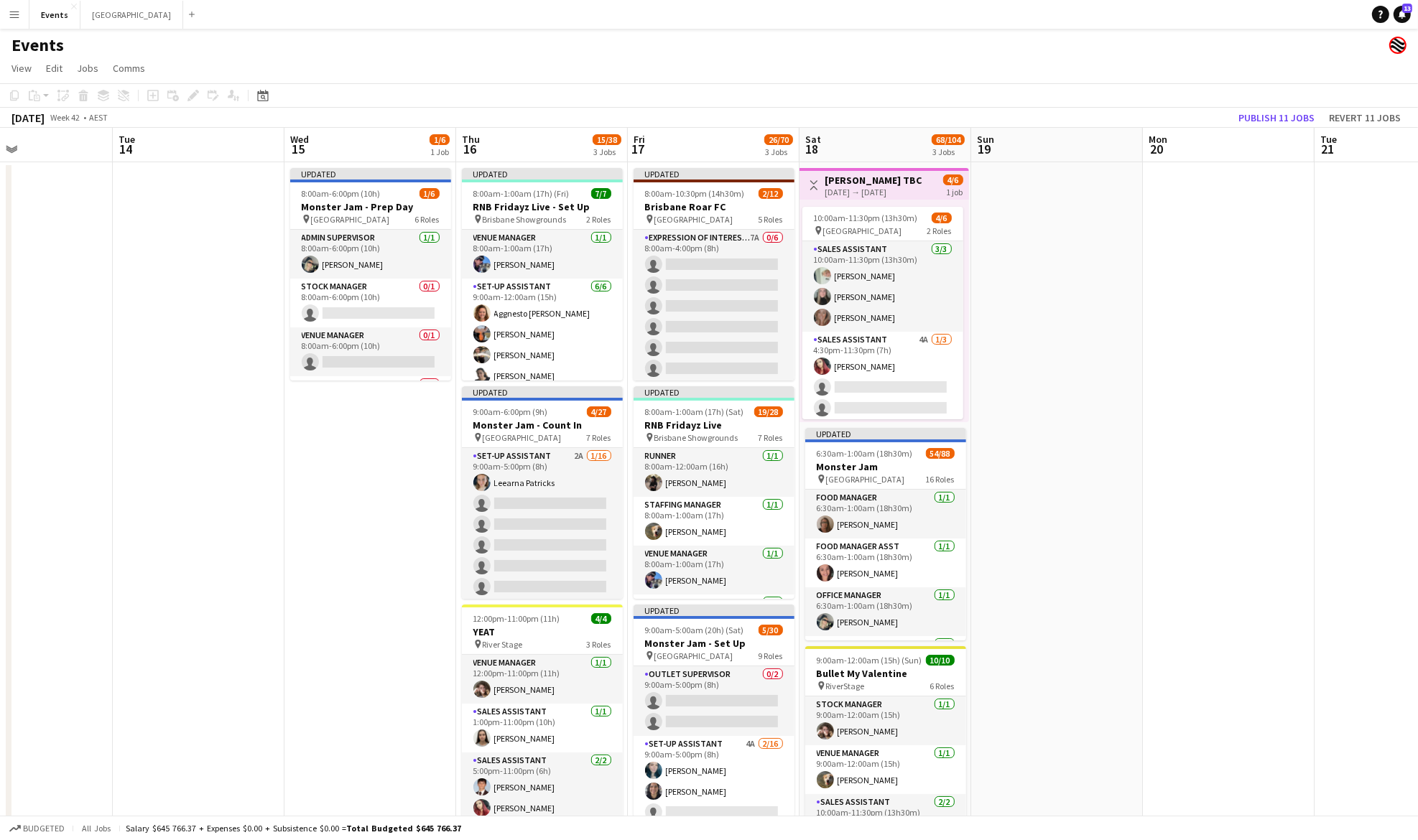
scroll to position [0, 410]
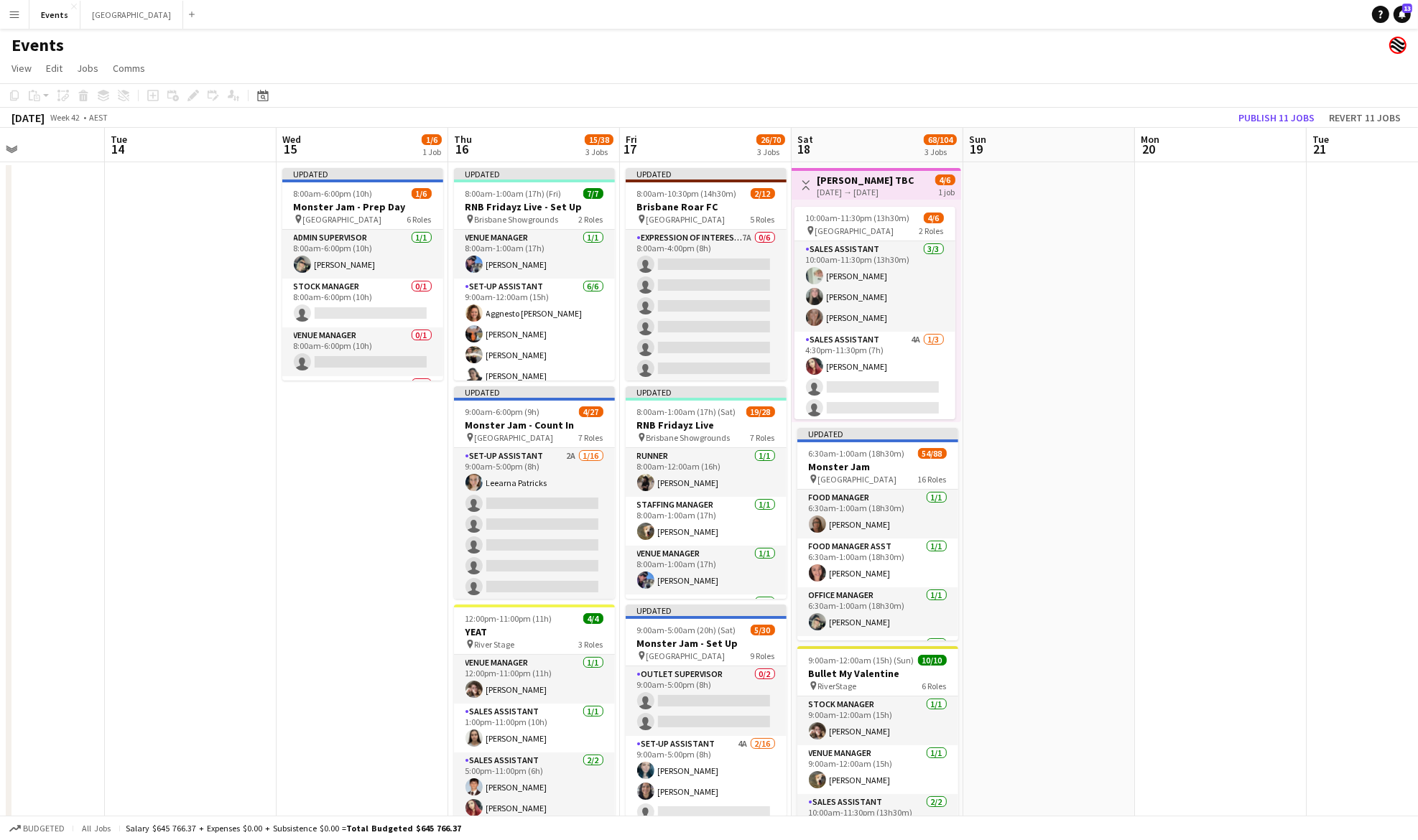
drag, startPoint x: 731, startPoint y: 405, endPoint x: 190, endPoint y: 435, distance: 541.8
click at [190, 435] on app-calendar-viewport "Sat 11 12/12 2 Jobs Sun 12 10/10 1 Job Mon 13 Tue 14 Wed 15 1/6 1 Job Thu 16 15…" at bounding box center [709, 508] width 1418 height 760
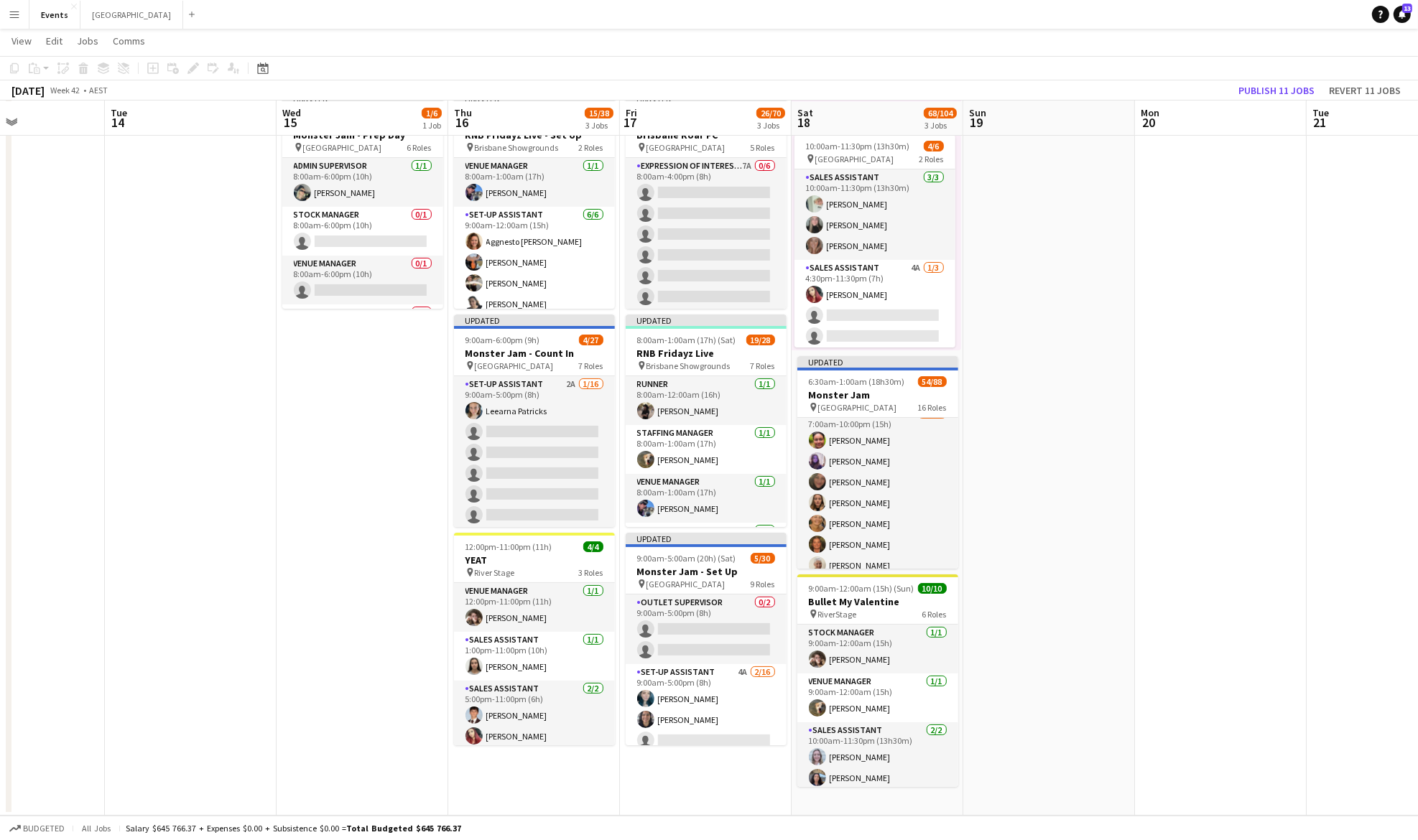
scroll to position [383, 0]
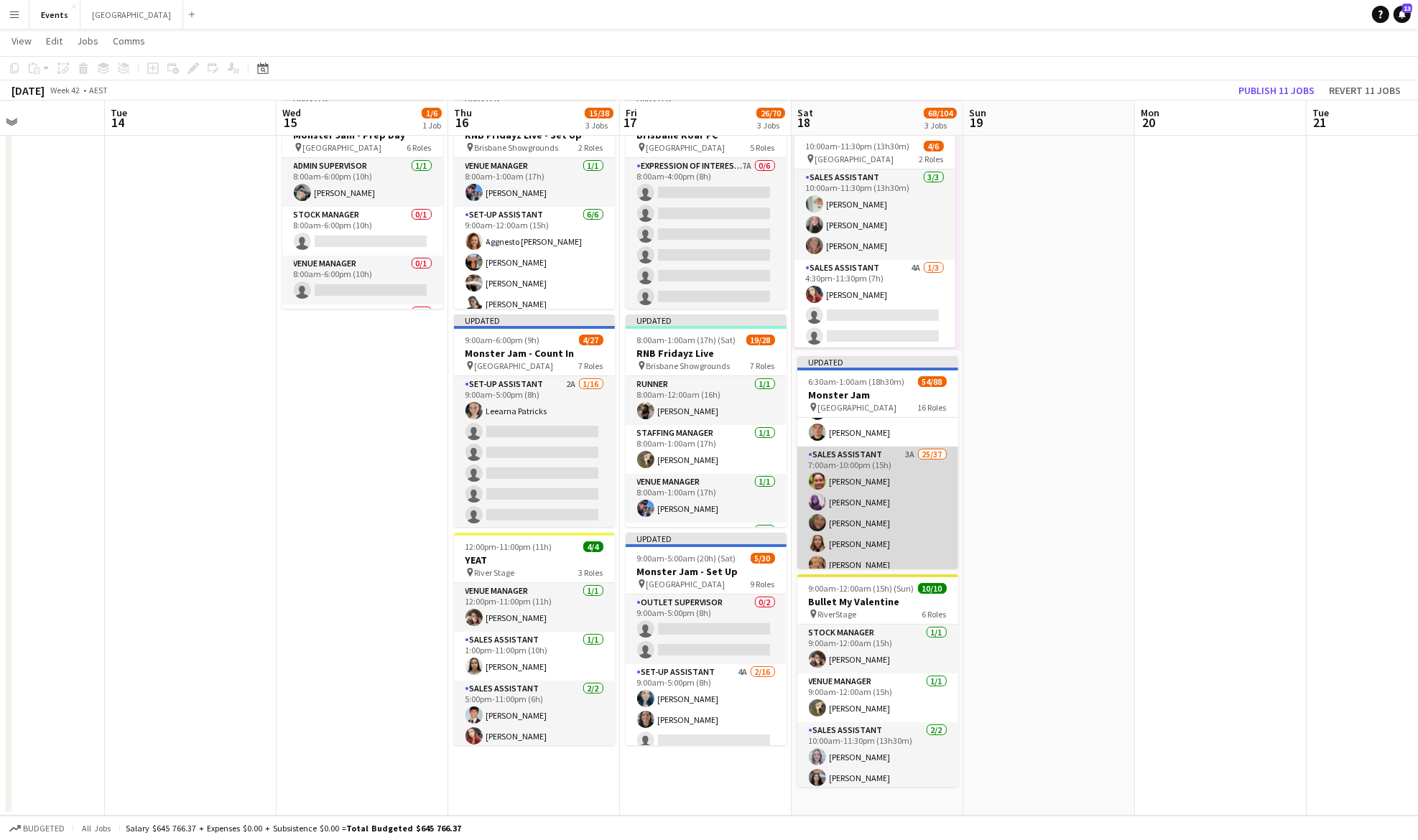
click at [875, 462] on app-card-role "Sales Assistant 3A 25/37 7:00am-10:00pm (15h) Karen Bartley Beal Mackenzie McWi…" at bounding box center [878, 846] width 161 height 798
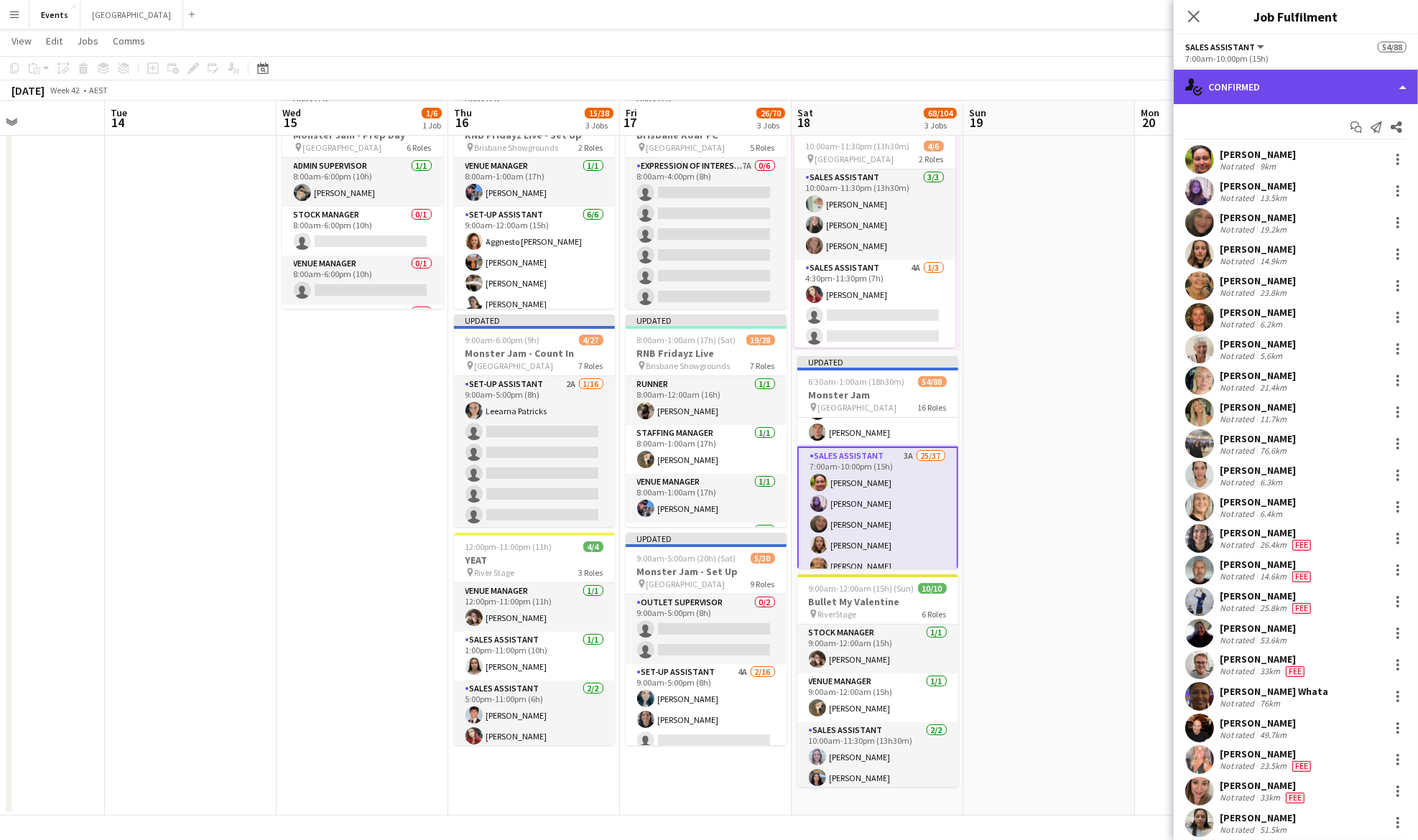
click at [1271, 95] on div "single-neutral-actions-check-2 Confirmed" at bounding box center [1295, 86] width 244 height 35
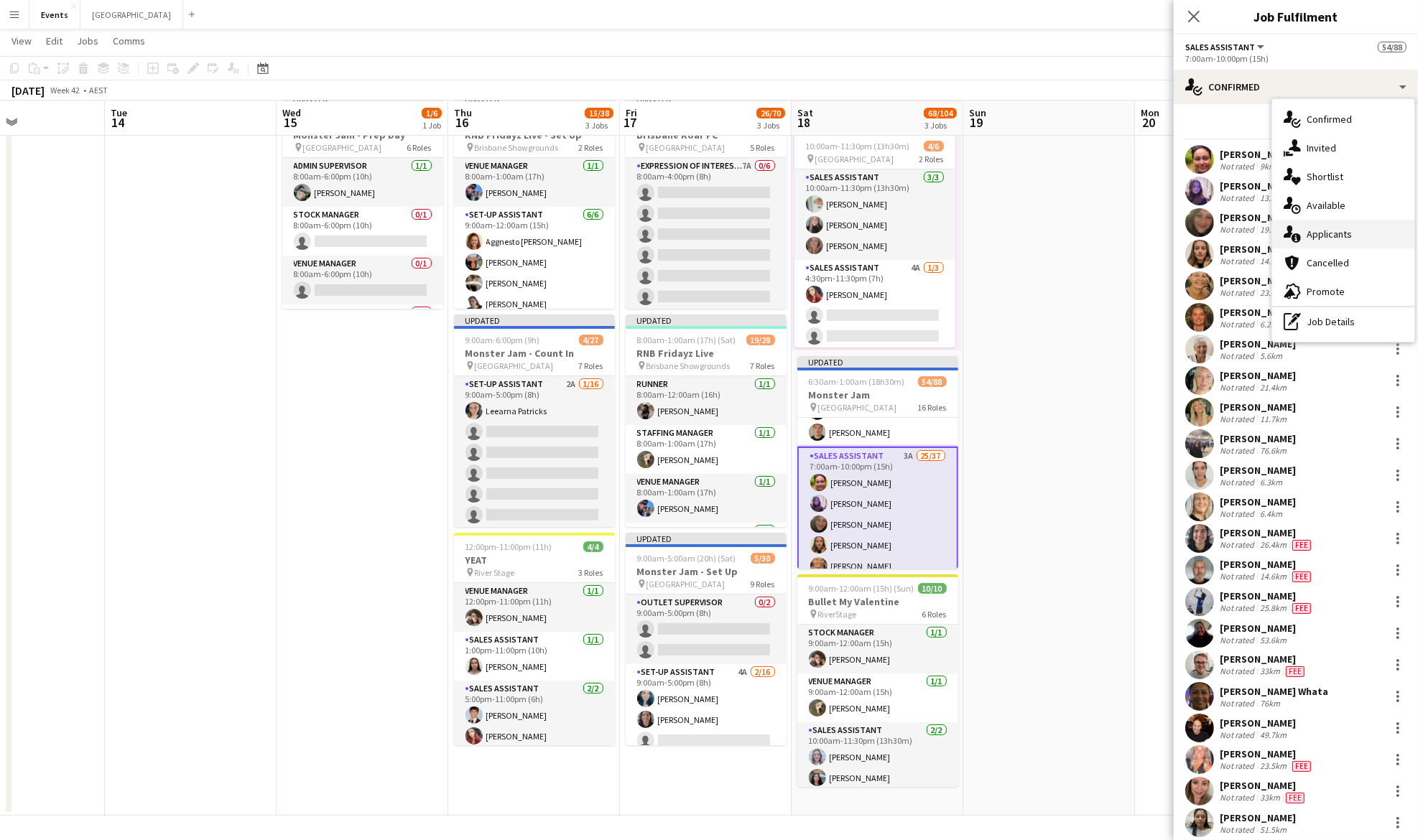
click at [1359, 237] on div "single-neutral-actions-information Applicants" at bounding box center [1343, 234] width 143 height 29
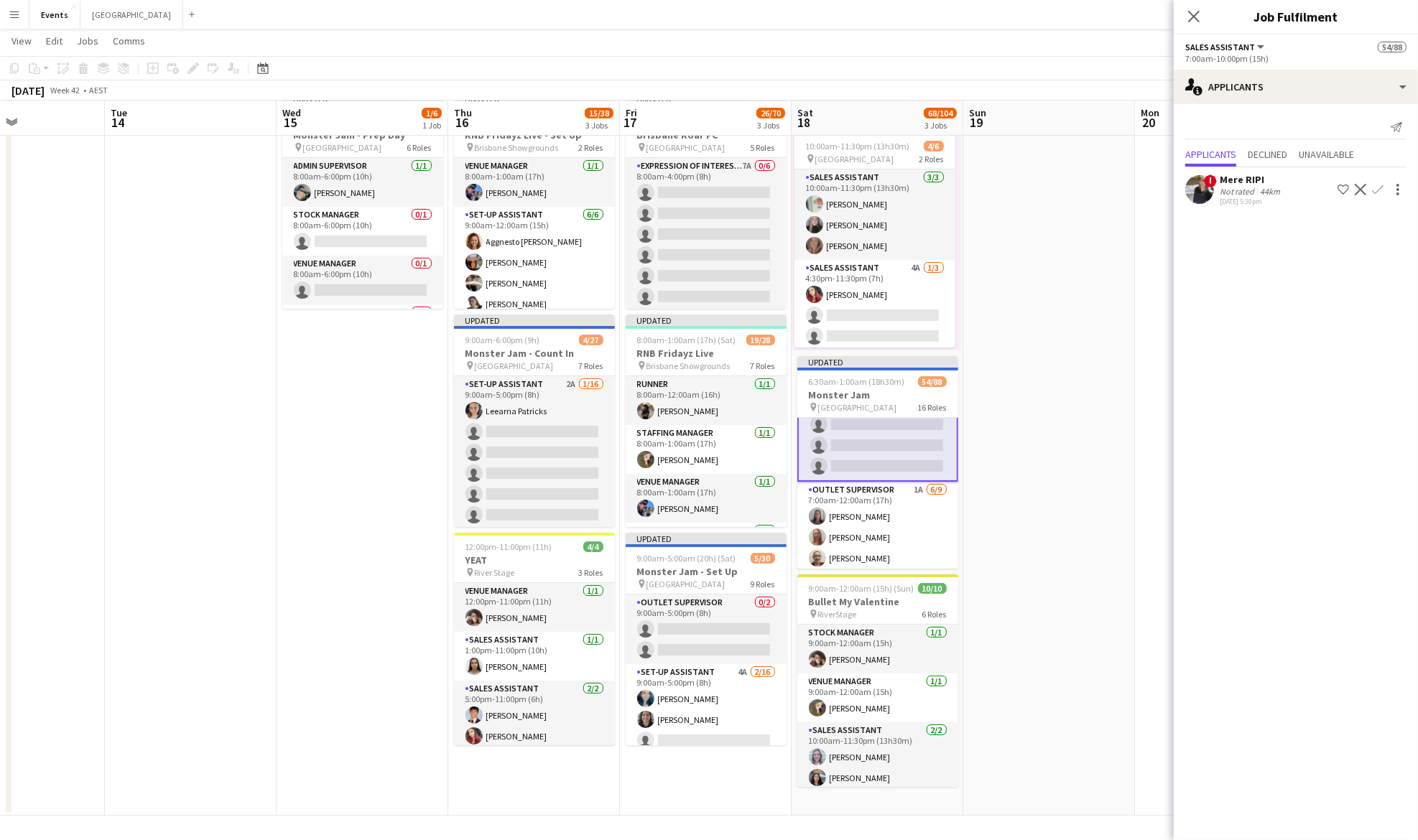
click at [861, 489] on app-card-role "Outlet Supervisor 1A 6/9 7:00am-12:00am (17h) Andrea Bedward Samantha Iwanuscha…" at bounding box center [878, 590] width 161 height 216
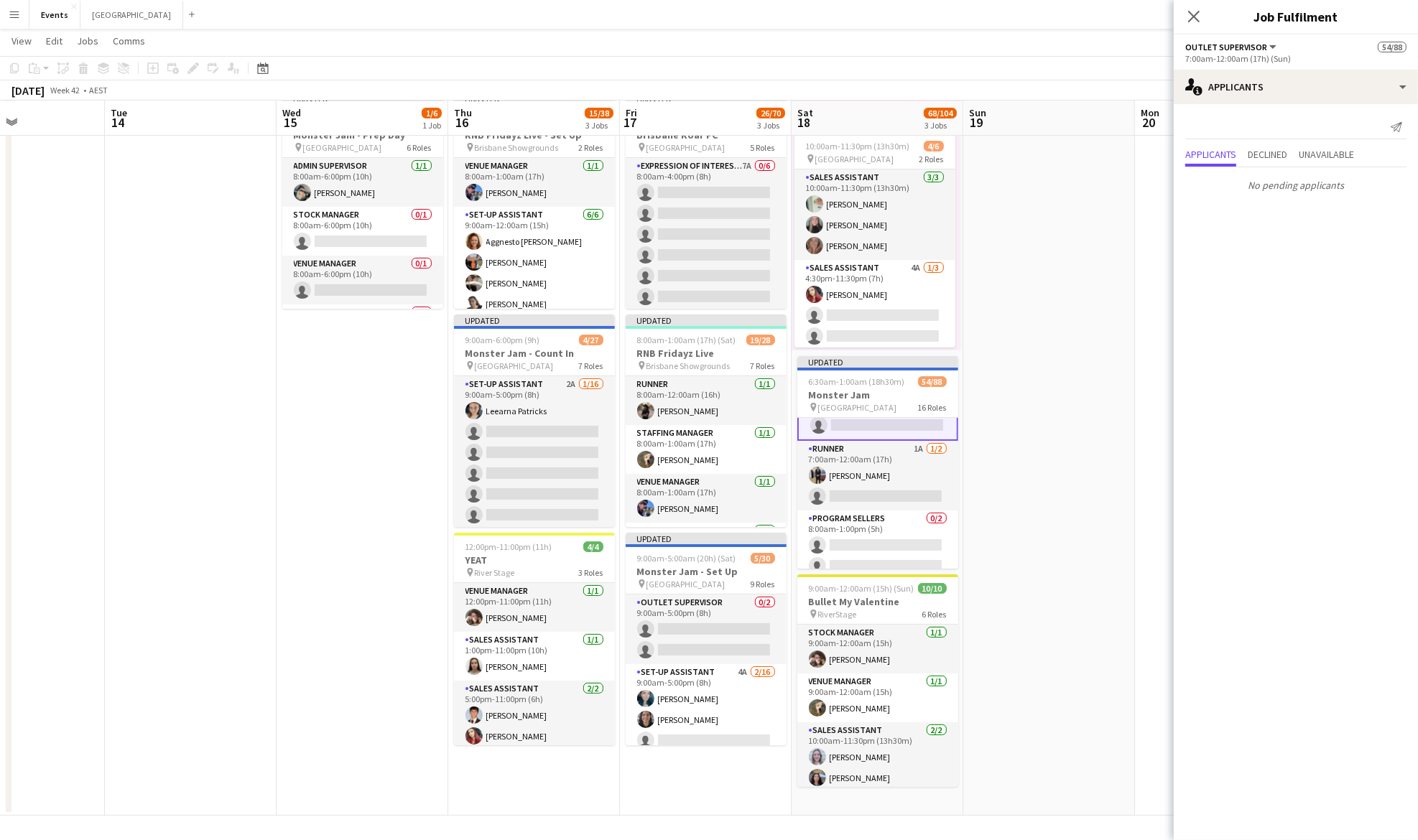
scroll to position [1435, 0]
click at [861, 454] on app-card-role "Runner 1A 1/2 7:00am-12:00am (17h) Callum James single-neutral-actions" at bounding box center [878, 446] width 161 height 69
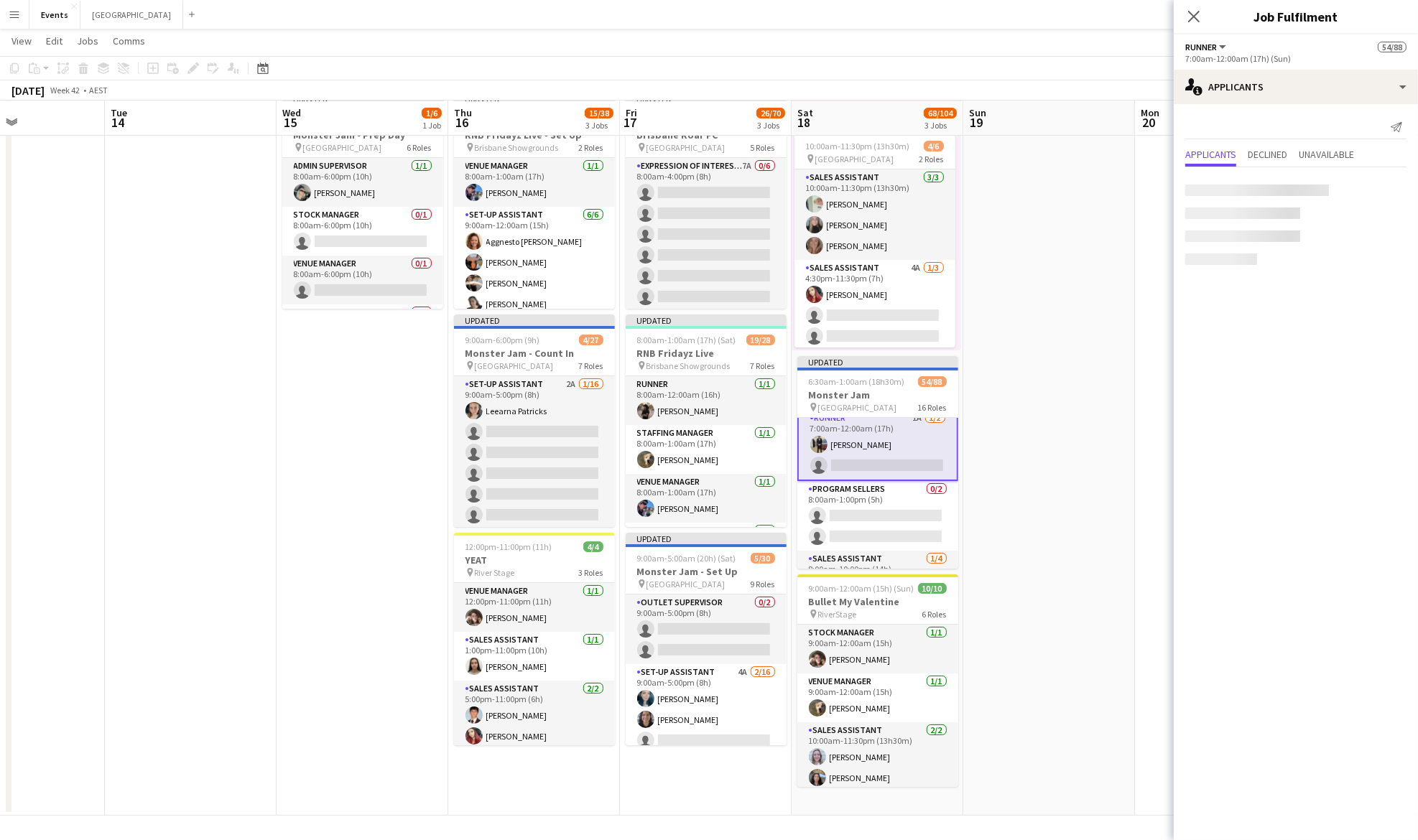
scroll to position [1433, 0]
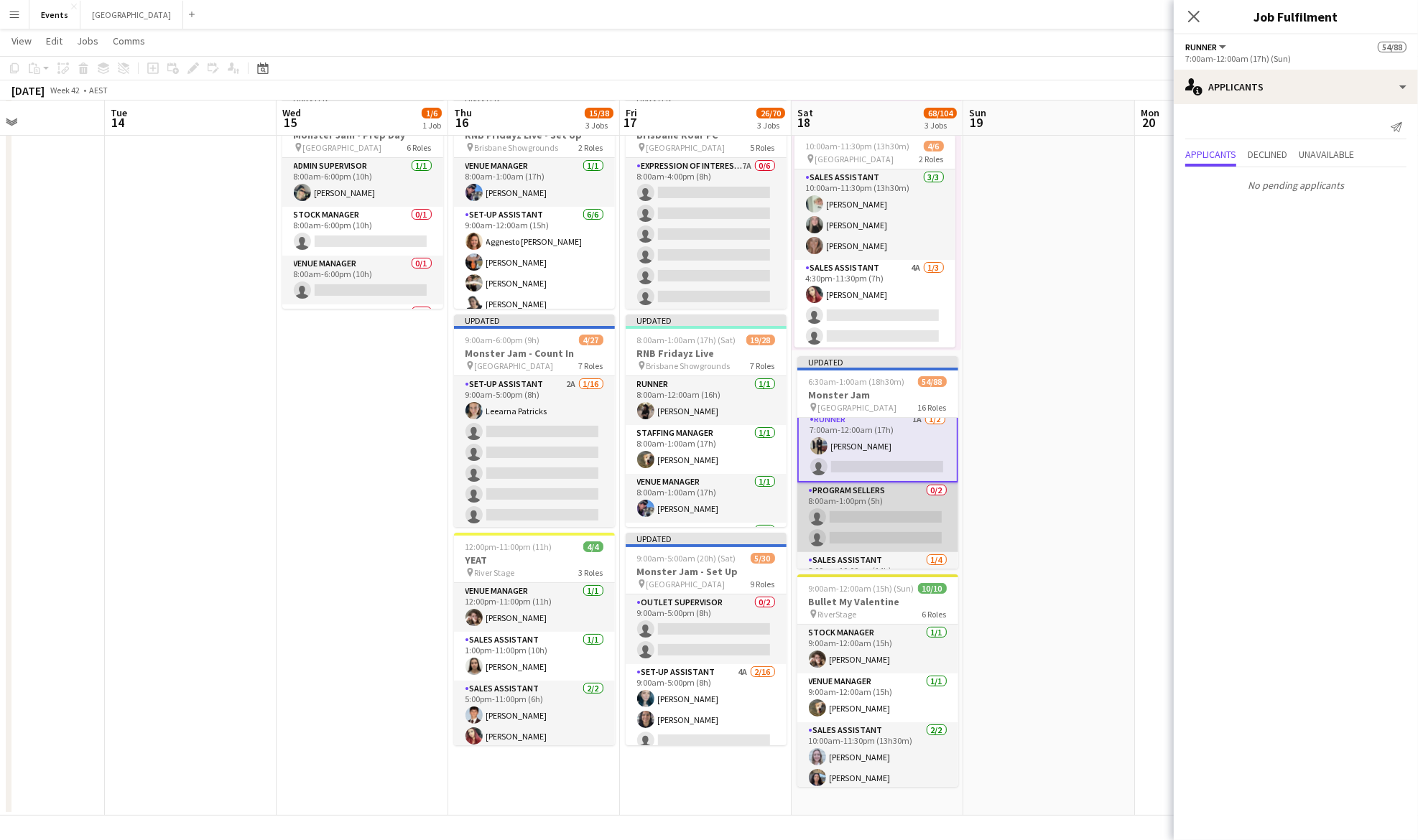
click at [843, 499] on app-card-role "Program Sellers 0/2 8:00am-1:00pm (5h) single-neutral-actions single-neutral-ac…" at bounding box center [878, 517] width 161 height 69
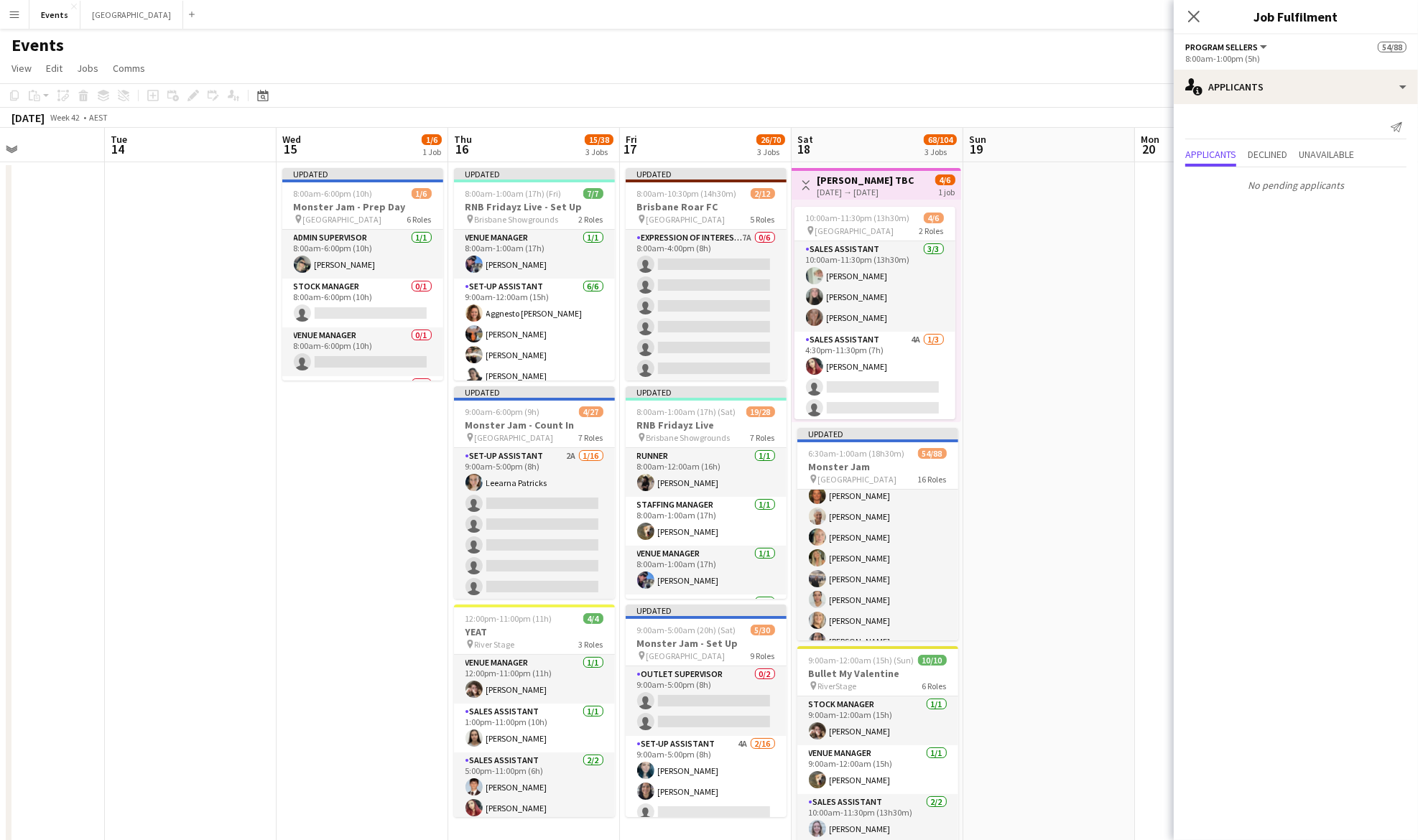
scroll to position [575, 0]
click at [1016, 363] on app-date-cell at bounding box center [1049, 525] width 172 height 725
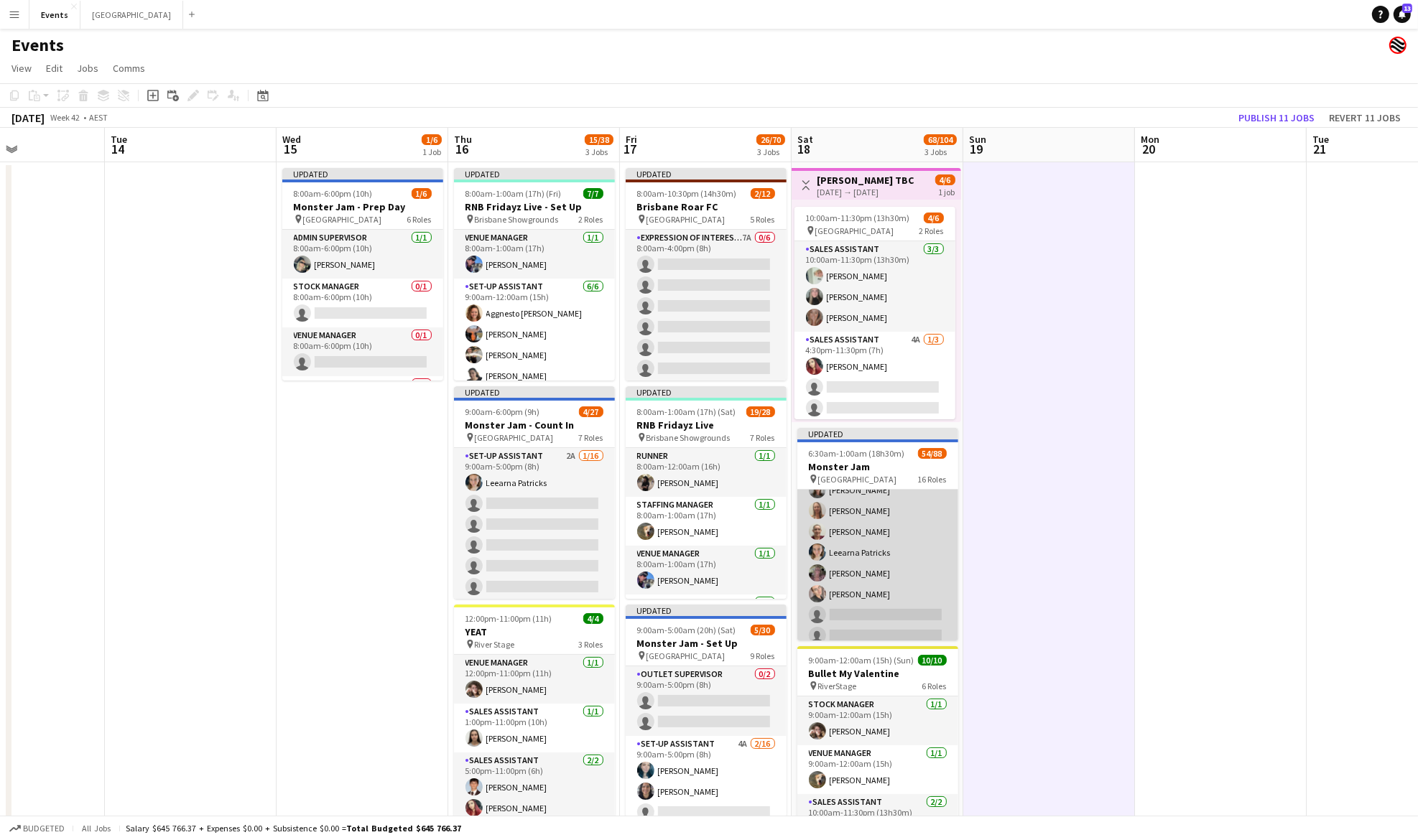
scroll to position [1340, 0]
click at [869, 602] on app-card-role "Runner 1A 1/2 7:00am-12:00am (17h) Callum James single-neutral-actions" at bounding box center [878, 610] width 161 height 69
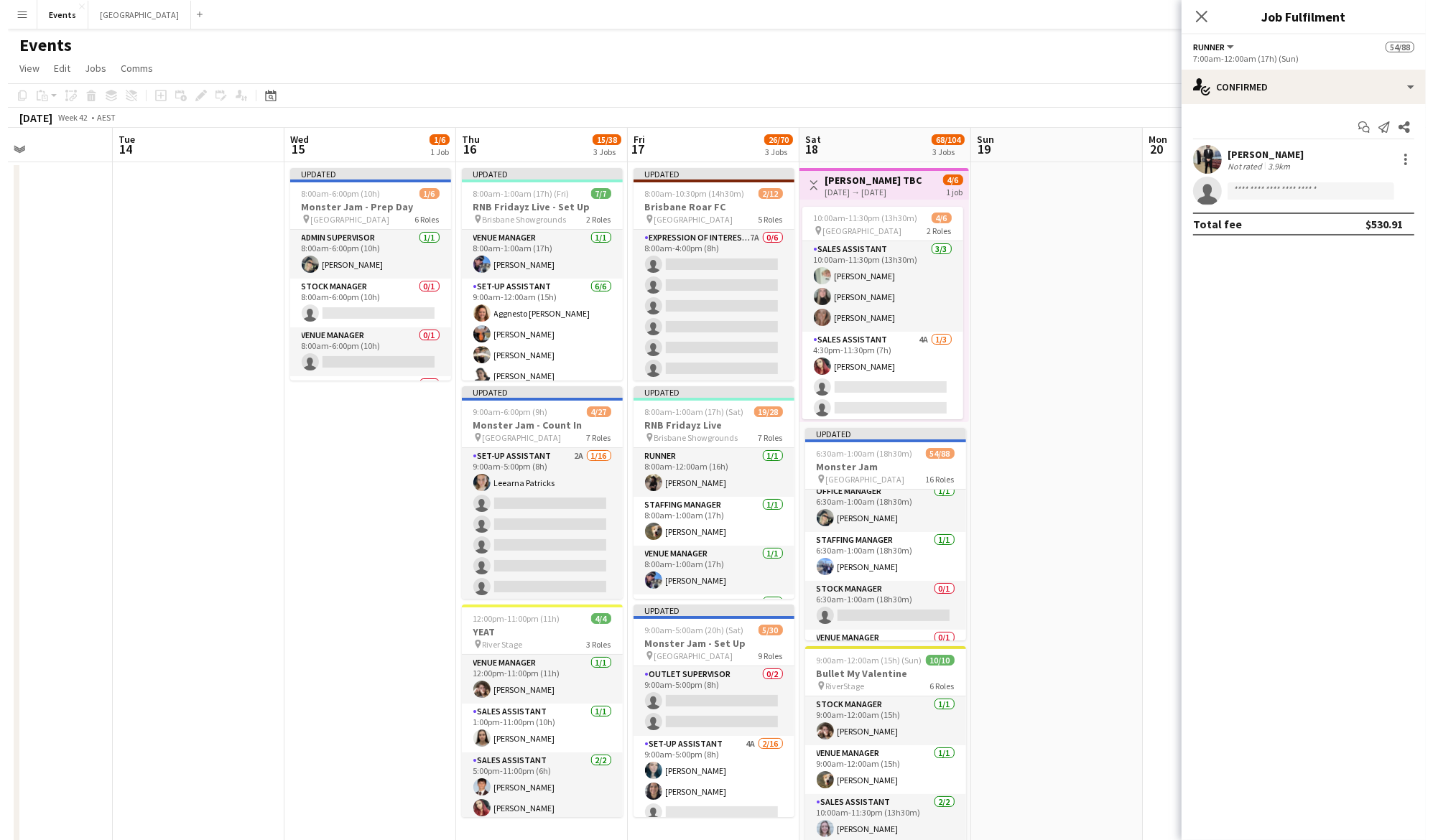
scroll to position [0, 0]
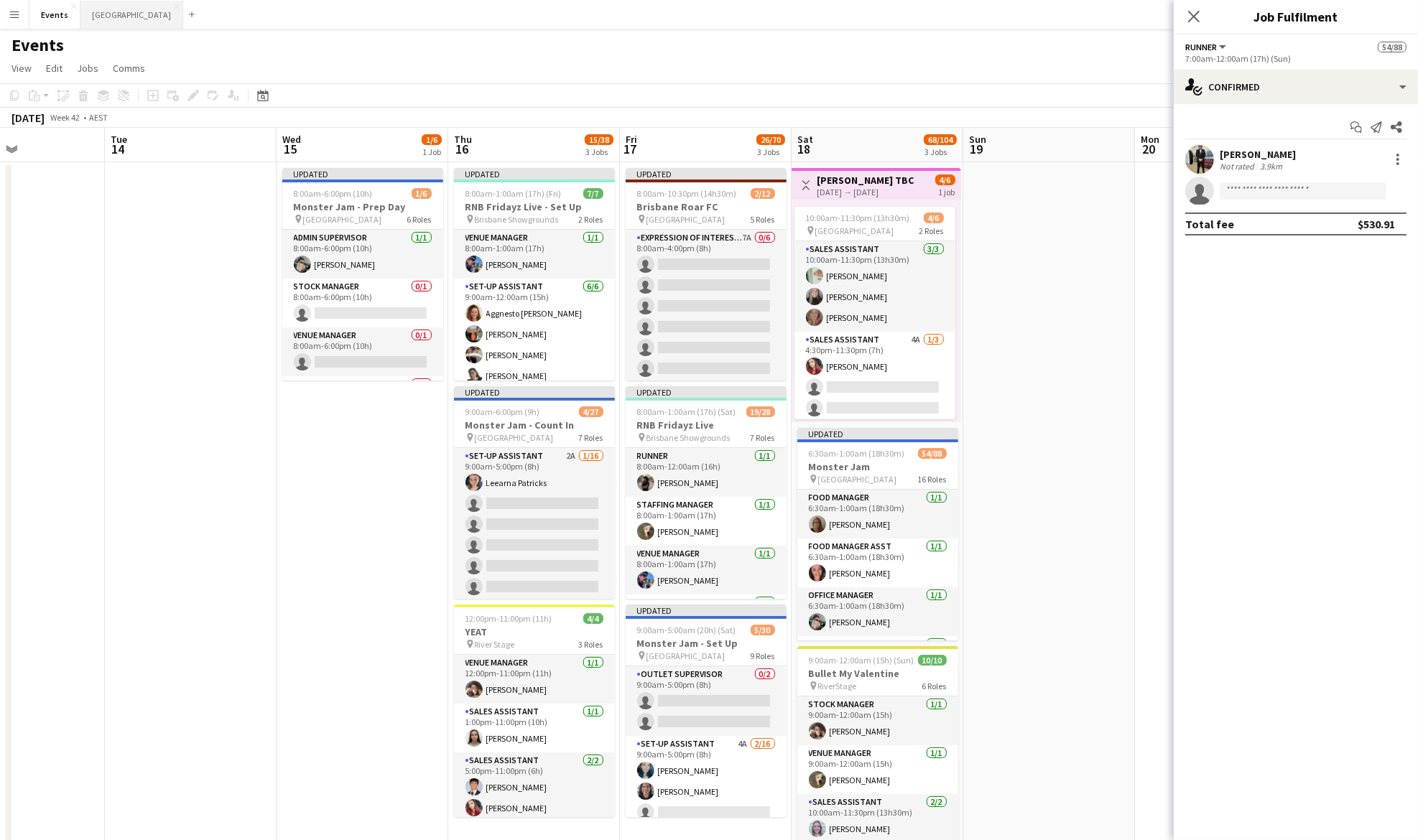
click at [103, 12] on button "Sydney Close" at bounding box center [131, 15] width 102 height 28
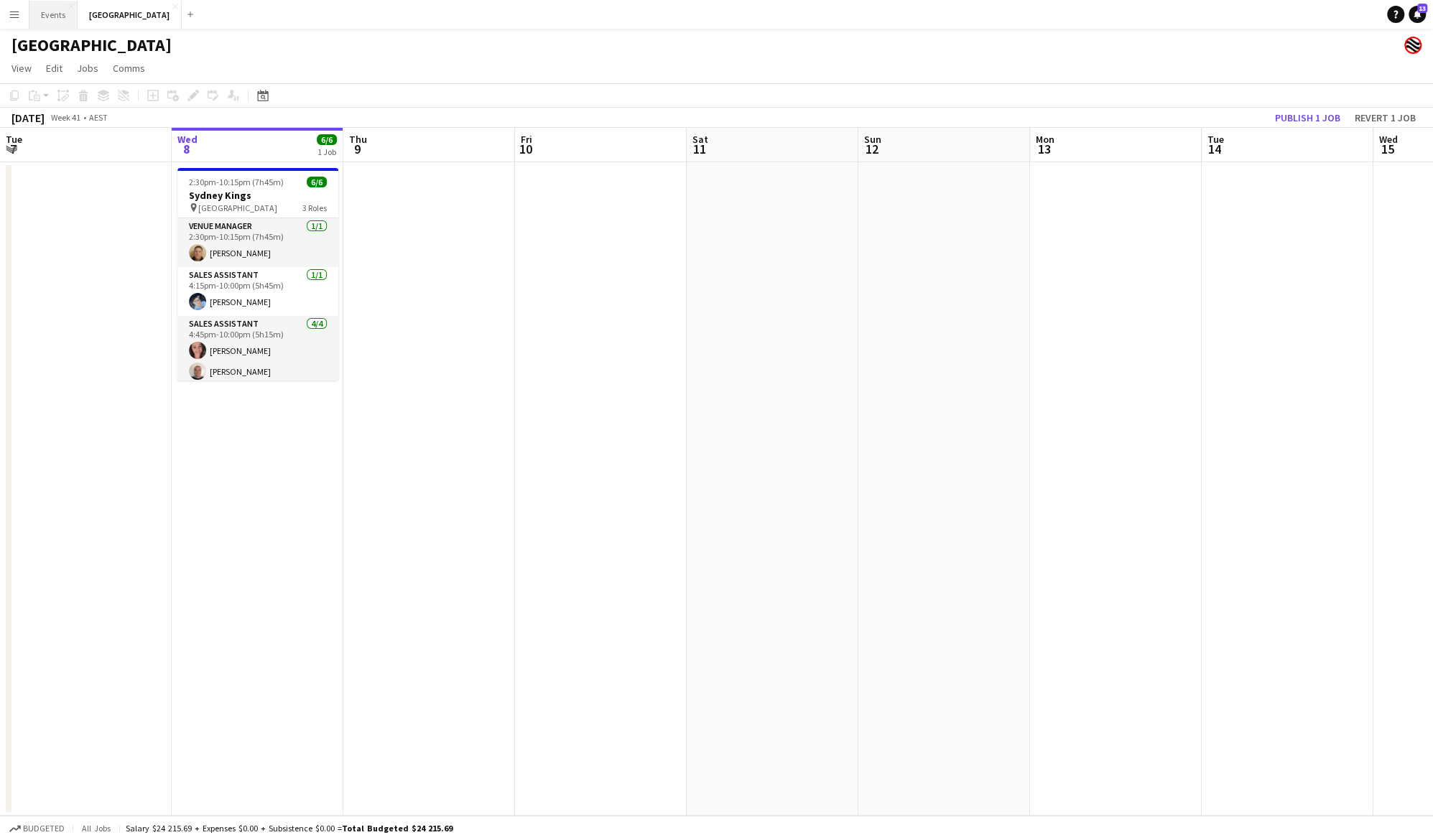
click at [59, 21] on button "Events Close" at bounding box center [53, 15] width 48 height 28
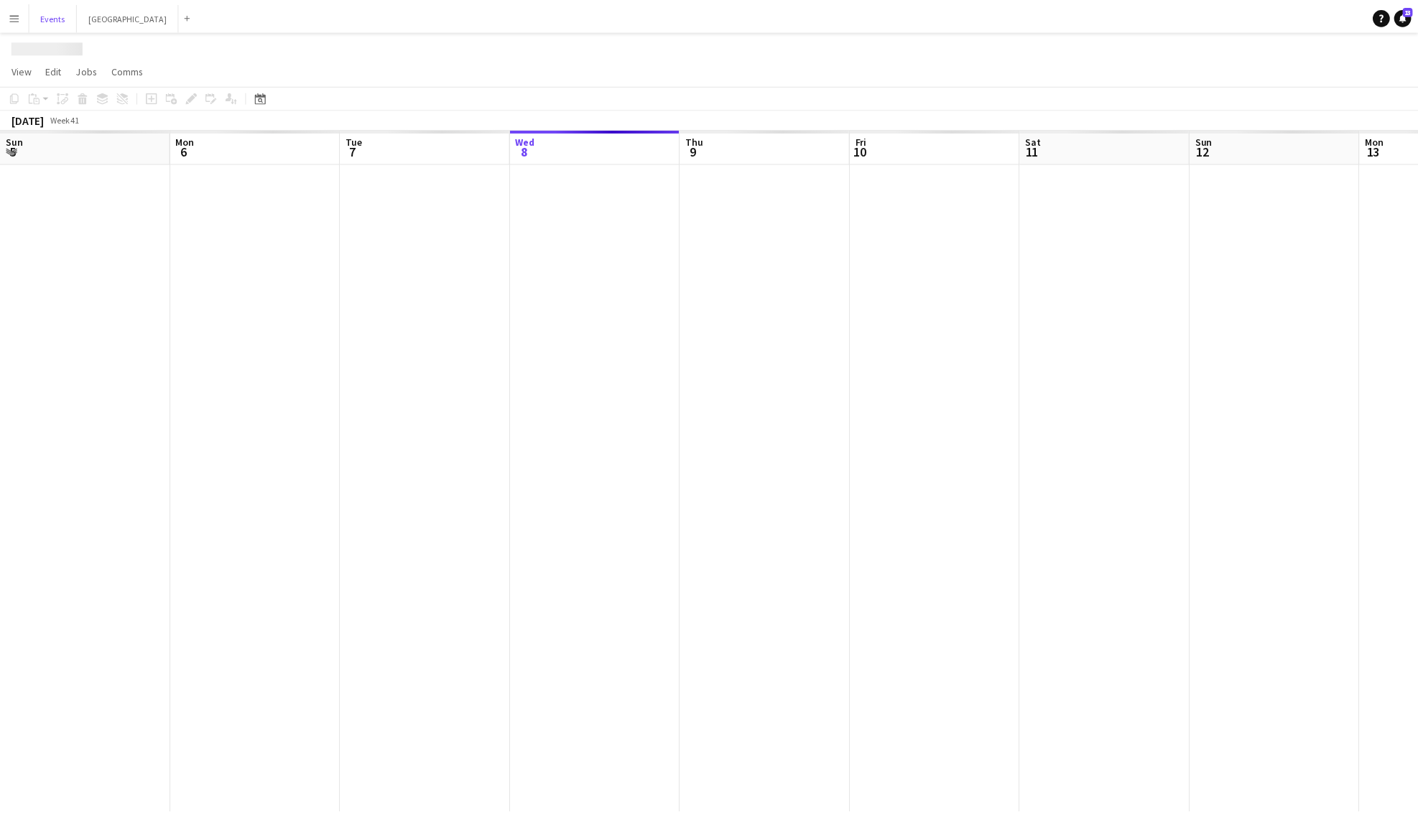
scroll to position [0, 343]
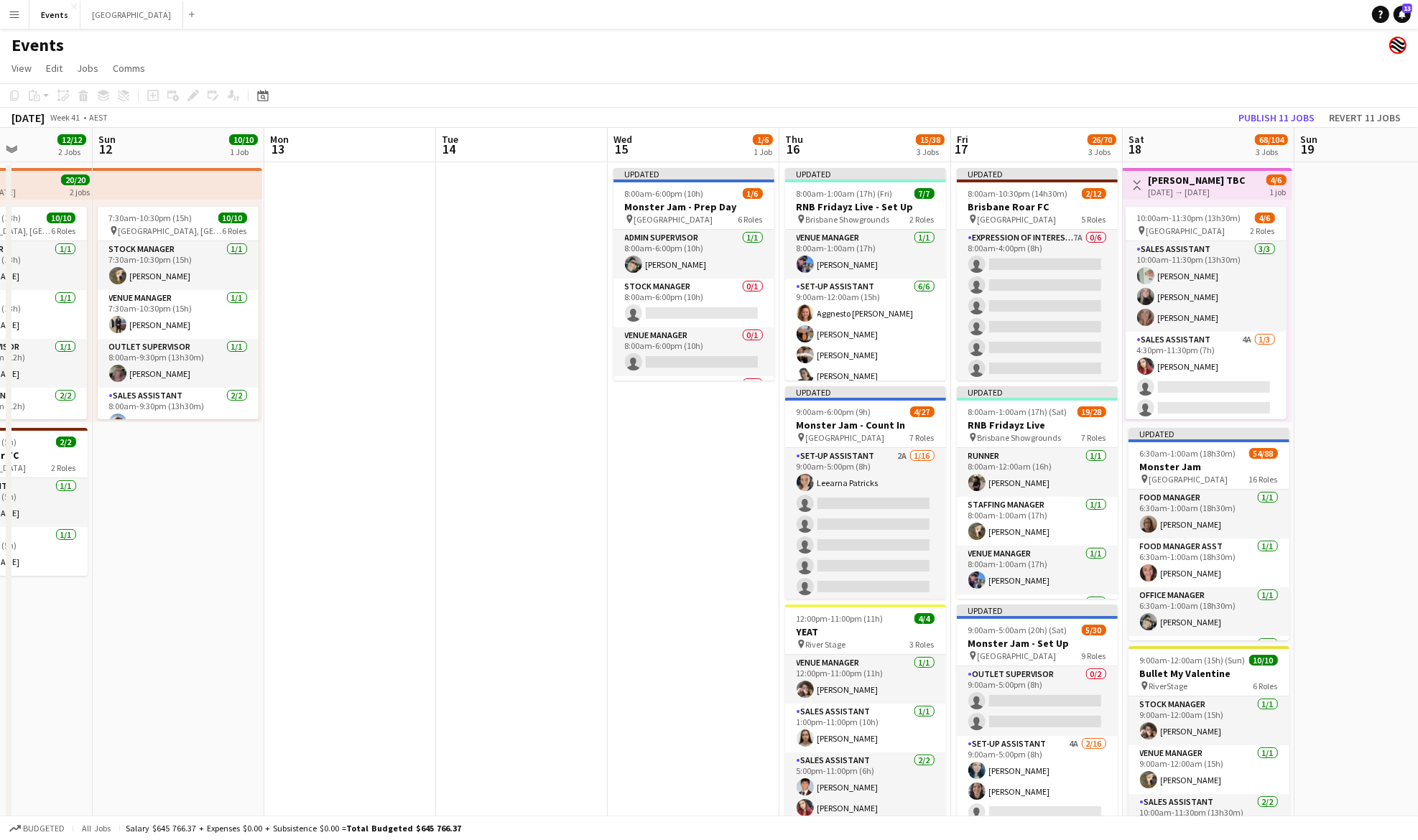
drag, startPoint x: 1165, startPoint y: 515, endPoint x: 398, endPoint y: 566, distance: 768.7
click at [398, 566] on app-calendar-viewport "Thu 9 3/3 1 Job Fri 10 6/6 1 Job Sat 11 12/12 2 Jobs Sun 12 10/10 1 Job Mon 13 …" at bounding box center [709, 508] width 1418 height 760
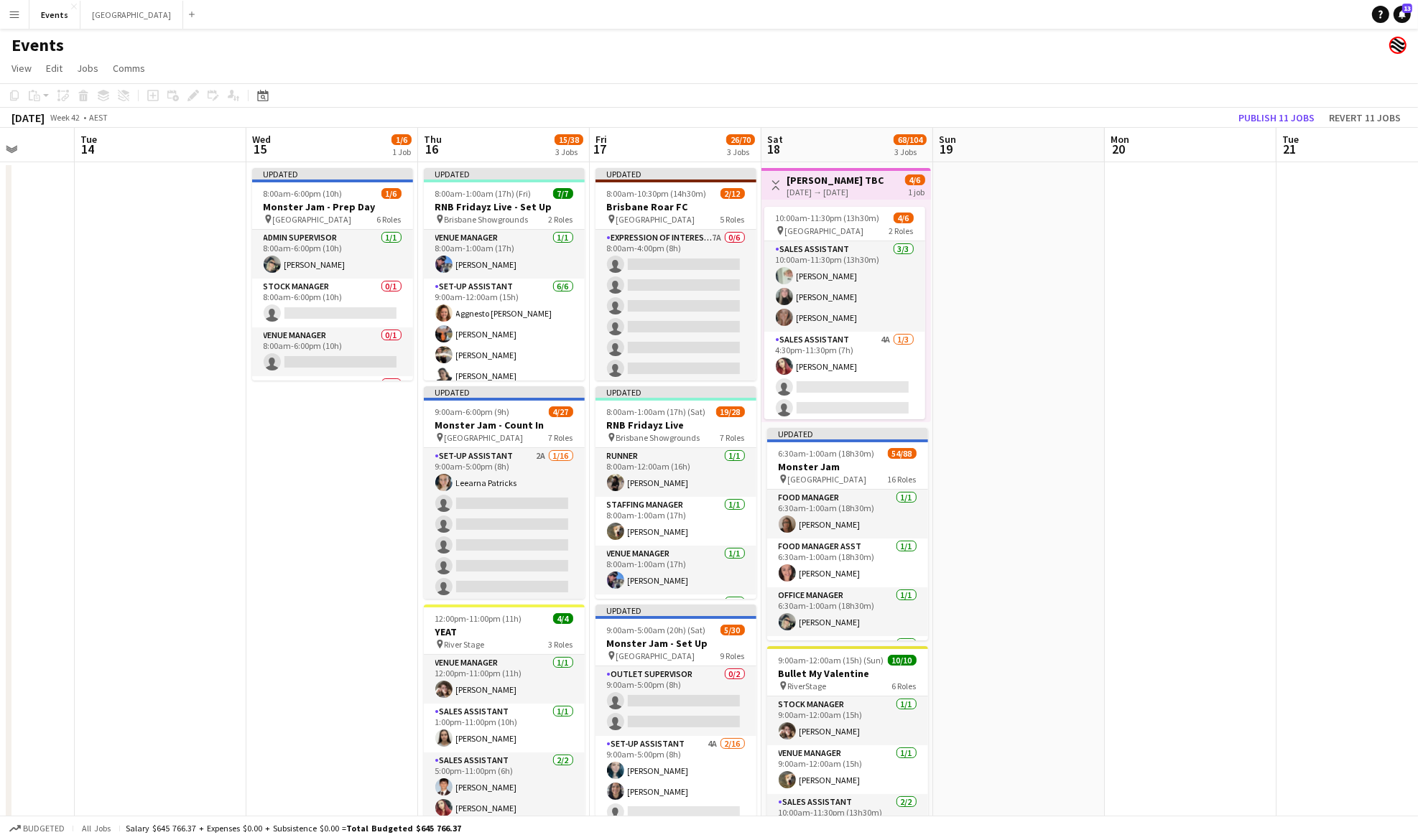
scroll to position [0, 444]
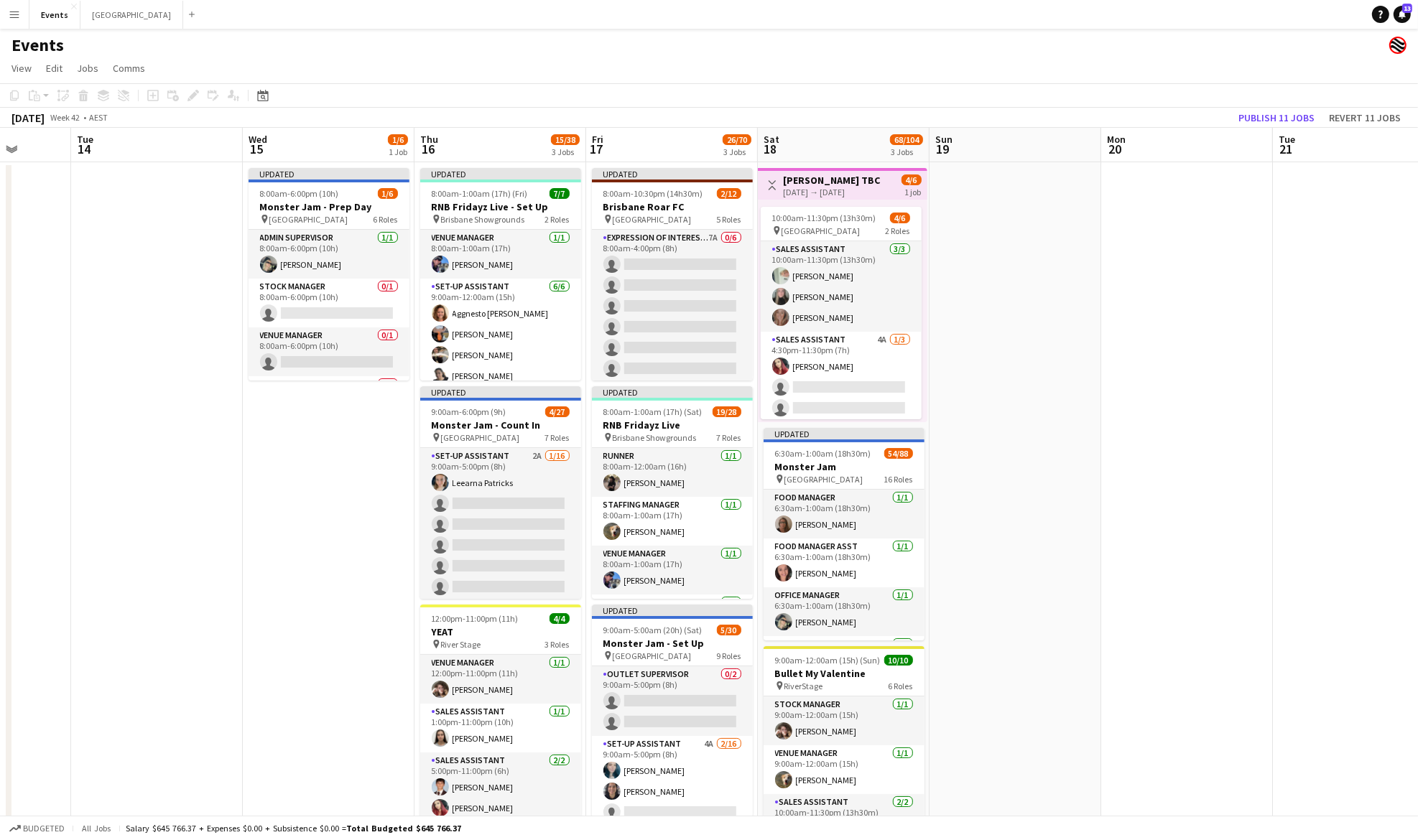
drag, startPoint x: 569, startPoint y: 526, endPoint x: 277, endPoint y: 546, distance: 292.7
click at [277, 546] on app-calendar-viewport "Sat 11 12/12 2 Jobs Sun 12 10/10 1 Job Mon 13 Tue 14 Wed 15 1/6 1 Job Thu 16 15…" at bounding box center [709, 508] width 1418 height 760
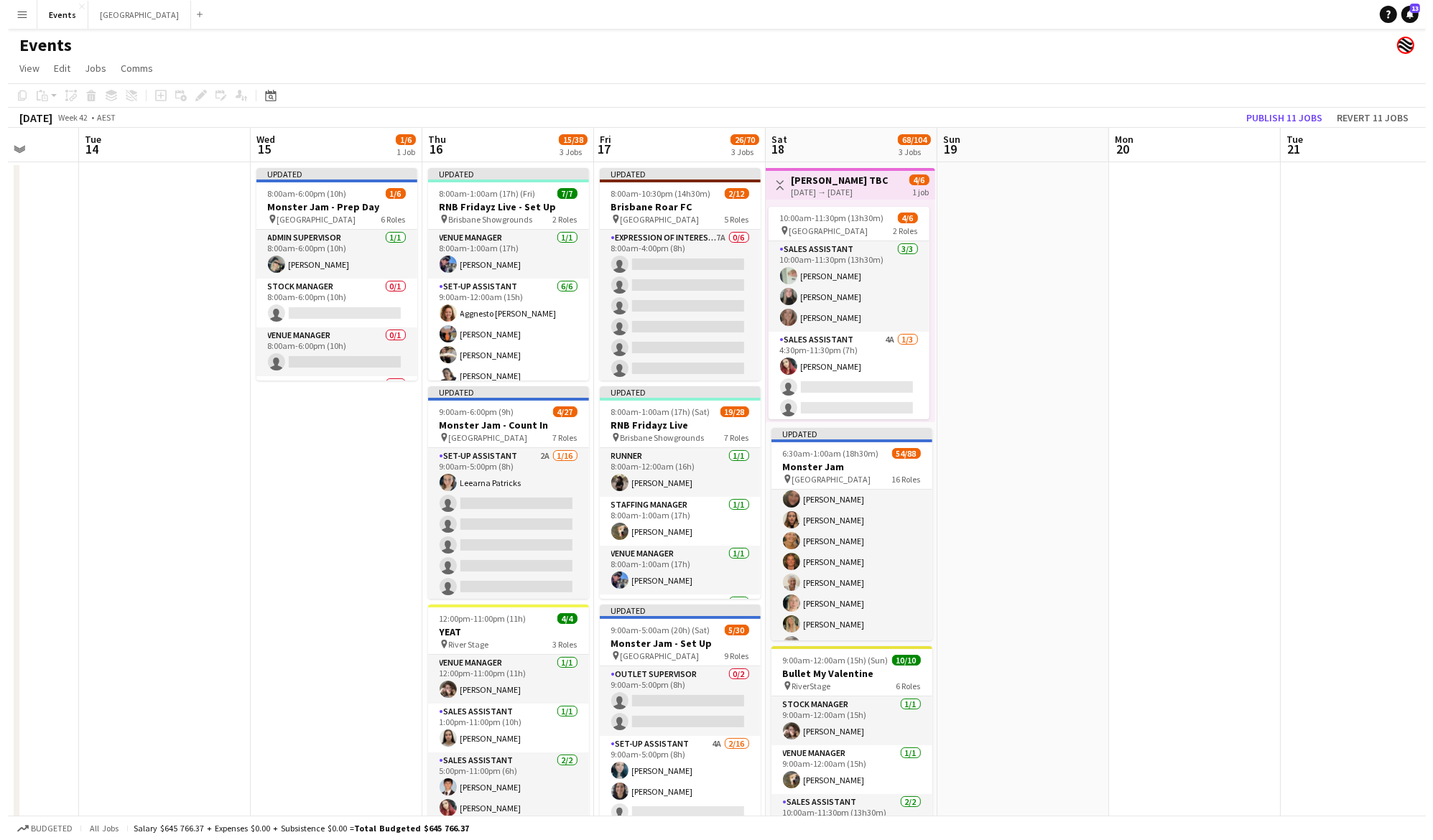
scroll to position [383, 0]
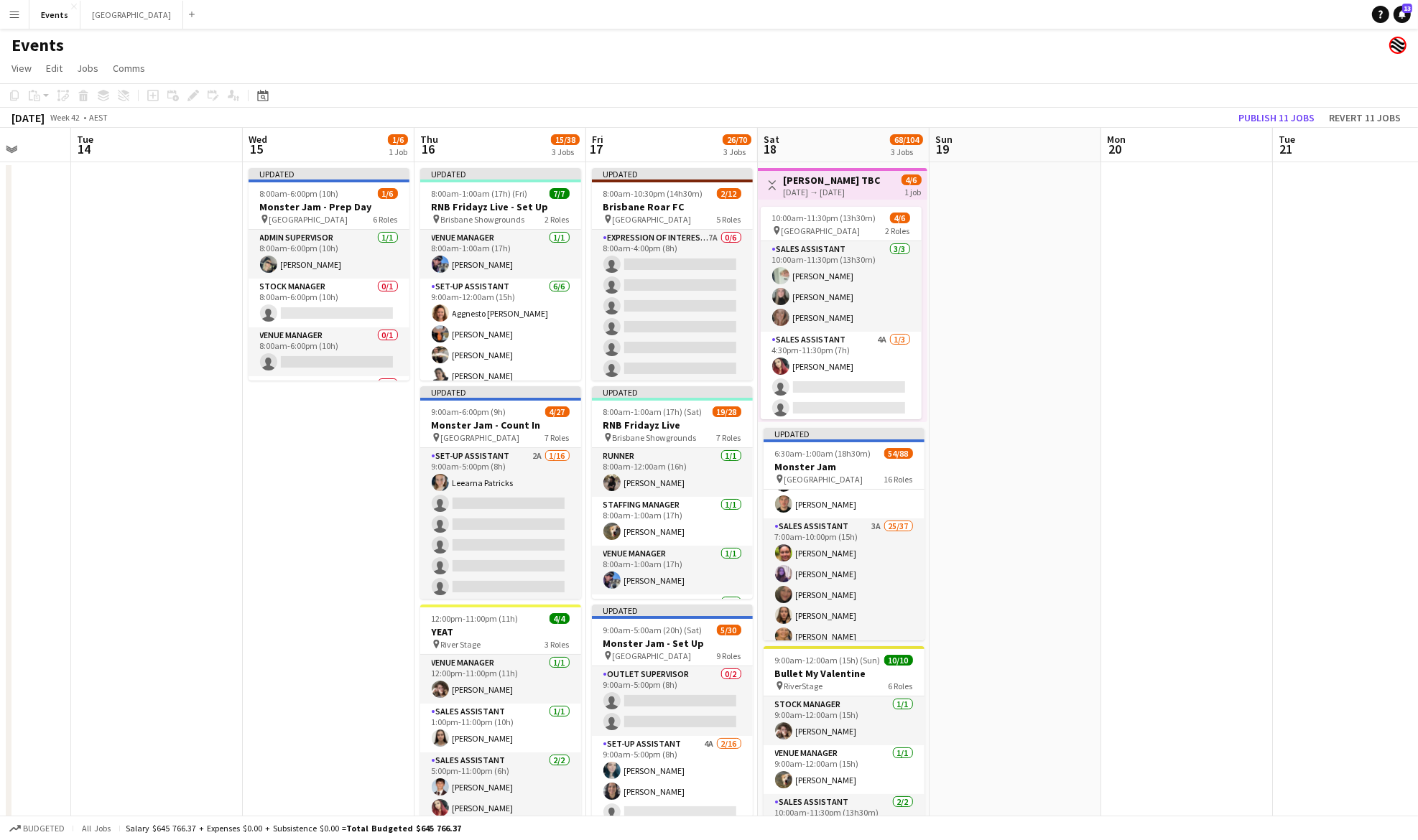
click at [14, 19] on app-icon "Menu" at bounding box center [14, 14] width 12 height 12
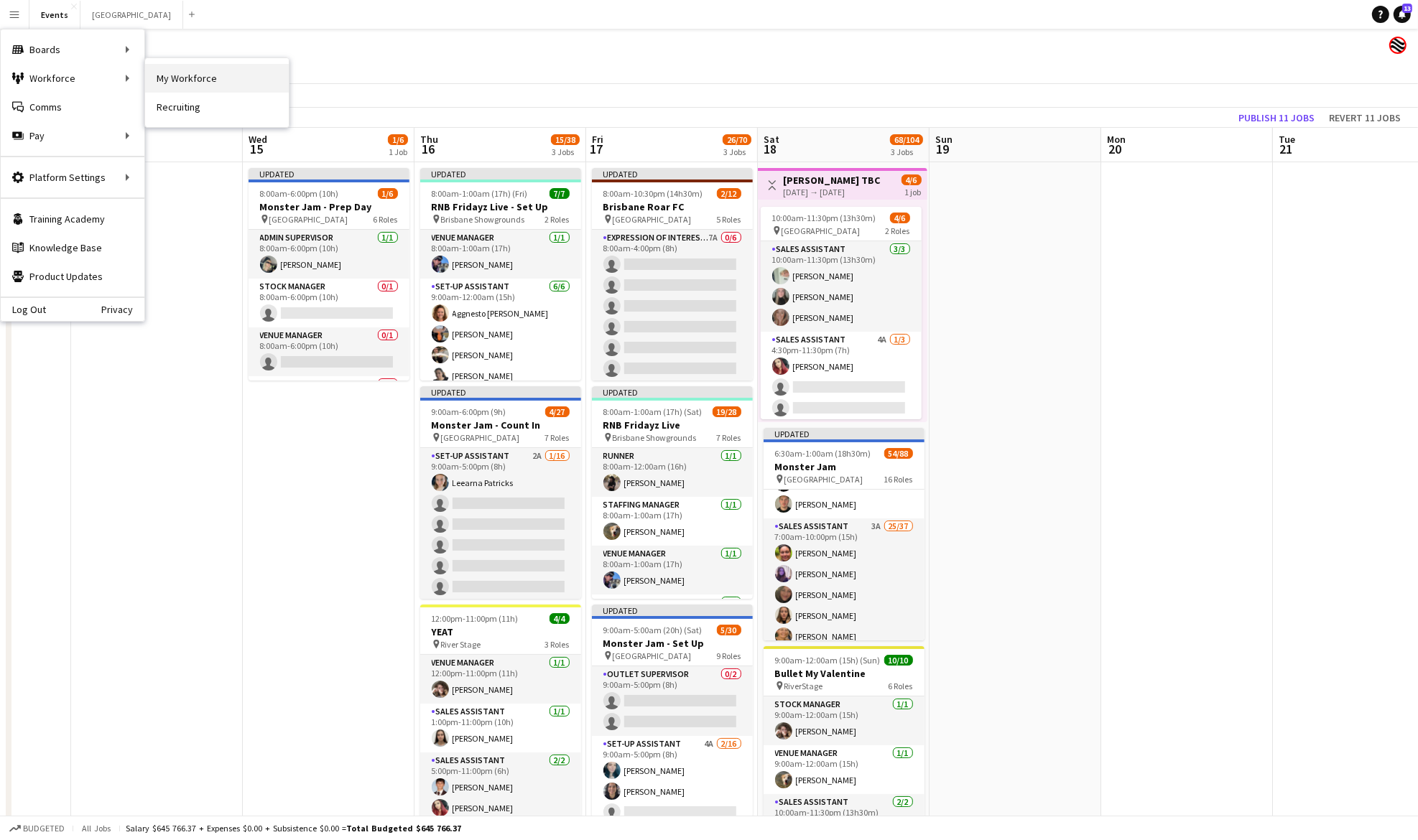
click at [200, 76] on link "My Workforce" at bounding box center [217, 78] width 143 height 29
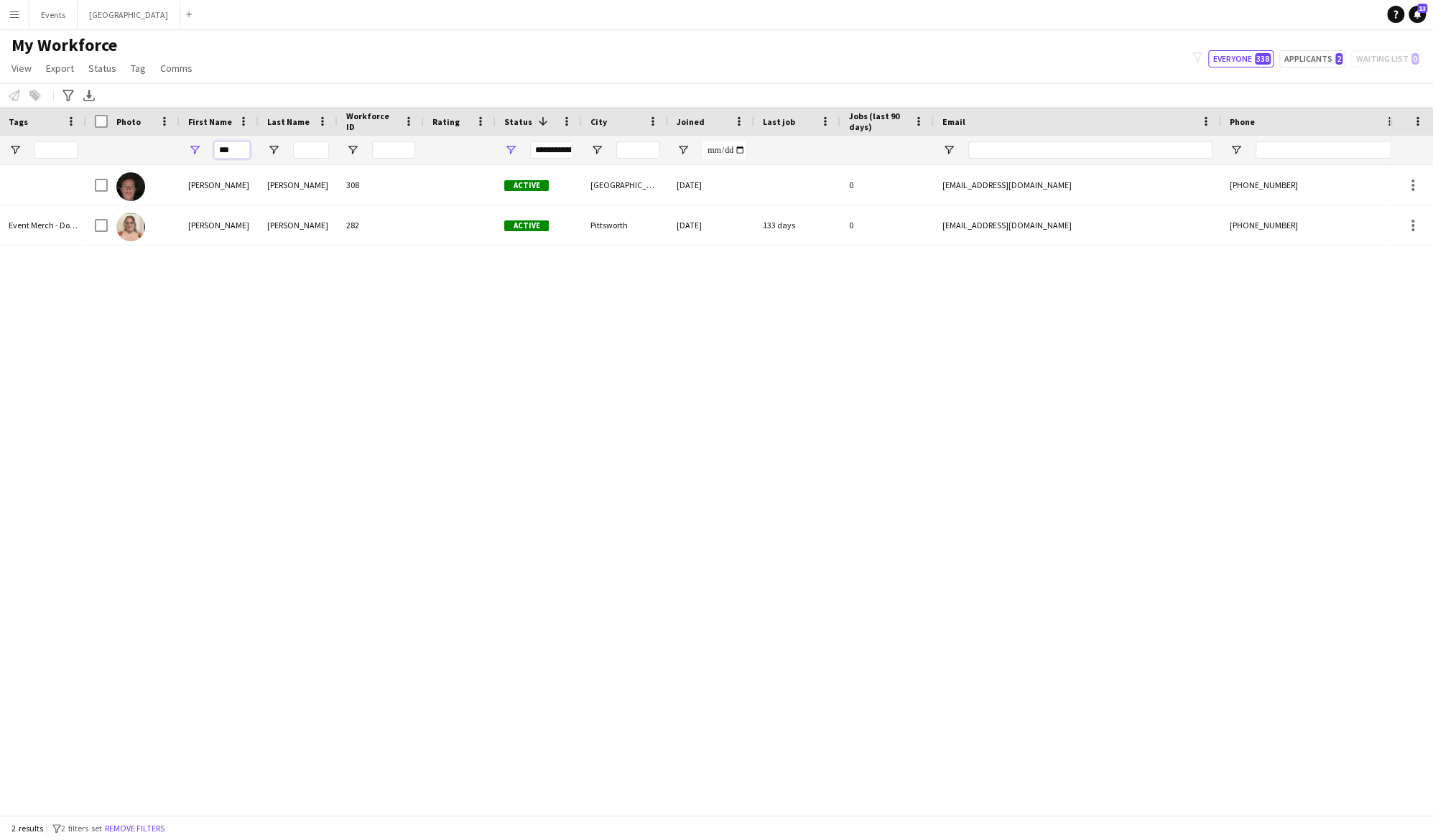
click at [234, 153] on input "***" at bounding box center [232, 150] width 36 height 17
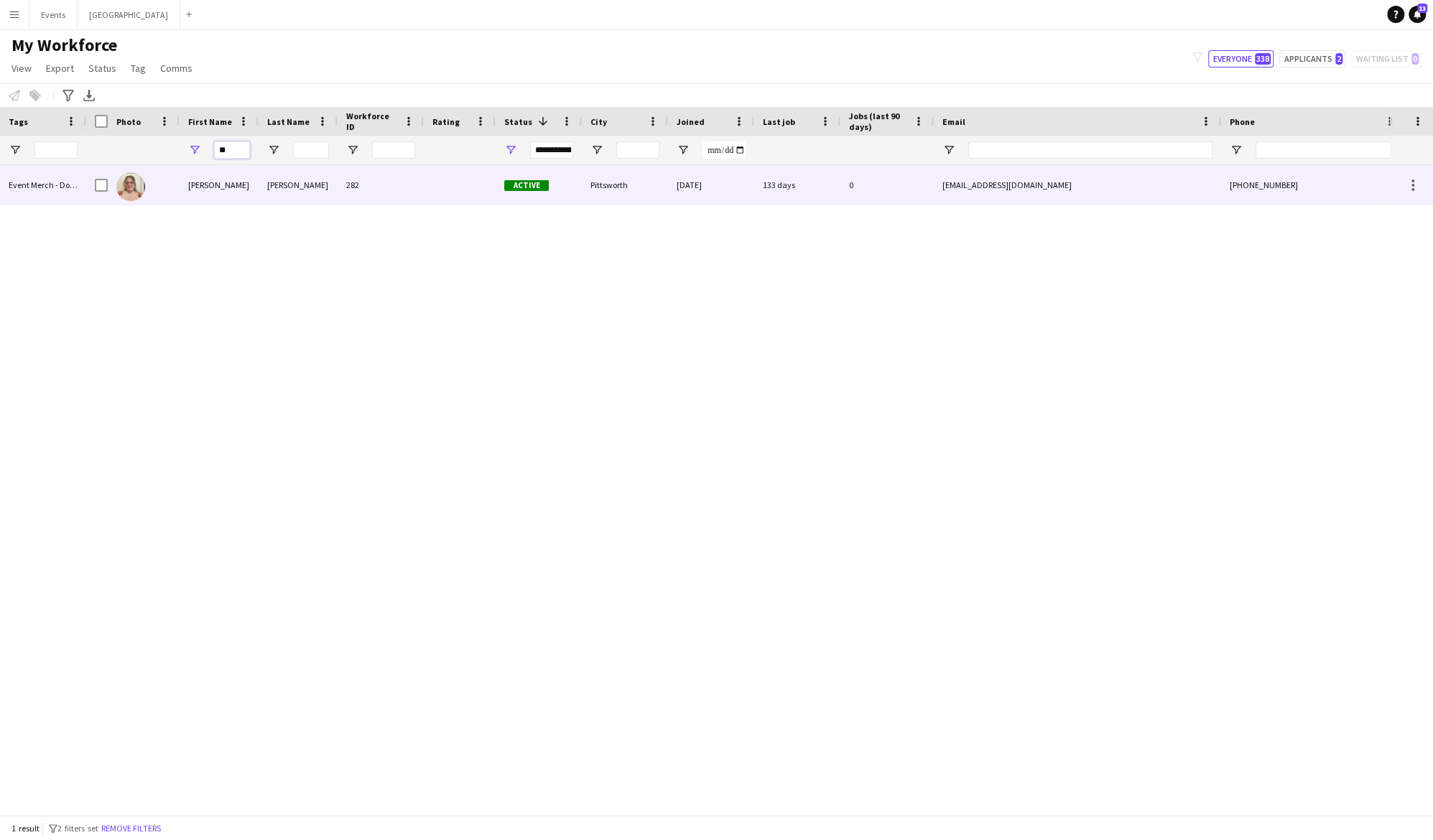
type input "*"
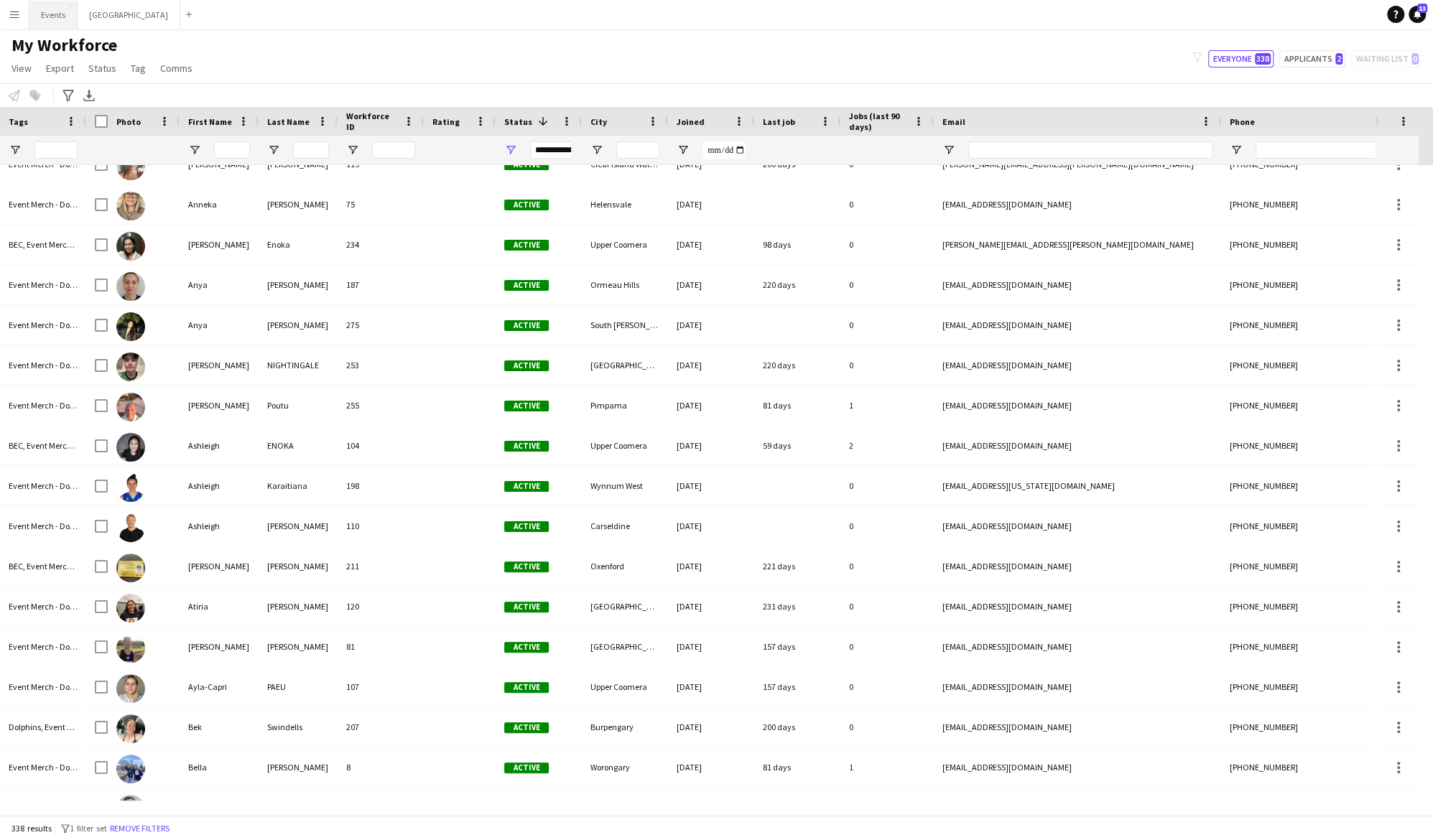
click at [55, 12] on button "Events Close" at bounding box center [53, 15] width 48 height 28
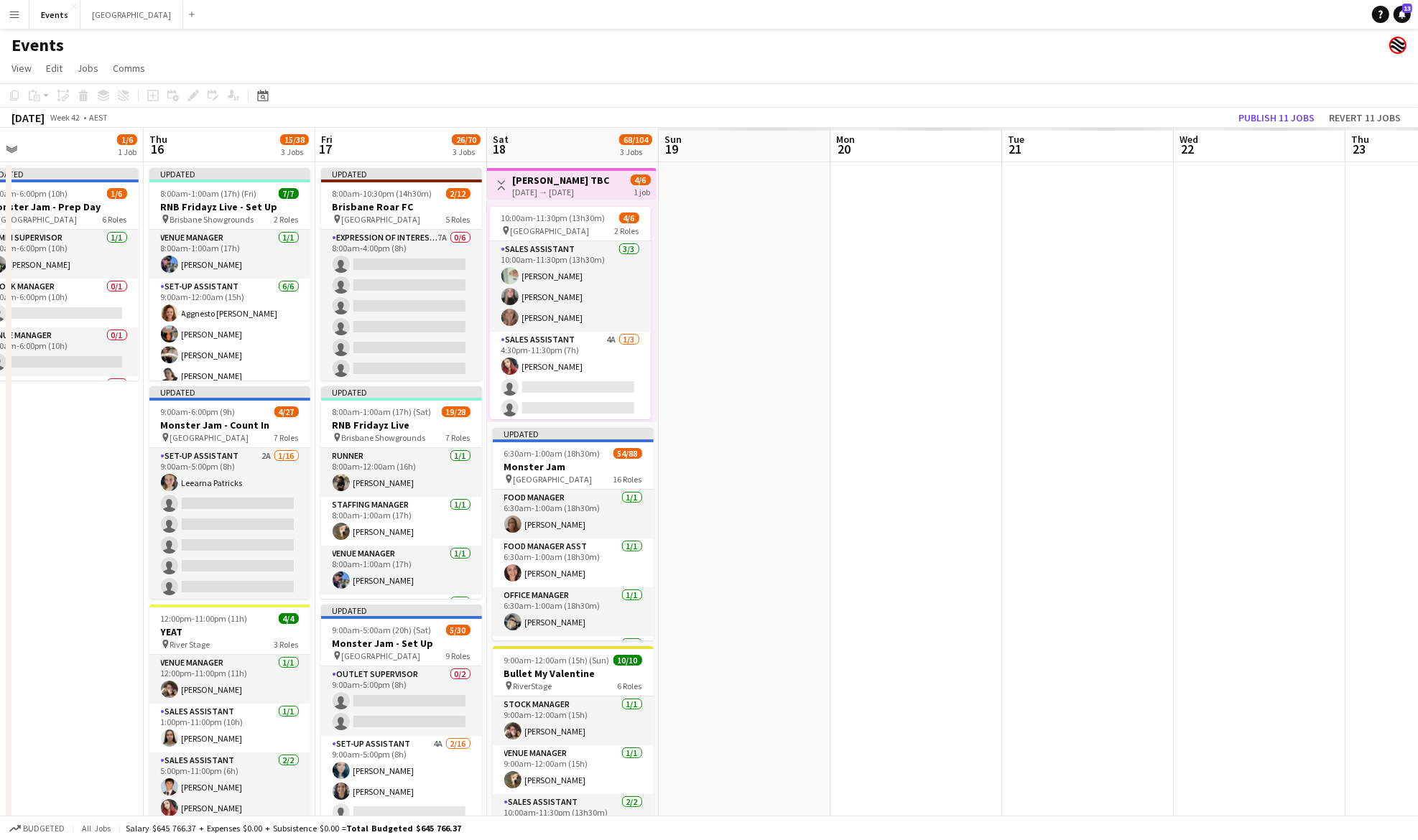
scroll to position [0, 439]
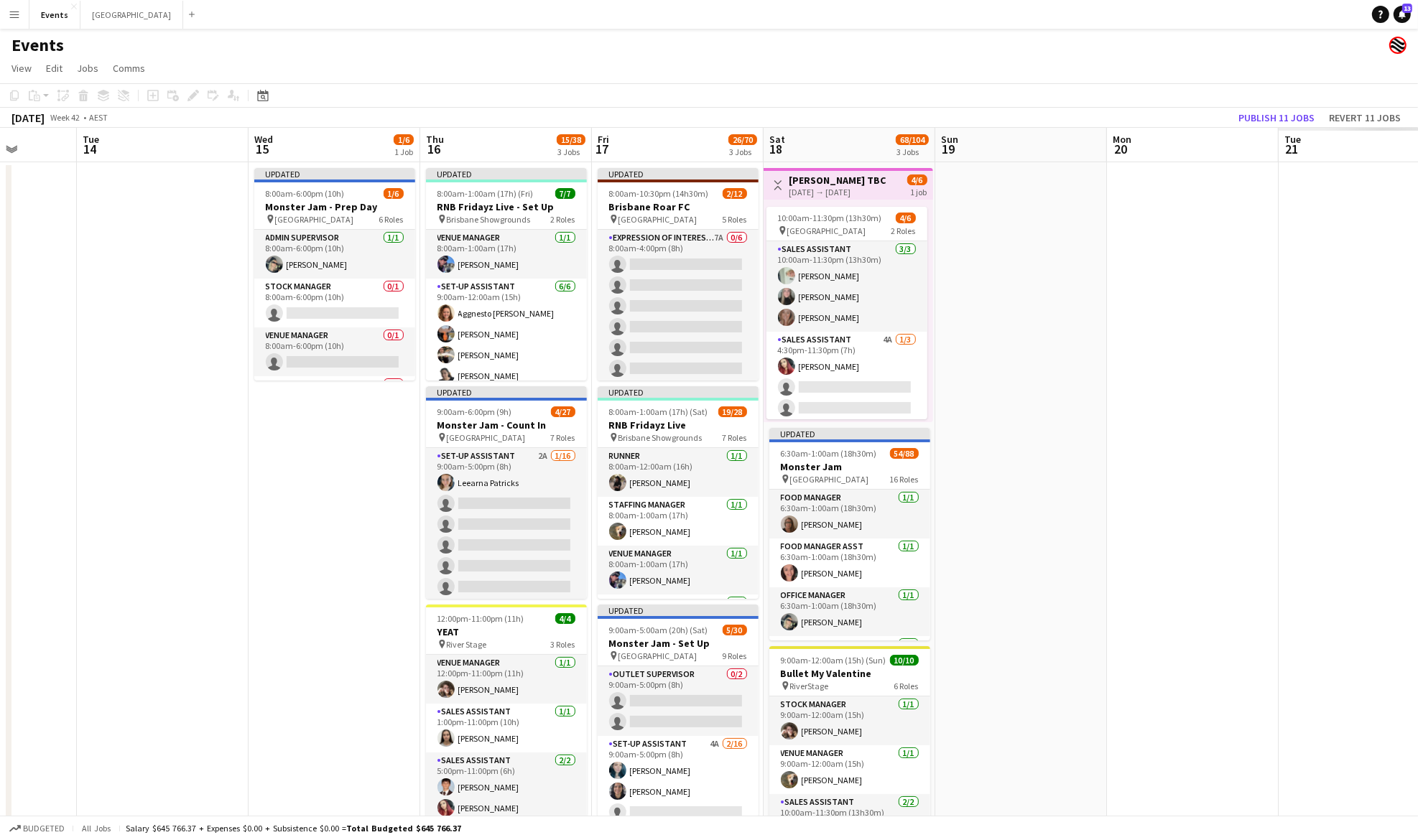
drag, startPoint x: 1137, startPoint y: 288, endPoint x: 8, endPoint y: 257, distance: 1129.4
click at [8, 257] on div "Sat 11 12/12 2 Jobs Sun 12 10/10 1 Job Mon 13 Tue 14 Wed 15 1/6 1 Job Thu 16 15…" at bounding box center [709, 508] width 1418 height 760
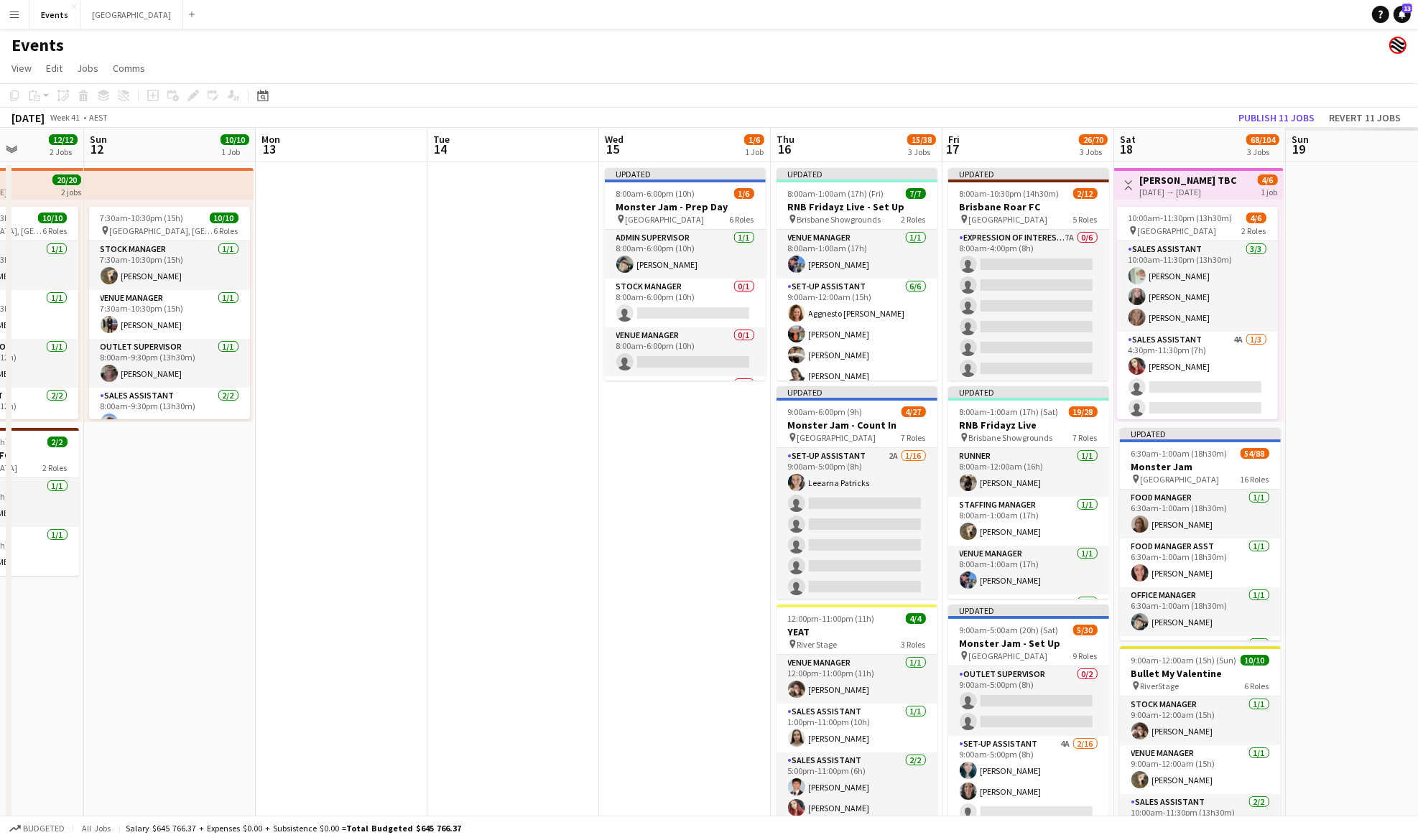
drag, startPoint x: 1213, startPoint y: 322, endPoint x: 432, endPoint y: 358, distance: 781.8
click at [432, 358] on app-calendar-viewport "Thu 9 3/3 1 Job Fri 10 6/6 1 Job Sat 11 12/12 2 Jobs Sun 12 10/10 1 Job Mon 13 …" at bounding box center [709, 508] width 1418 height 760
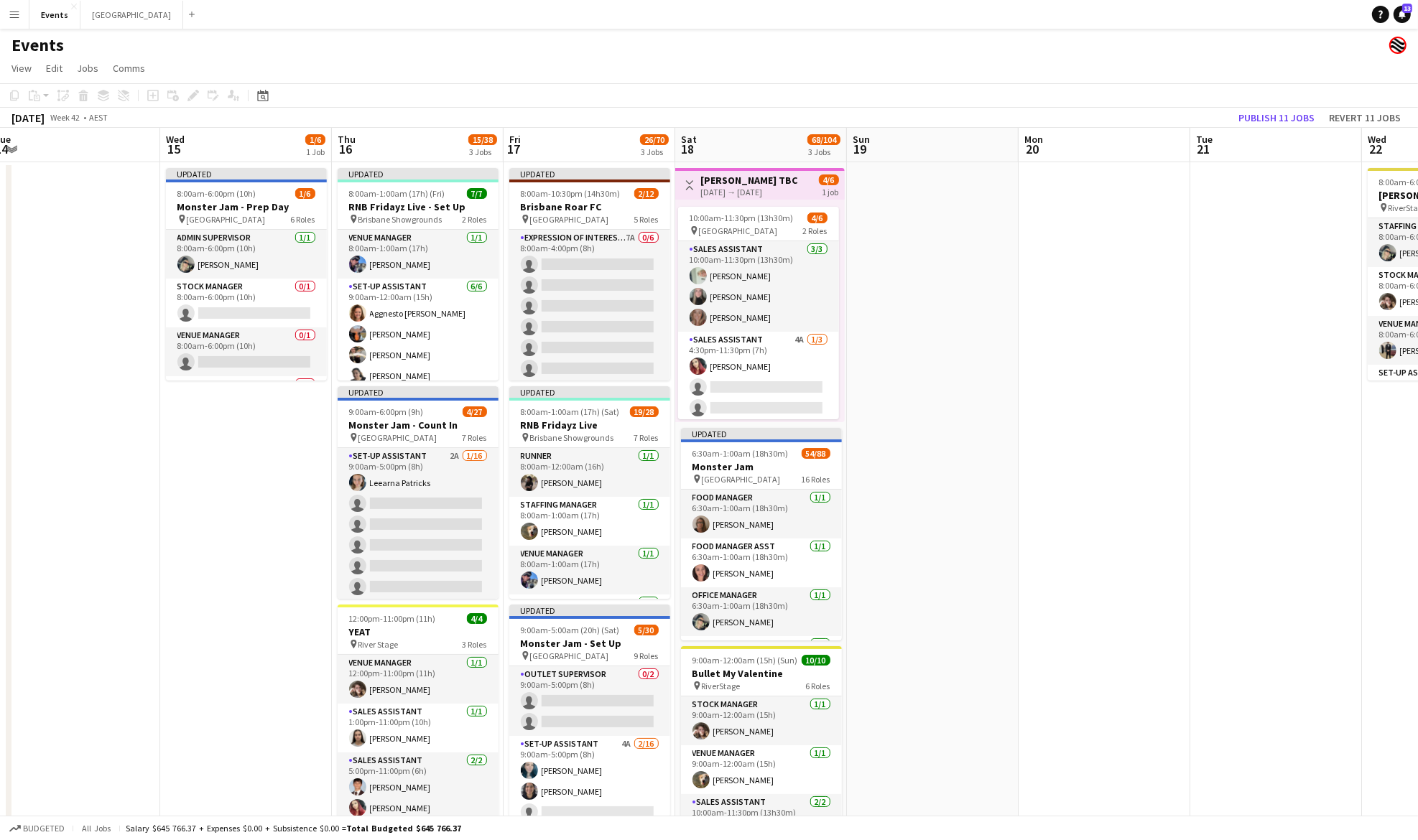
scroll to position [0, 530]
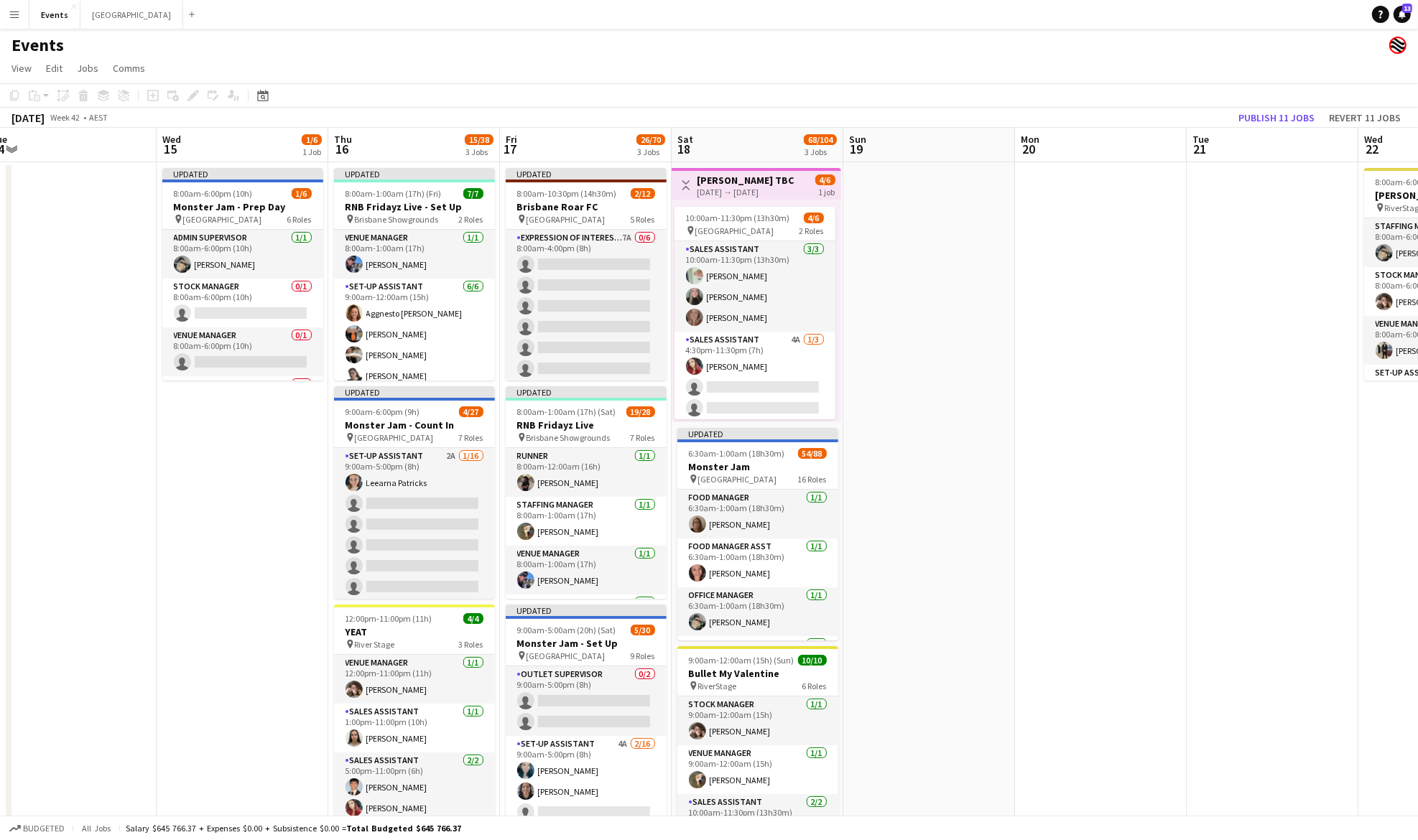
drag, startPoint x: 1233, startPoint y: 345, endPoint x: 915, endPoint y: 354, distance: 318.1
click at [915, 354] on app-calendar-viewport "Sat 11 12/12 2 Jobs Sun 12 10/10 1 Job Mon 13 Tue 14 Wed 15 1/6 1 Job Thu 16 15…" at bounding box center [709, 508] width 1418 height 760
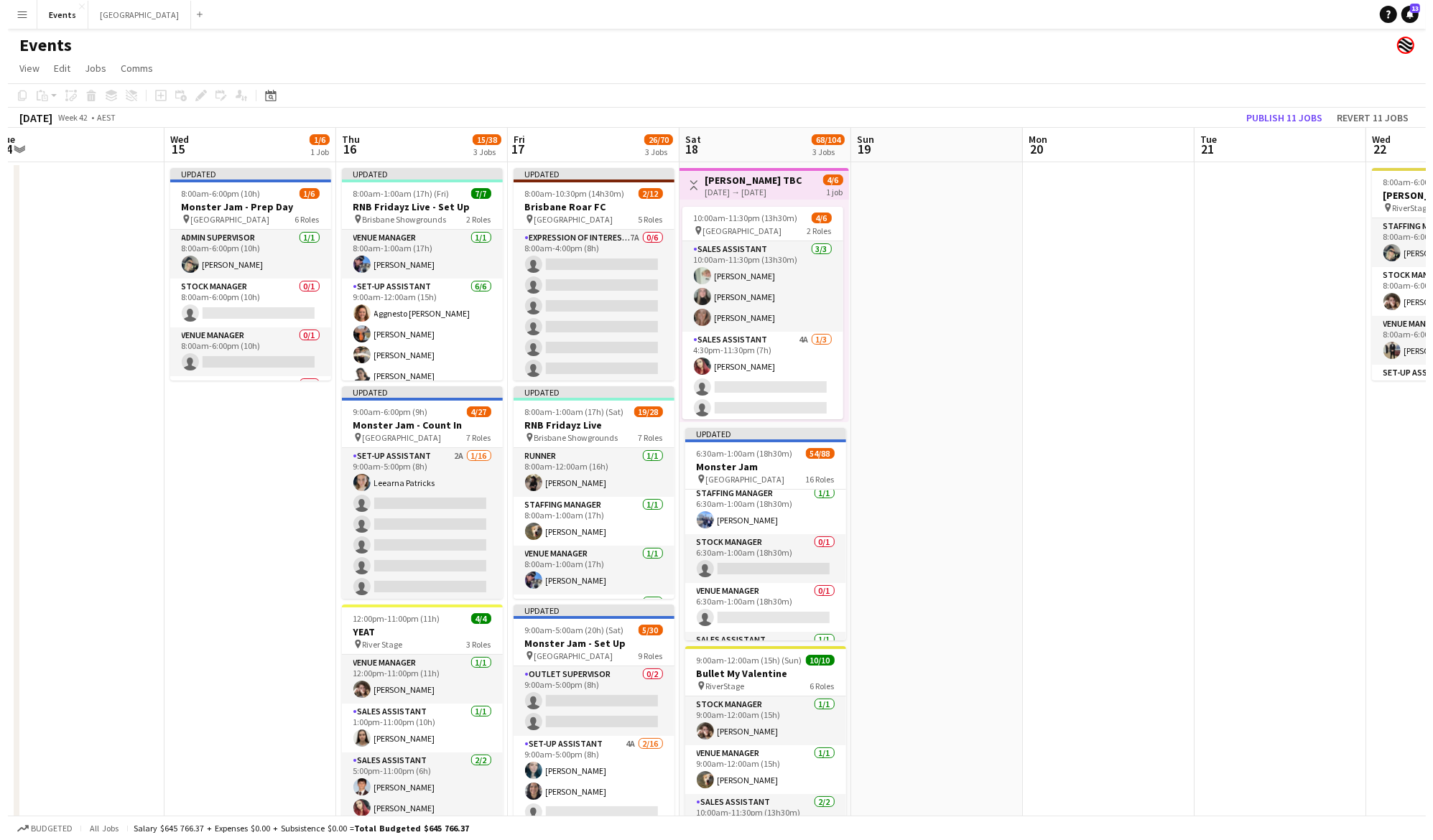
scroll to position [191, 0]
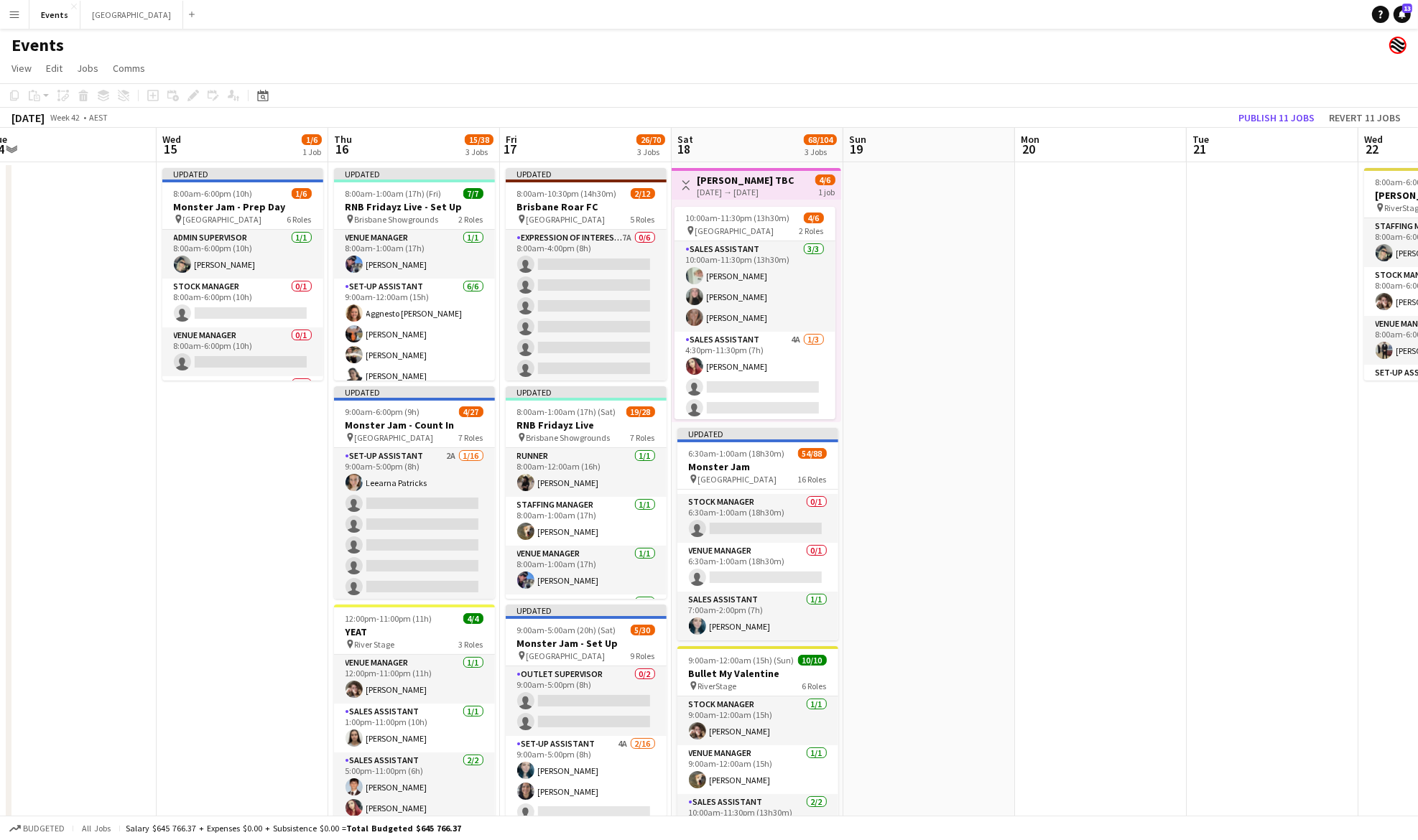
click at [15, 19] on app-icon "Menu" at bounding box center [14, 14] width 12 height 12
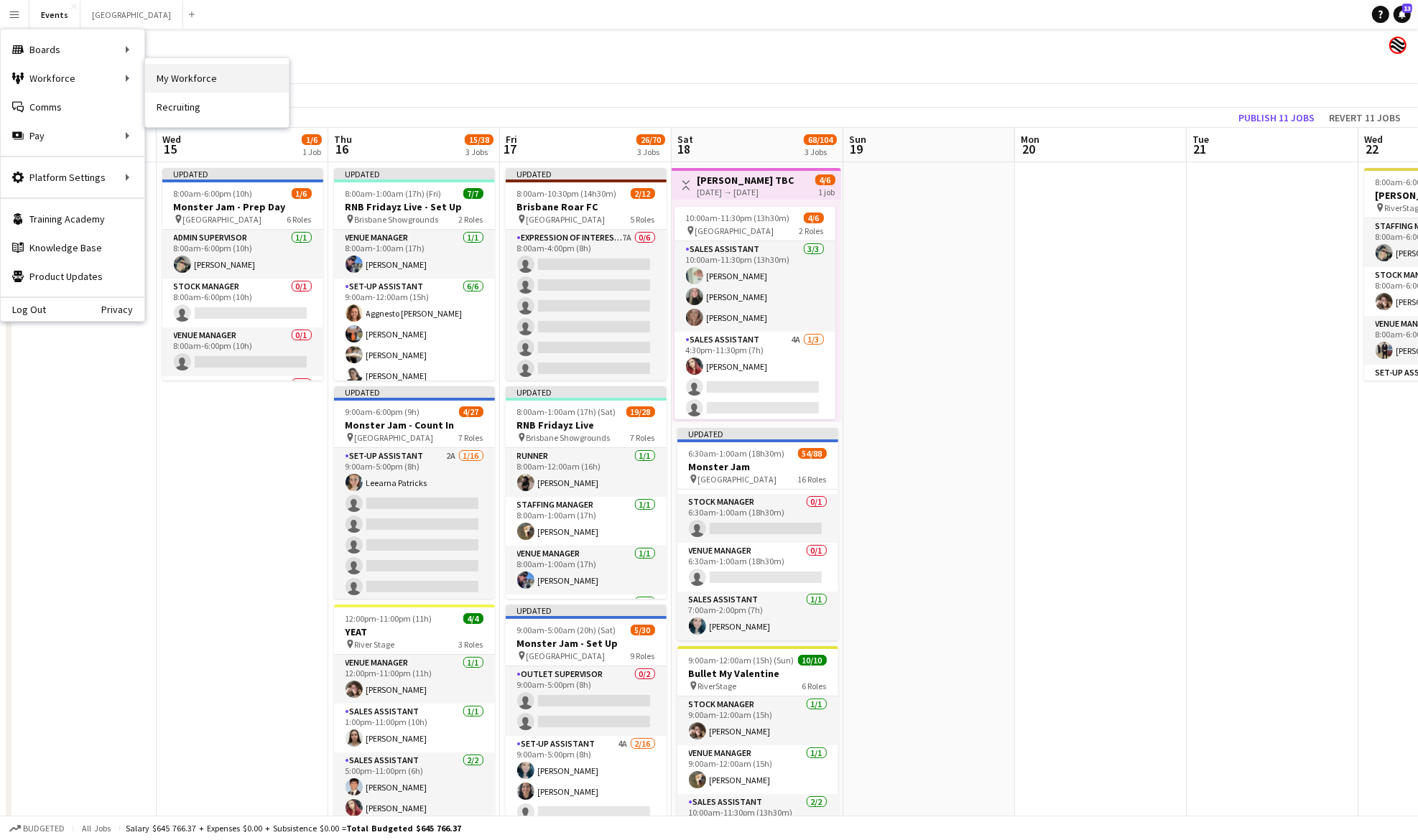
click at [195, 78] on link "My Workforce" at bounding box center [217, 78] width 143 height 29
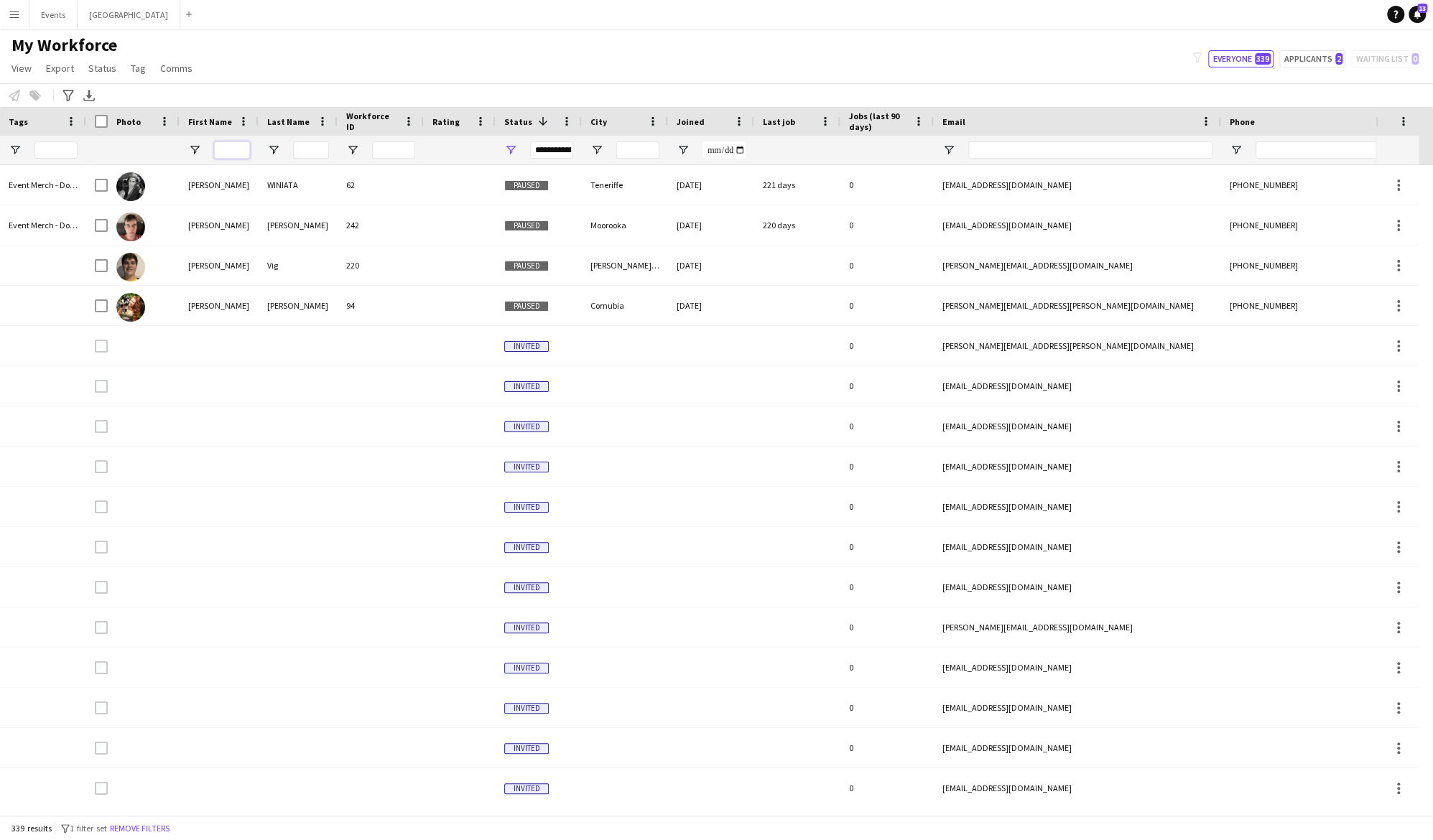
click at [241, 151] on input "First Name Filter Input" at bounding box center [232, 150] width 36 height 17
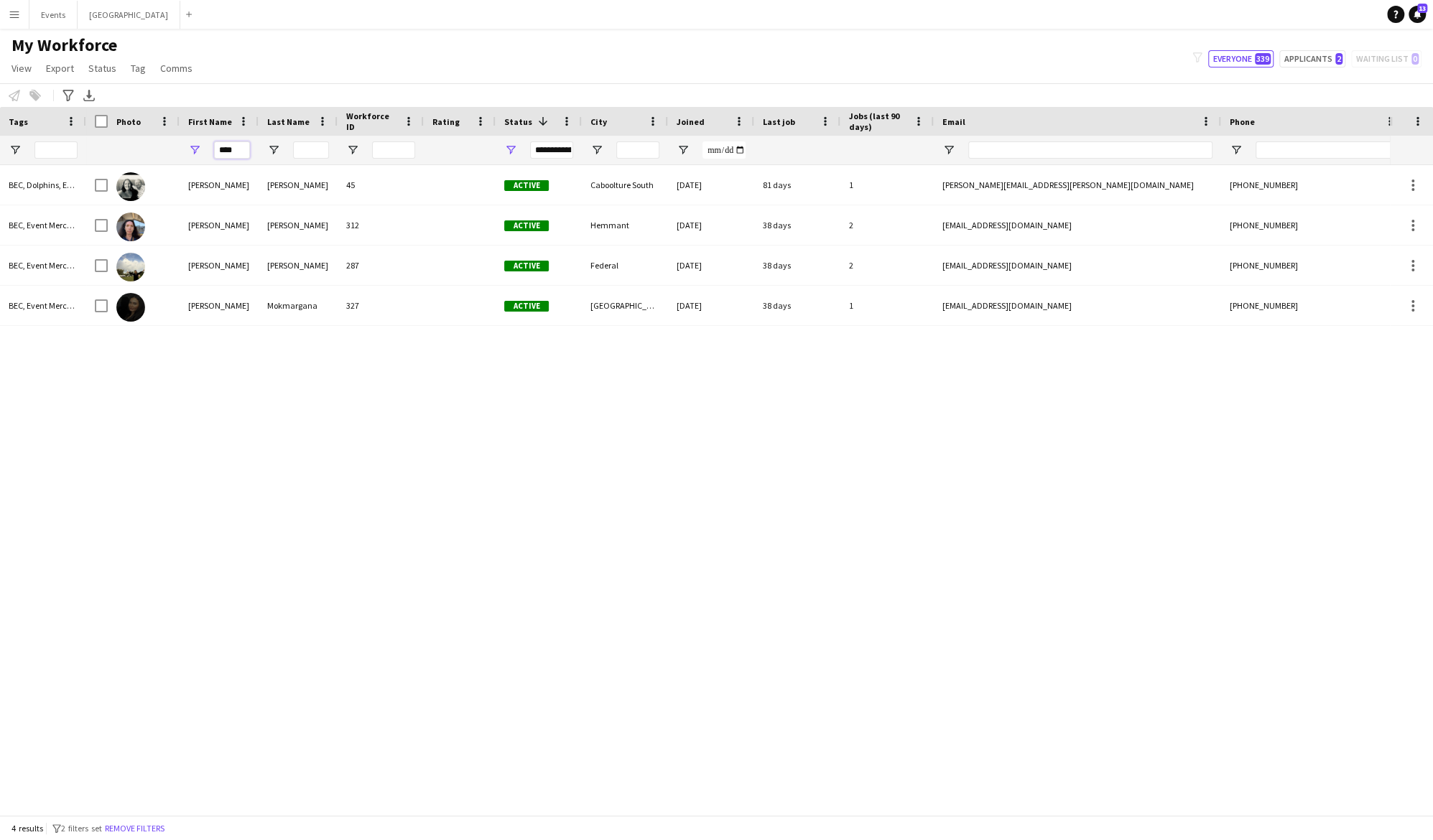
type input "******"
type input "**********"
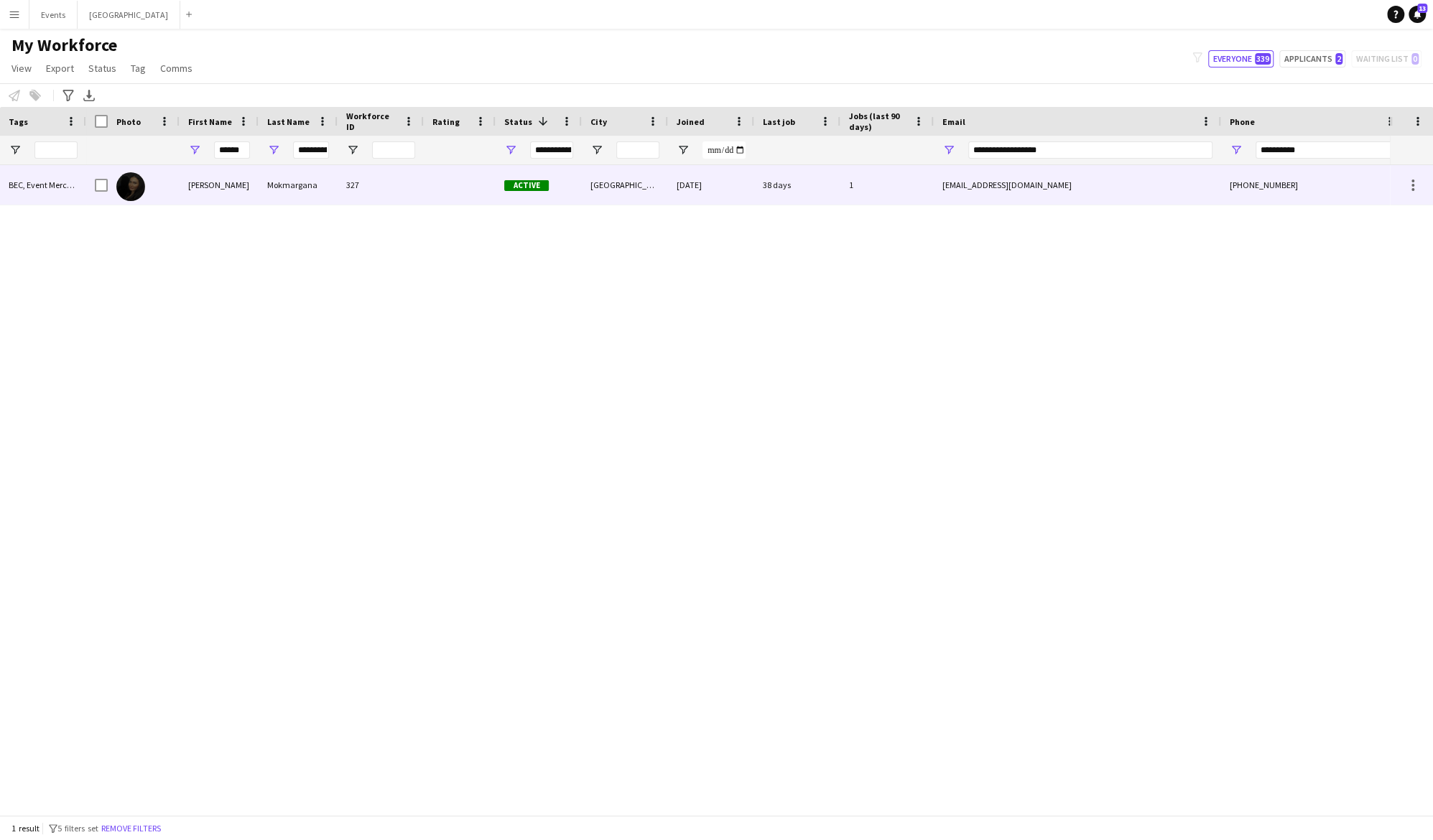
click at [196, 184] on div "[PERSON_NAME]" at bounding box center [219, 184] width 79 height 39
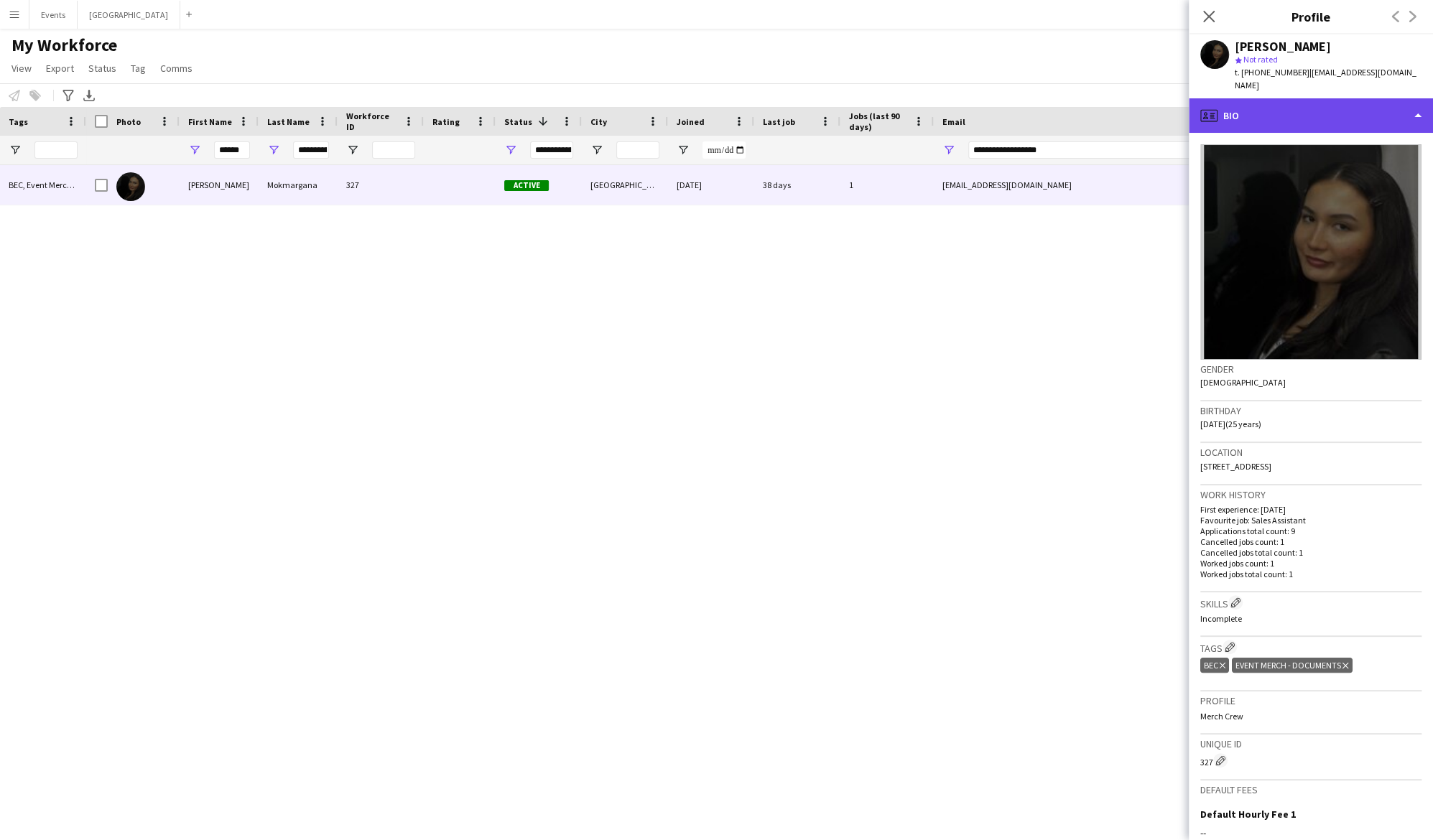
click at [1291, 99] on div "profile Bio" at bounding box center [1310, 116] width 244 height 35
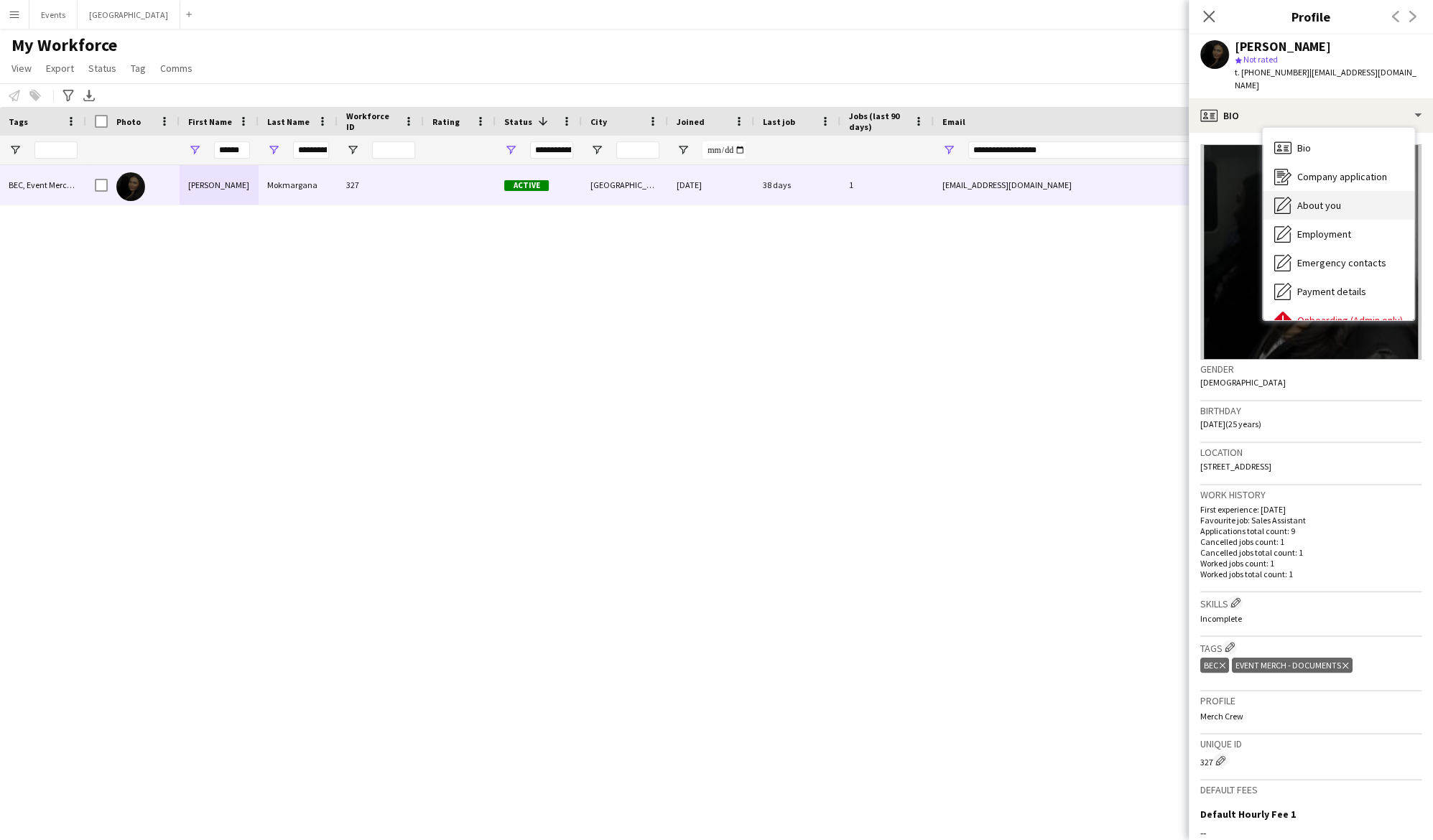
click at [1321, 199] on span "About you" at bounding box center [1319, 205] width 44 height 13
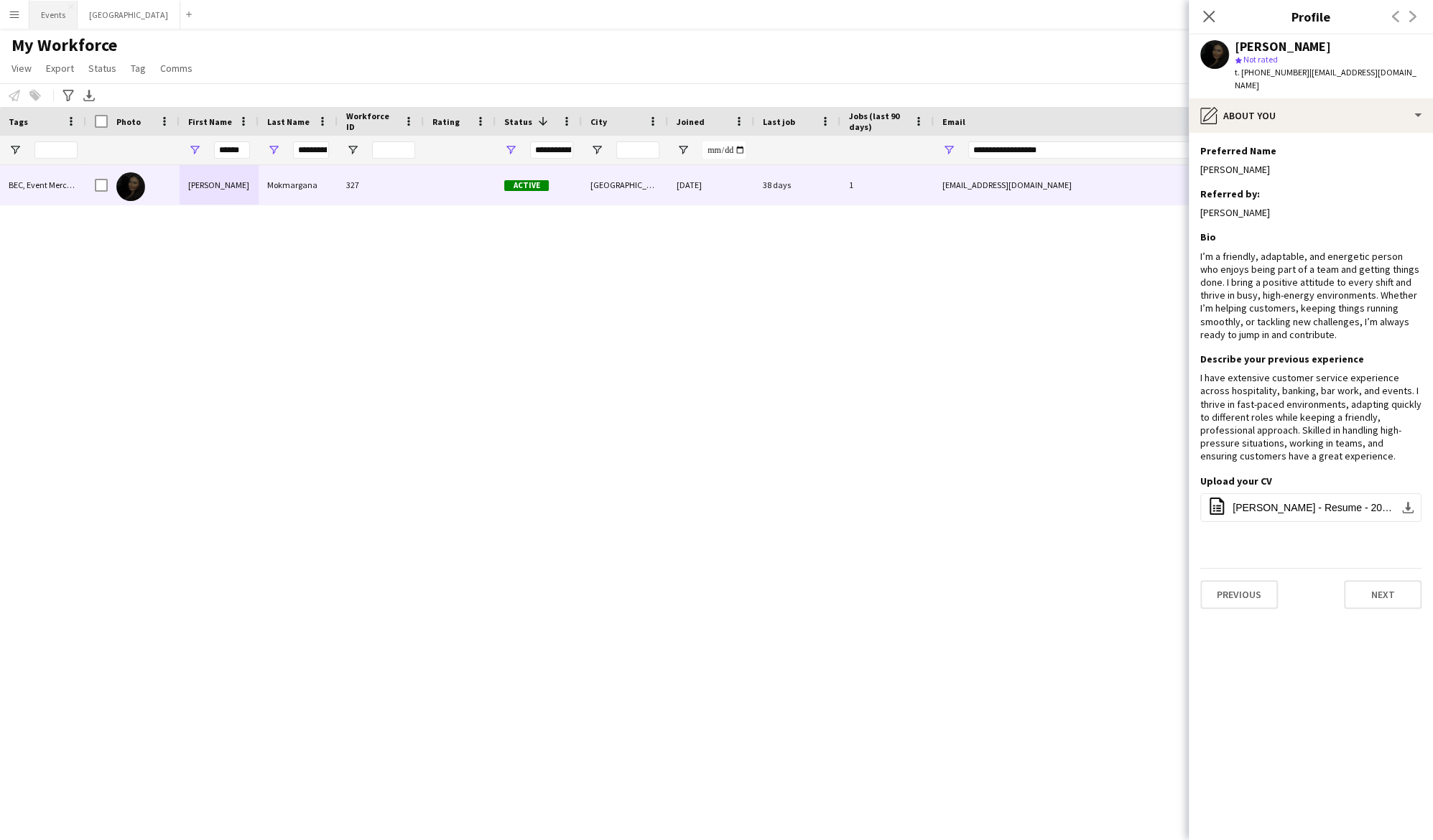
click at [56, 16] on button "Events Close" at bounding box center [53, 15] width 48 height 28
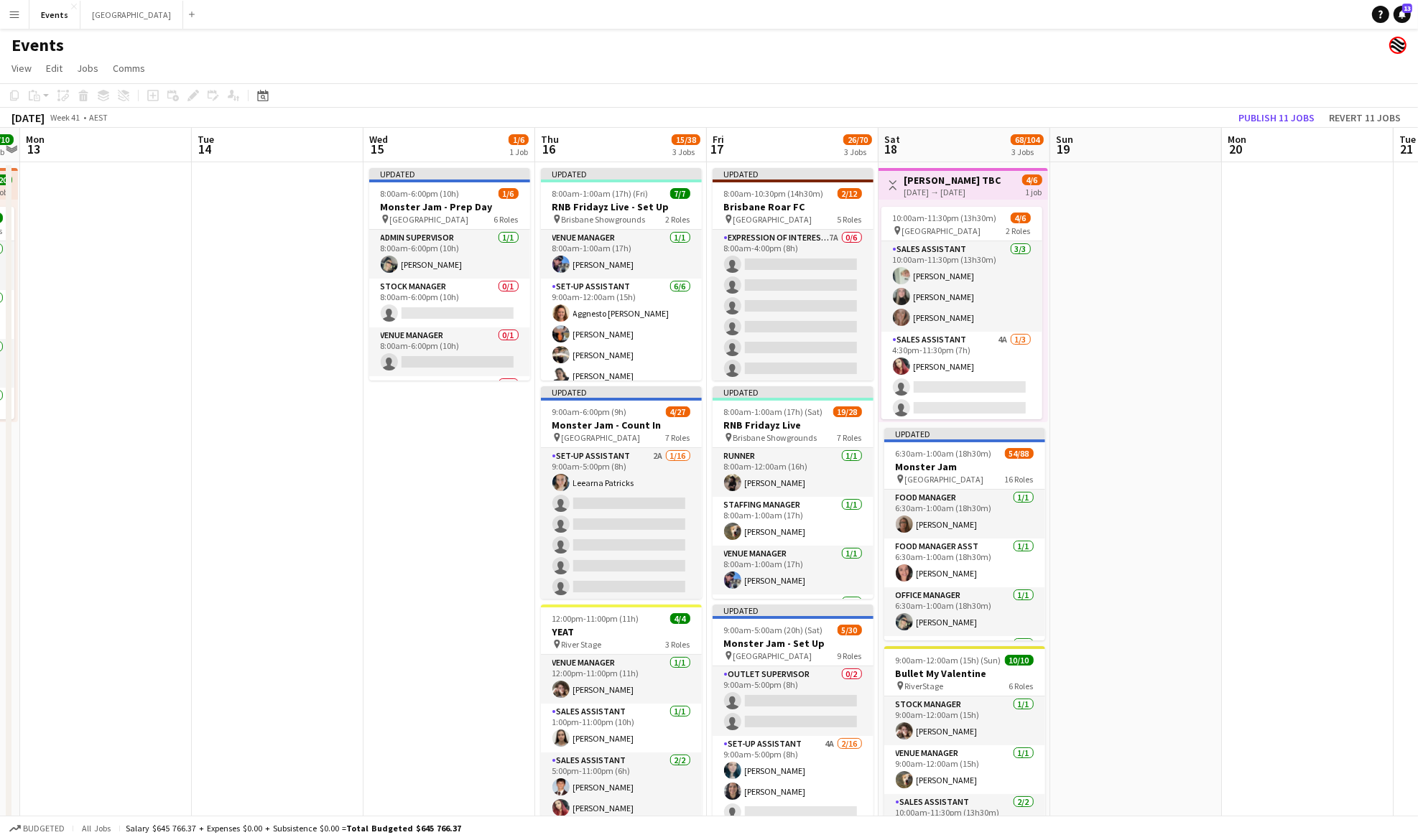
scroll to position [0, 670]
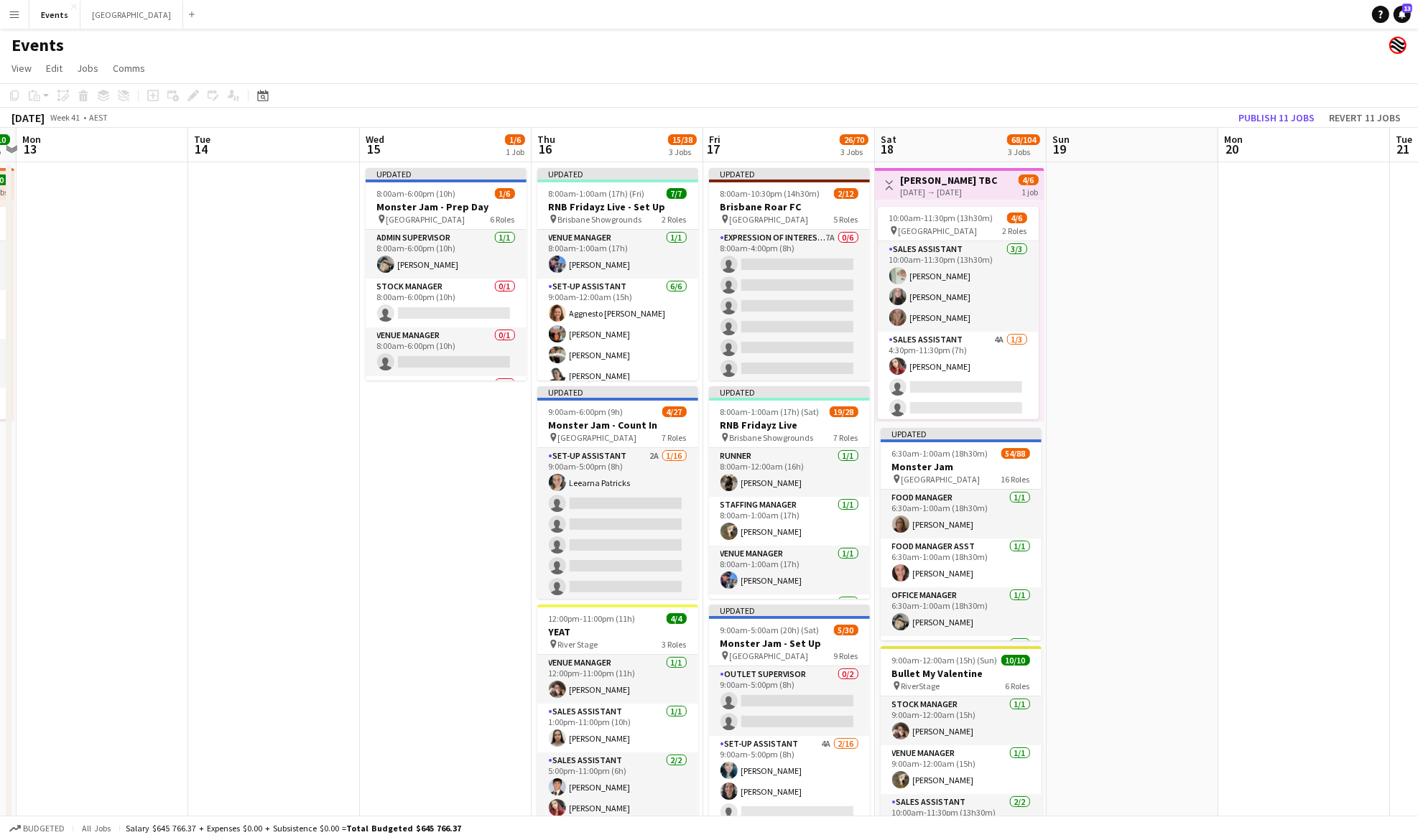
drag, startPoint x: 1260, startPoint y: 482, endPoint x: 247, endPoint y: 470, distance: 1013.1
click at [247, 470] on app-calendar-viewport "Thu 9 3/3 1 Job Fri 10 6/6 1 Job Sat 11 12/12 2 Jobs Sun 12 10/10 1 Job Mon 13 …" at bounding box center [709, 508] width 1418 height 760
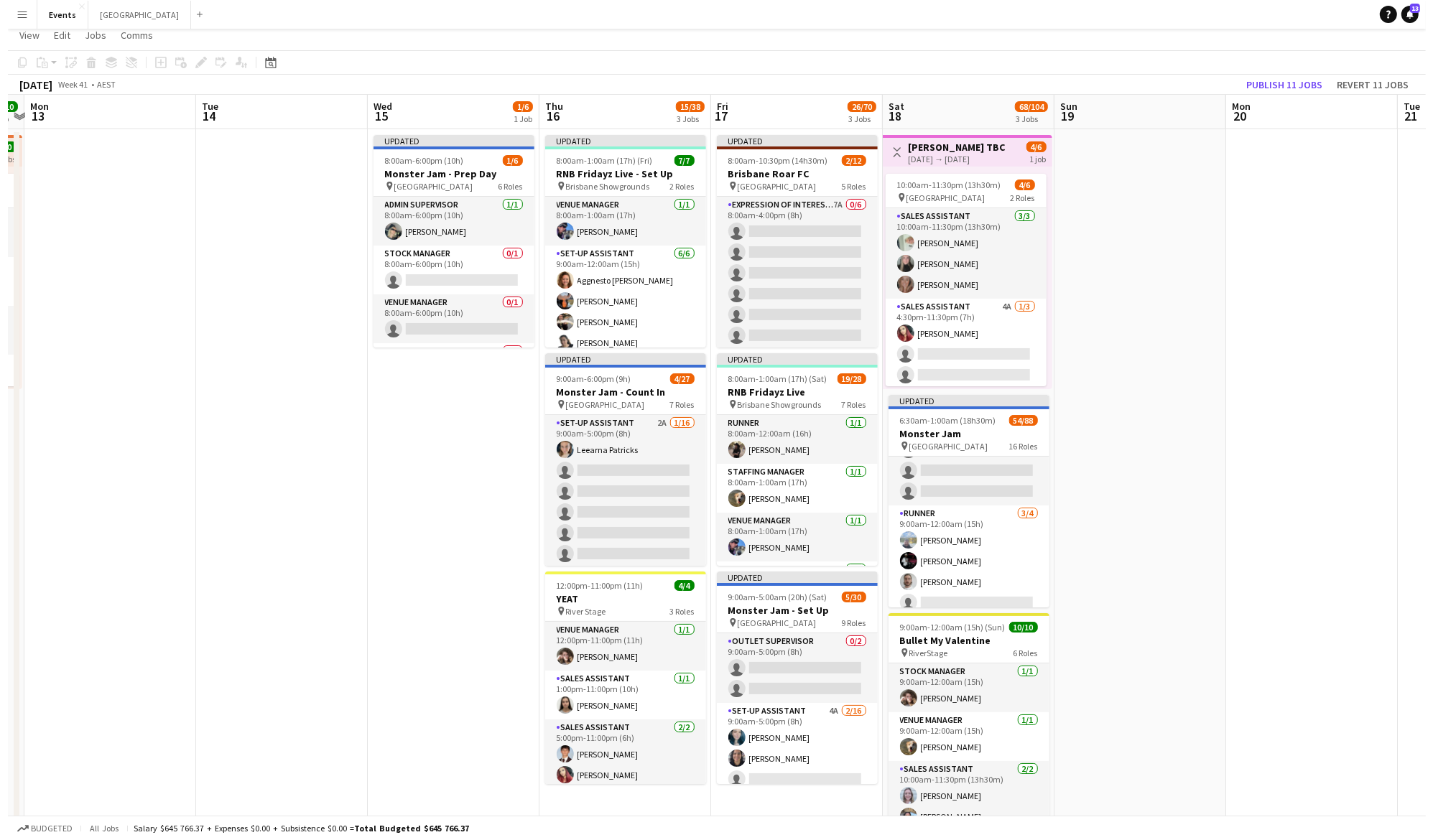
scroll to position [0, 0]
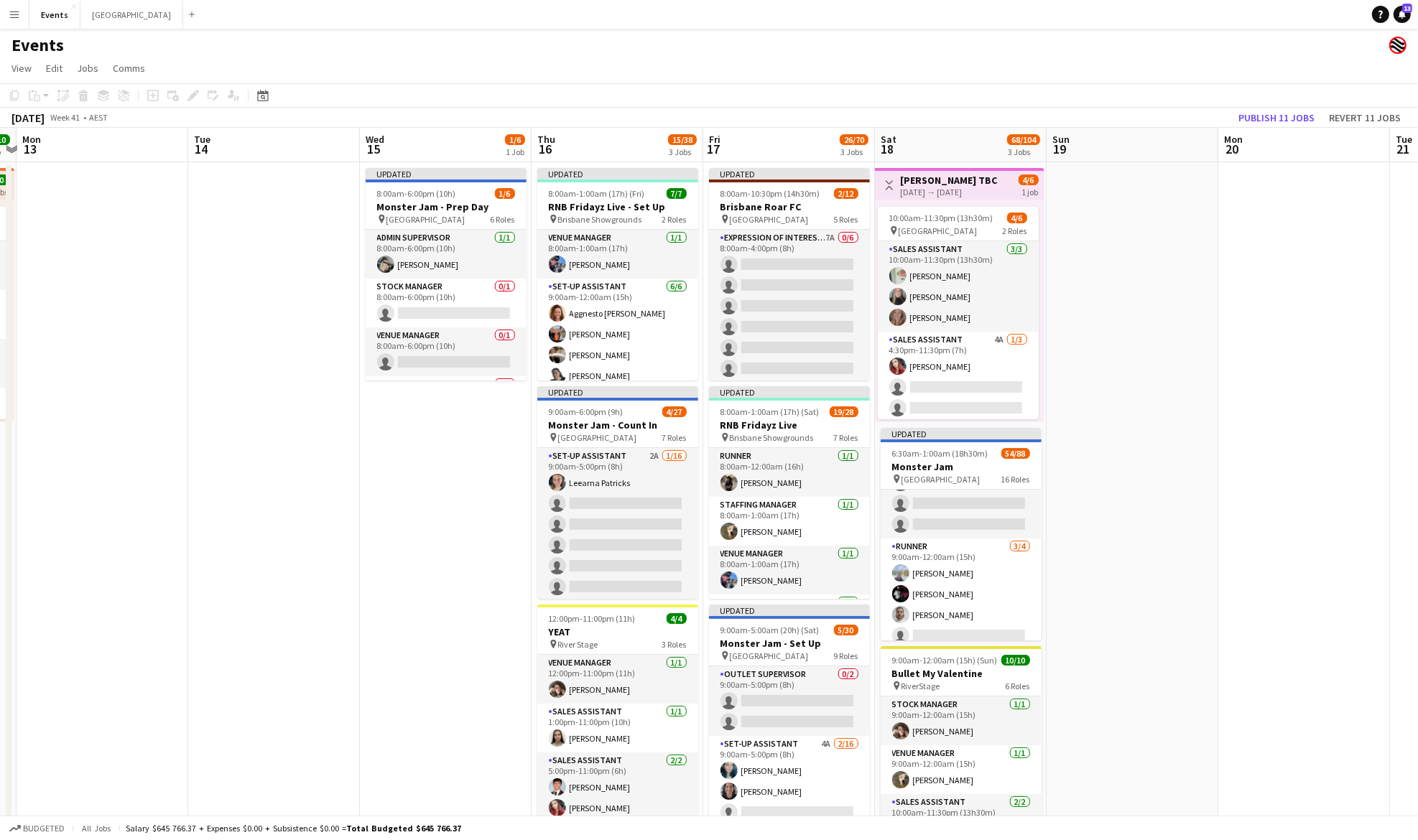
click at [12, 22] on button "Menu" at bounding box center [14, 14] width 29 height 29
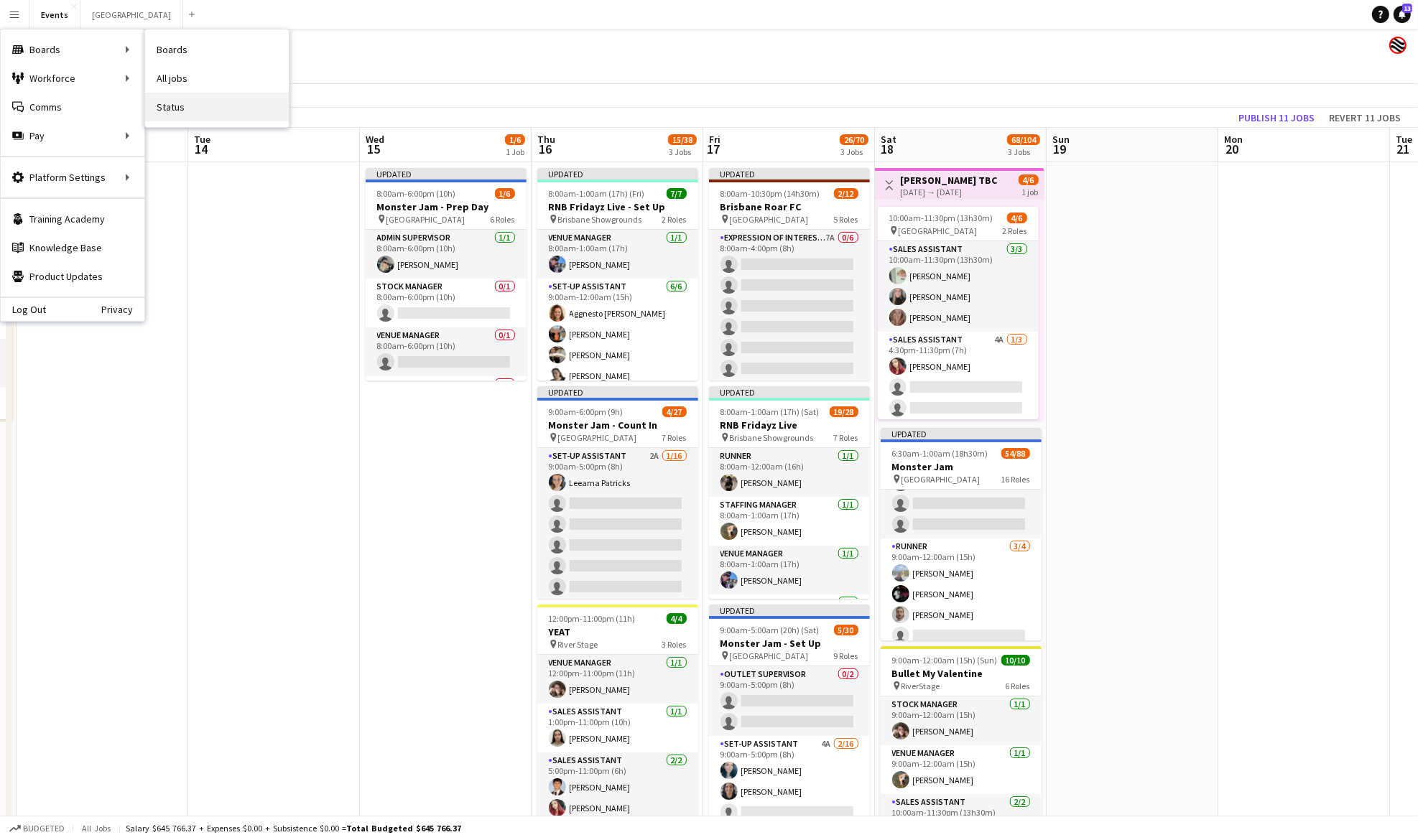
click at [207, 109] on link "Status" at bounding box center [217, 106] width 143 height 29
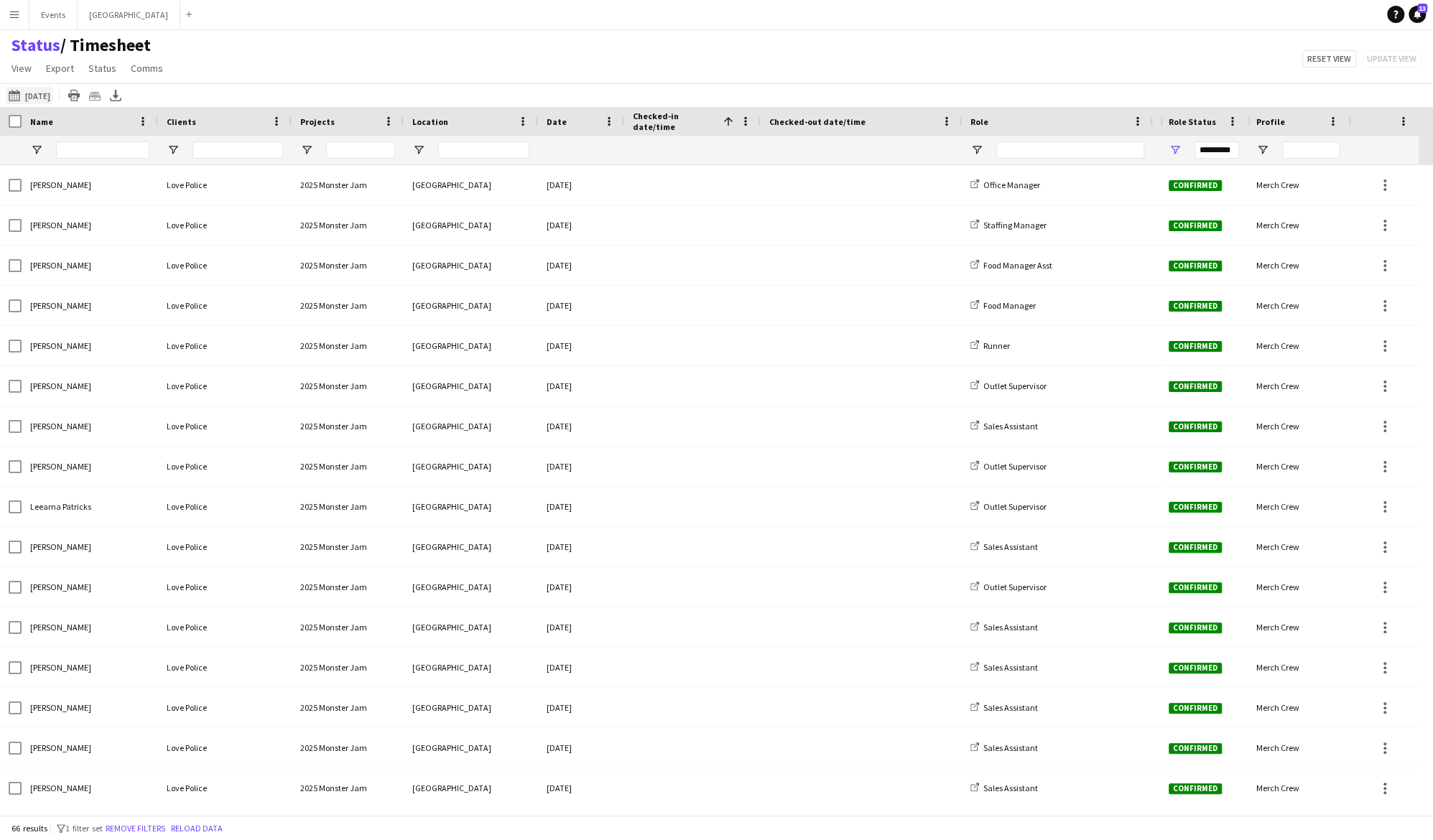
click at [53, 99] on button "[DATE] to [DATE] [DATE]" at bounding box center [29, 96] width 48 height 17
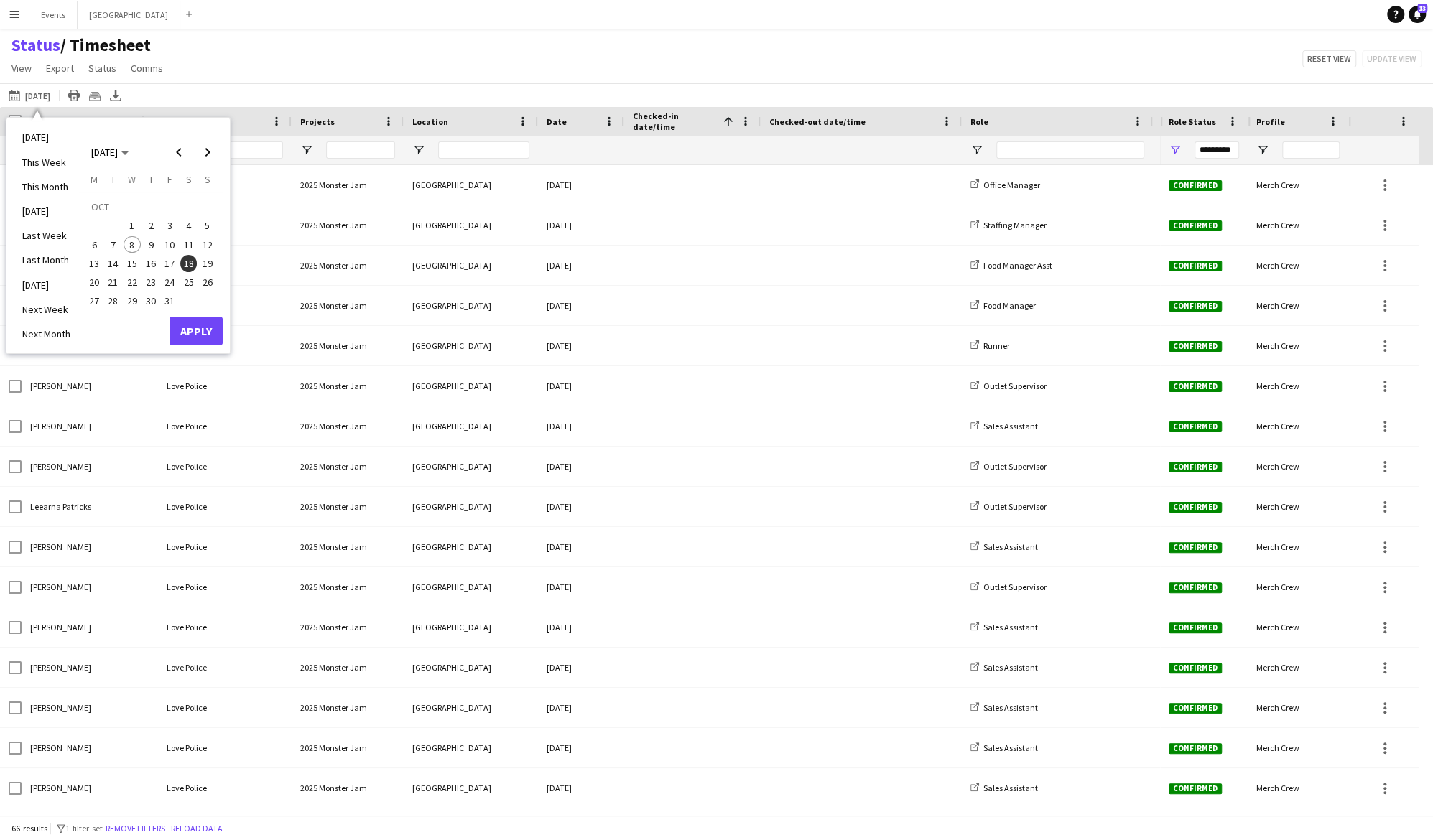
click at [170, 261] on span "17" at bounding box center [170, 264] width 17 height 17
click at [132, 227] on span "1" at bounding box center [132, 225] width 17 height 17
click at [125, 223] on span "1" at bounding box center [132, 225] width 17 height 17
click at [180, 153] on span "Previous month" at bounding box center [178, 152] width 29 height 29
click at [210, 155] on span "Next month" at bounding box center [207, 152] width 29 height 29
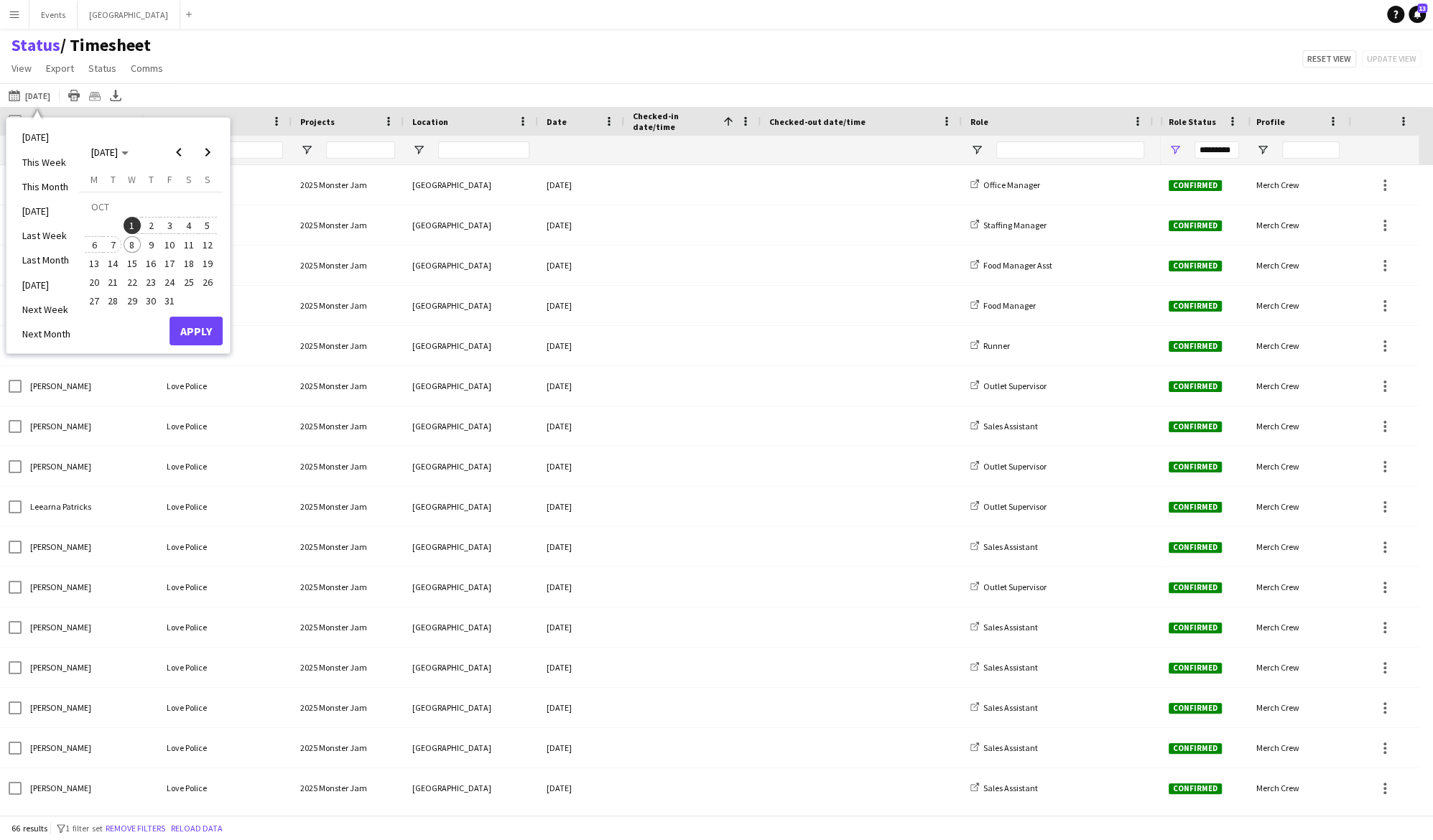
click at [109, 244] on span "7" at bounding box center [113, 245] width 17 height 17
click at [202, 328] on button "Apply" at bounding box center [196, 331] width 53 height 29
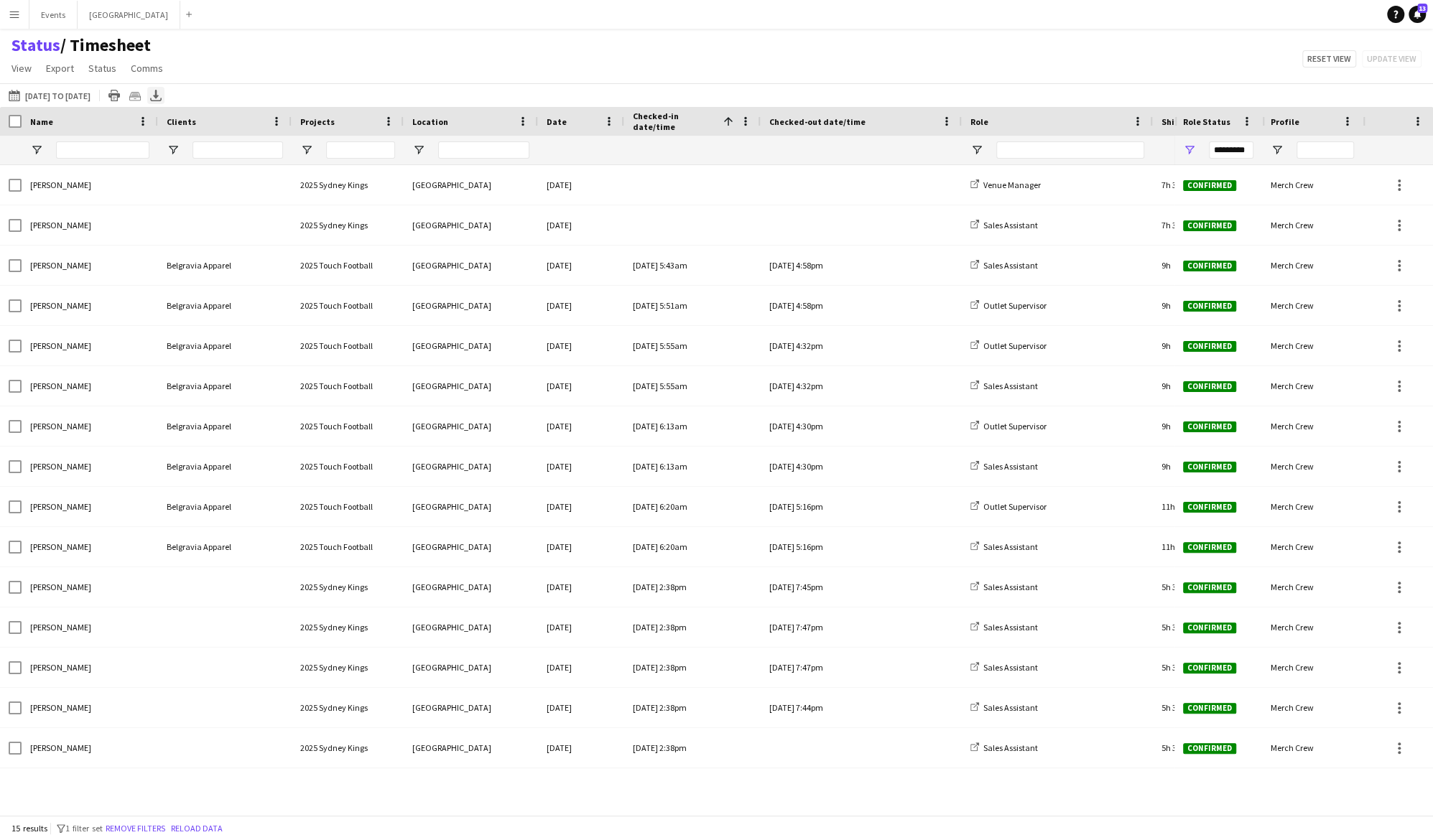
click at [162, 94] on icon "Export XLSX" at bounding box center [156, 95] width 12 height 12
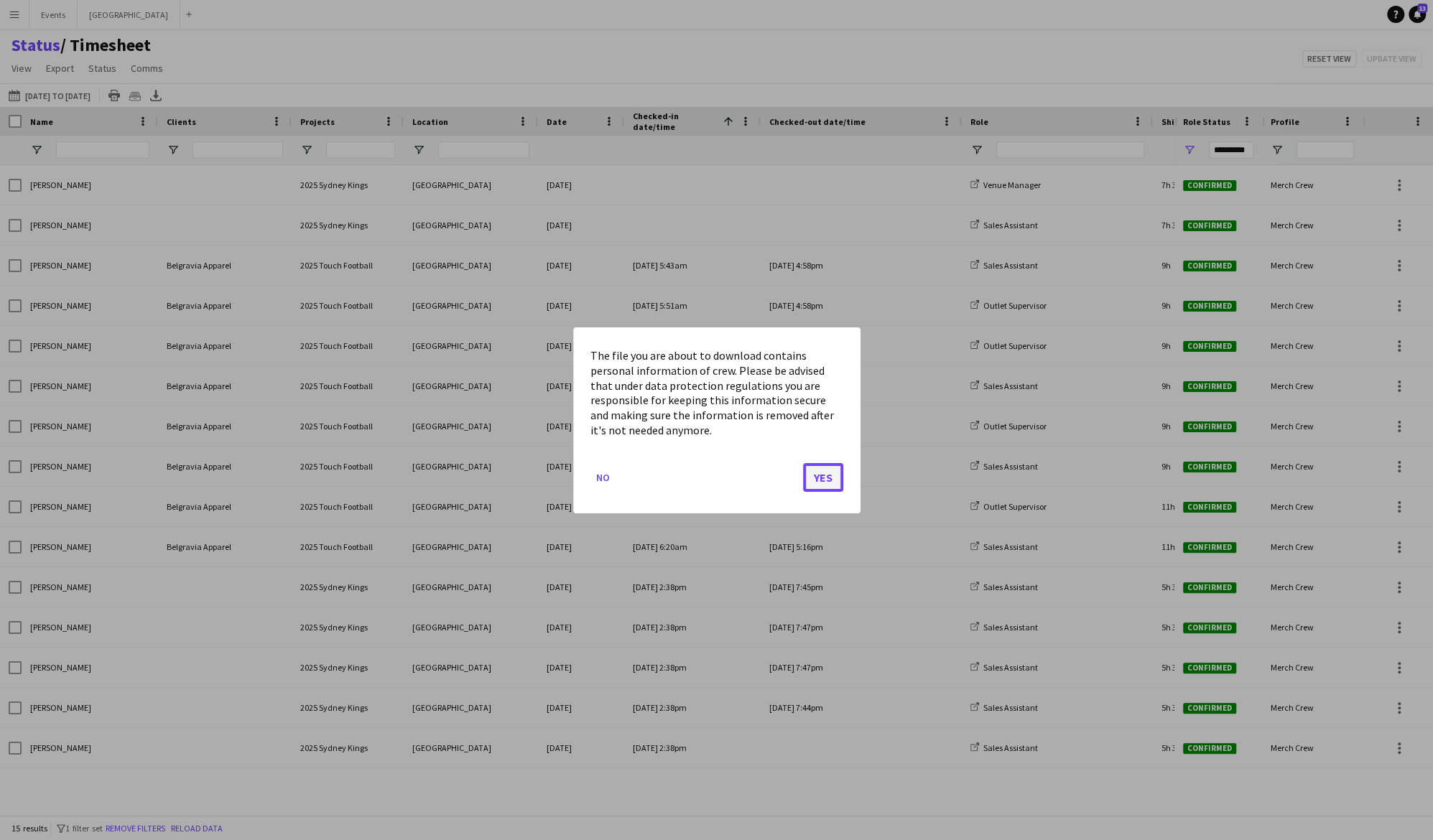
click at [815, 475] on button "Yes" at bounding box center [823, 476] width 40 height 29
